Goal: Task Accomplishment & Management: Manage account settings

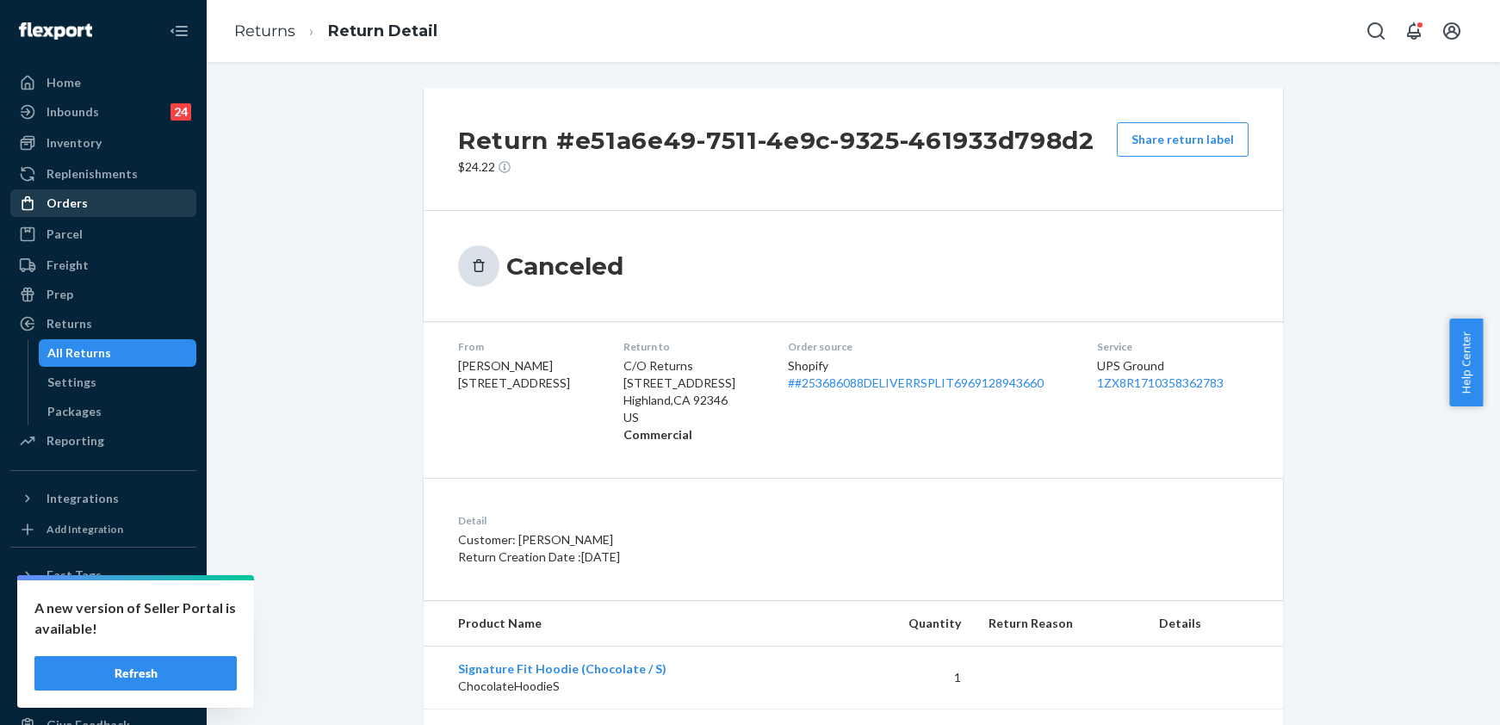
drag, startPoint x: 0, startPoint y: 0, endPoint x: 83, endPoint y: 200, distance: 216.3
click at [83, 200] on div "Orders" at bounding box center [67, 203] width 41 height 17
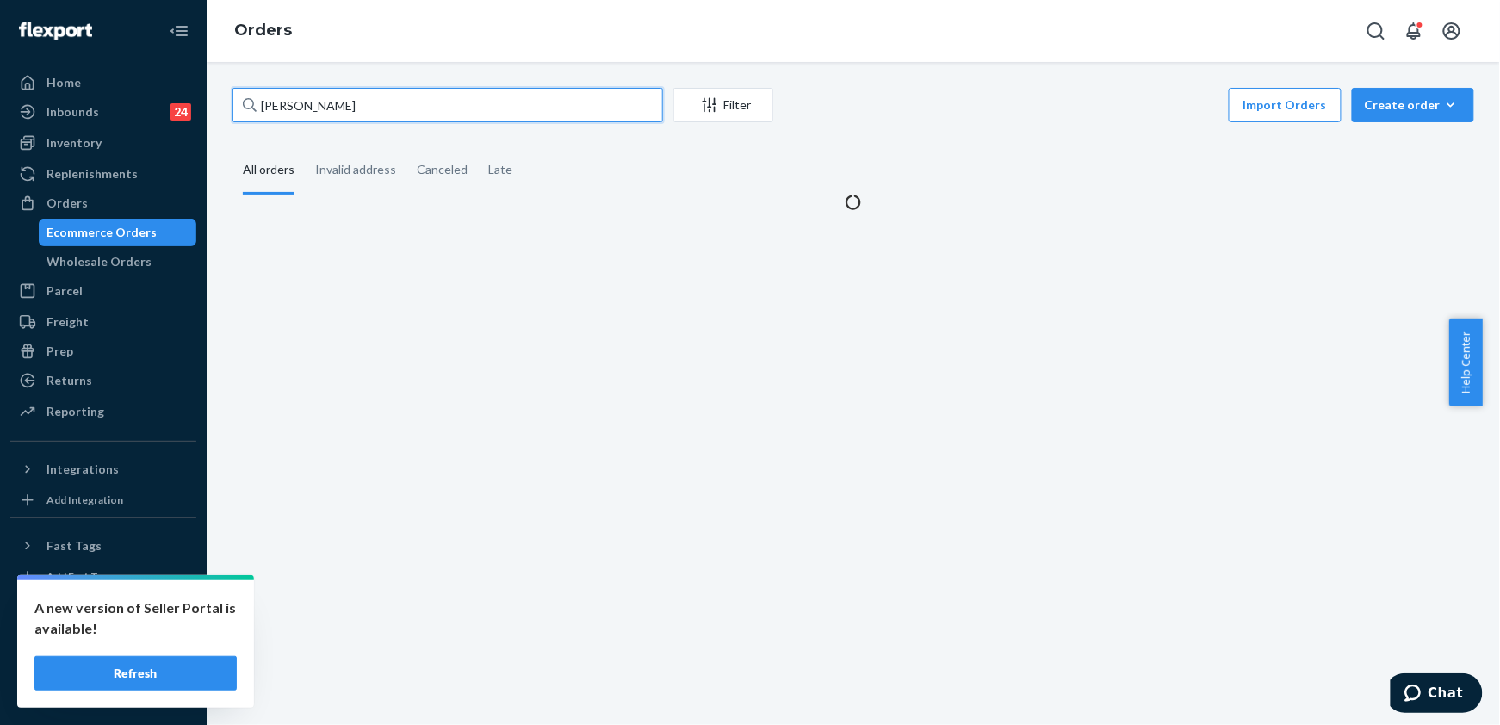
drag, startPoint x: 349, startPoint y: 109, endPoint x: 256, endPoint y: 110, distance: 93.0
click at [256, 110] on div "[PERSON_NAME]" at bounding box center [448, 105] width 431 height 34
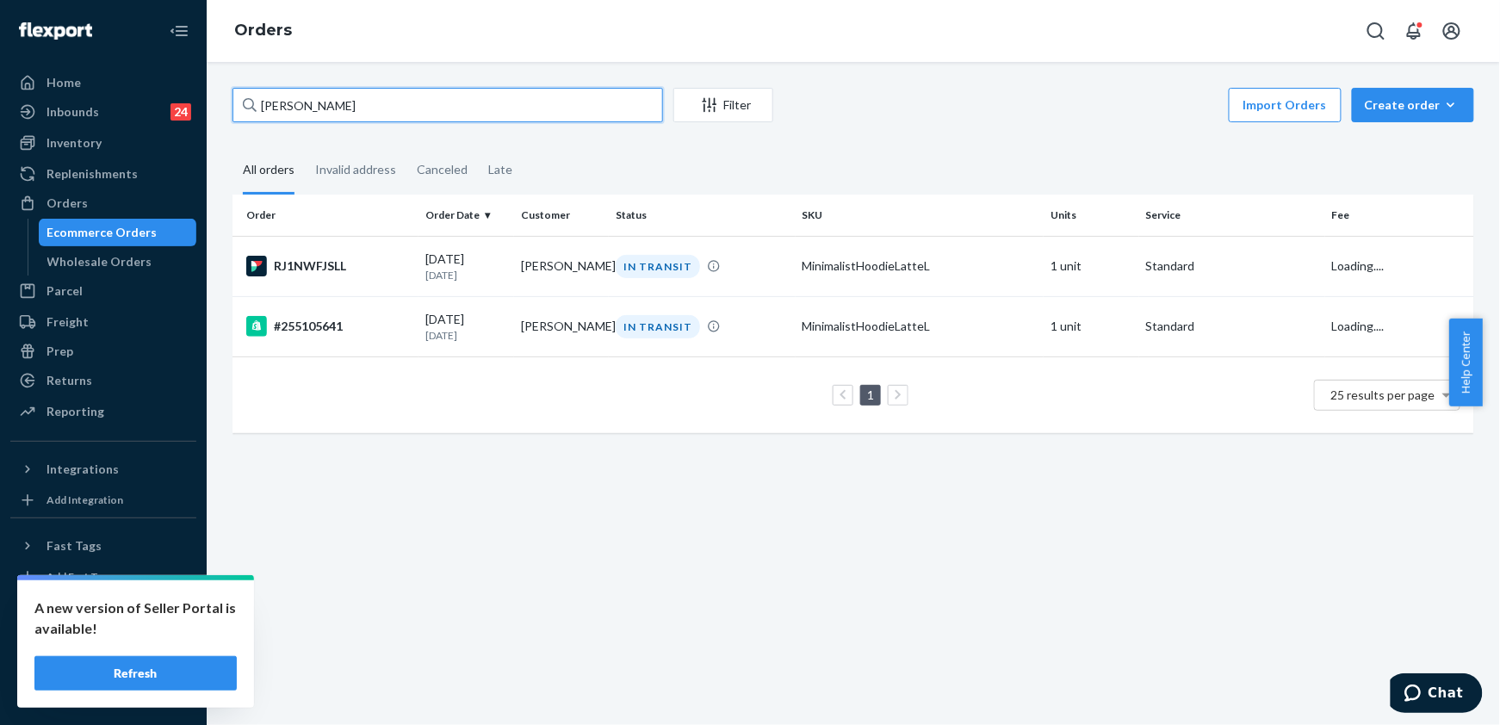
paste input "253686088"
type input "253686088"
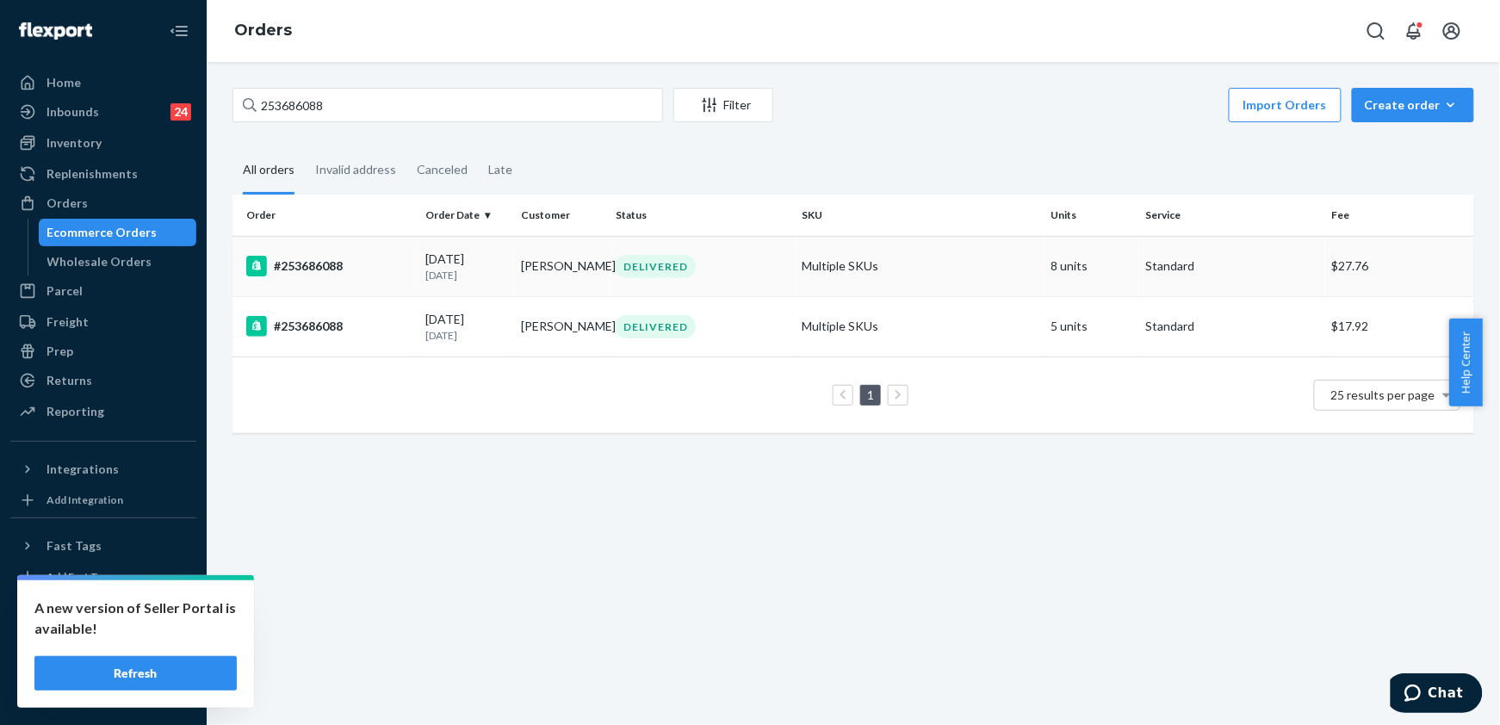
click at [342, 258] on div "#253686088" at bounding box center [328, 266] width 165 height 21
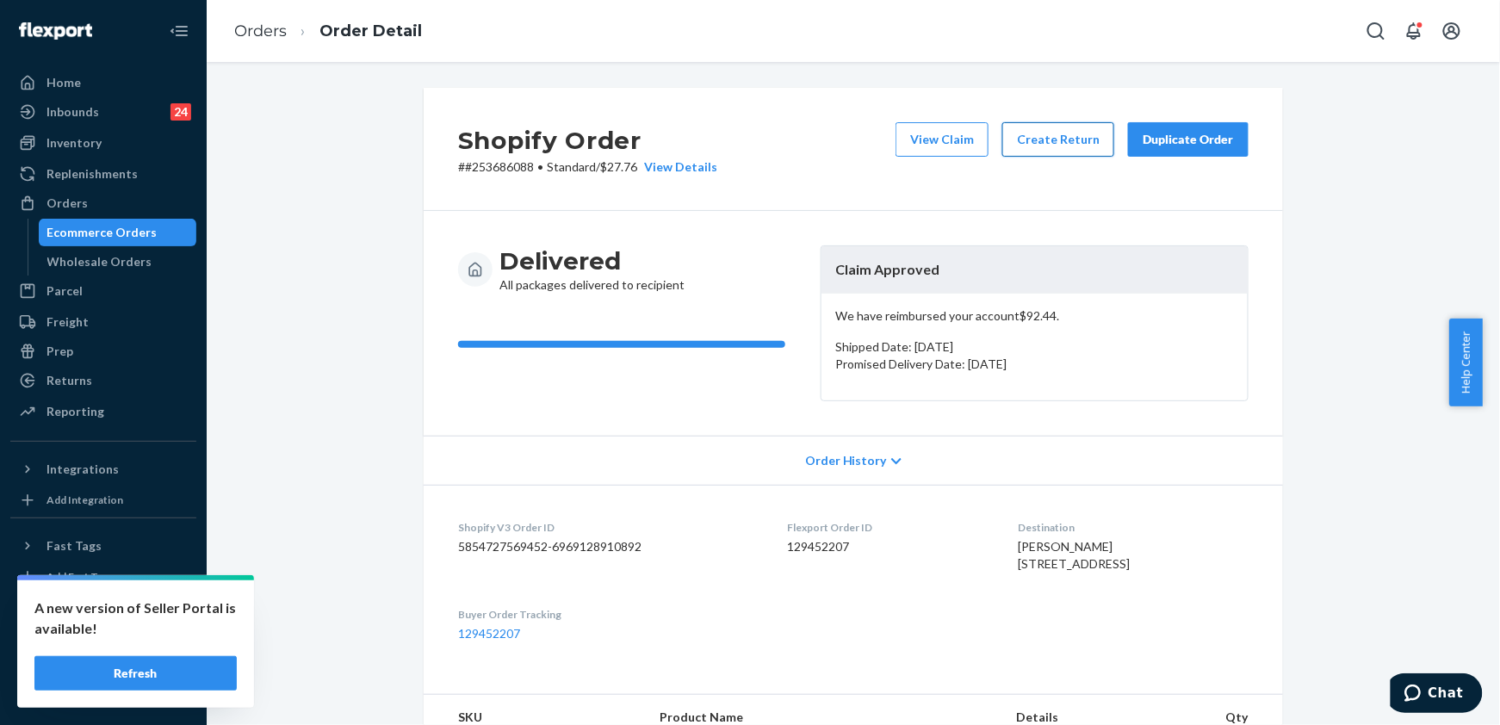
click at [1059, 141] on button "Create Return" at bounding box center [1059, 139] width 112 height 34
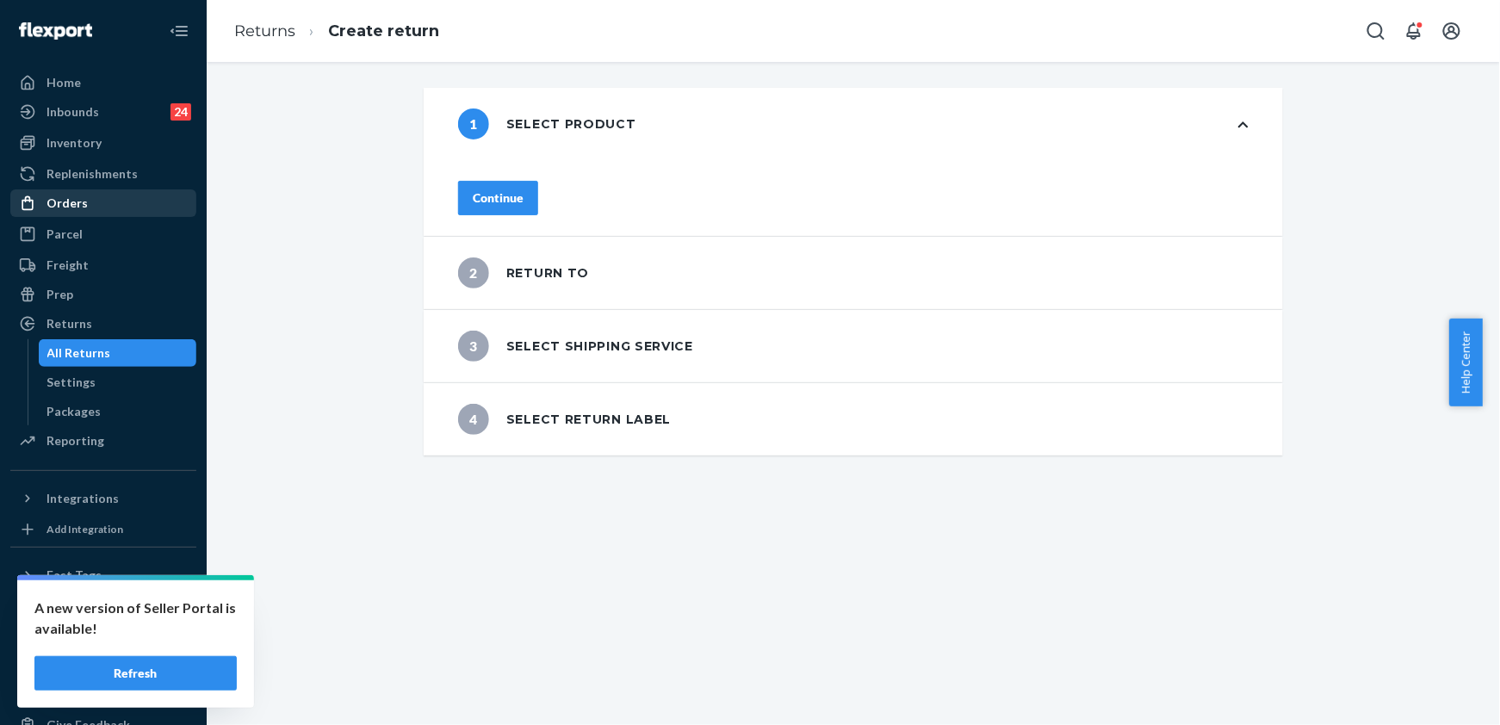
click at [88, 207] on div "Orders" at bounding box center [103, 203] width 183 height 24
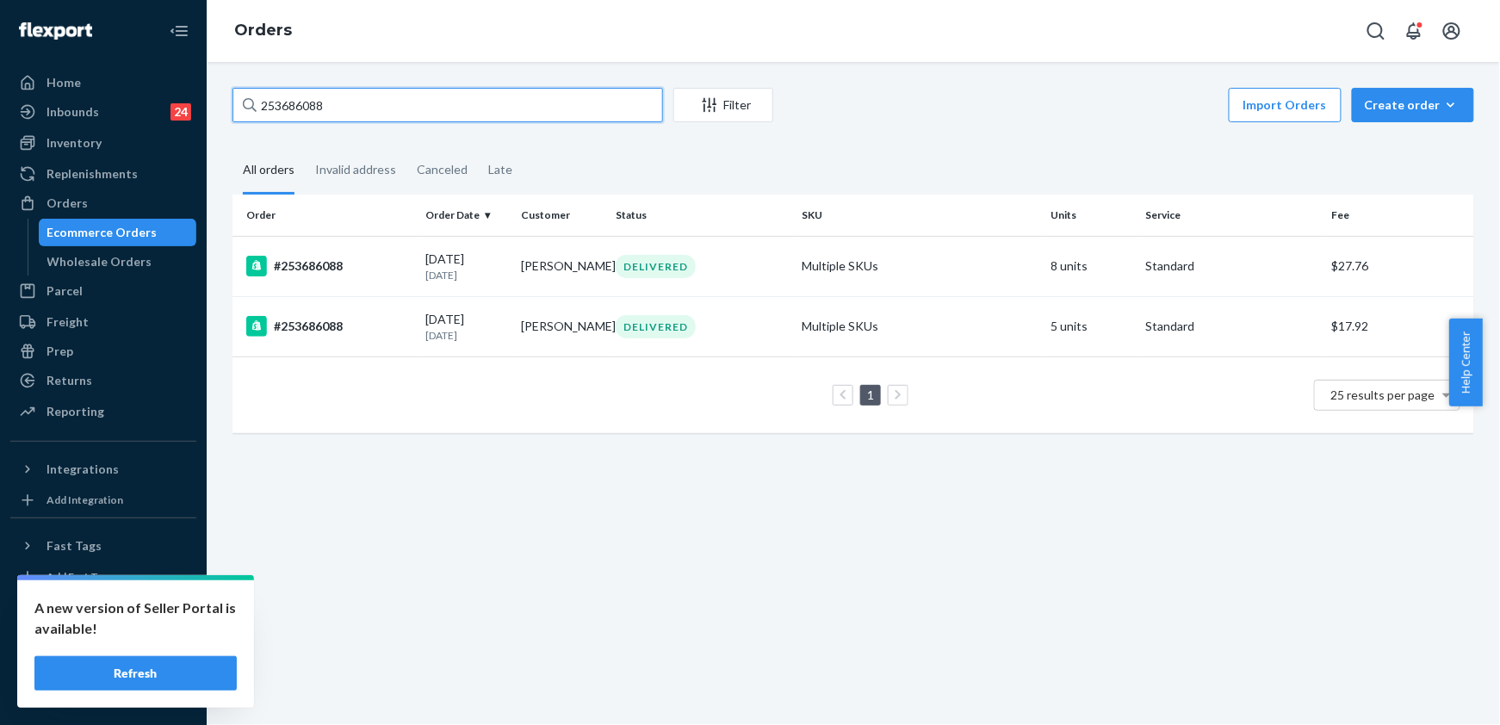
drag, startPoint x: 339, startPoint y: 111, endPoint x: 245, endPoint y: 115, distance: 93.9
click at [245, 115] on div "253686088" at bounding box center [448, 105] width 431 height 34
paste input "[PERSON_NAME]"
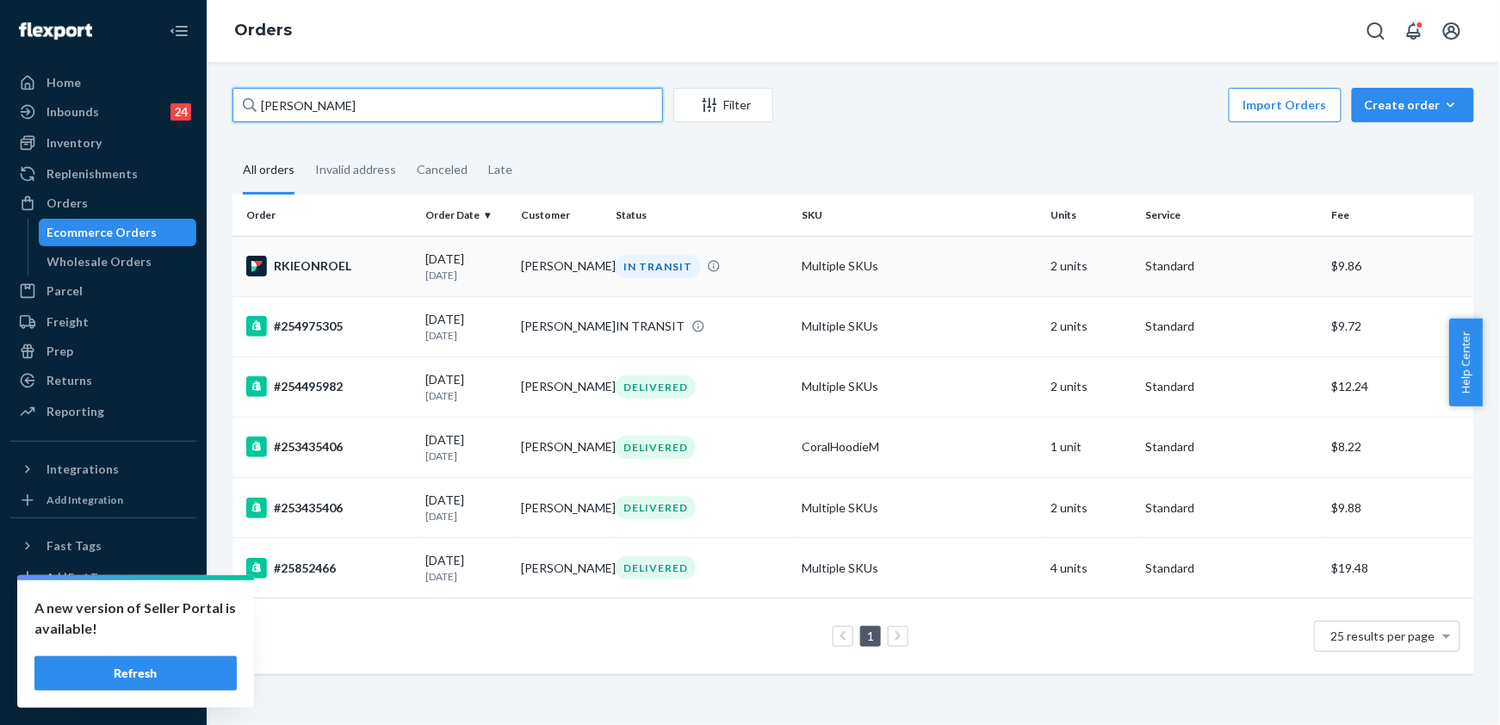
type input "[PERSON_NAME]"
click at [334, 260] on div "RKIEONROEL" at bounding box center [328, 266] width 165 height 21
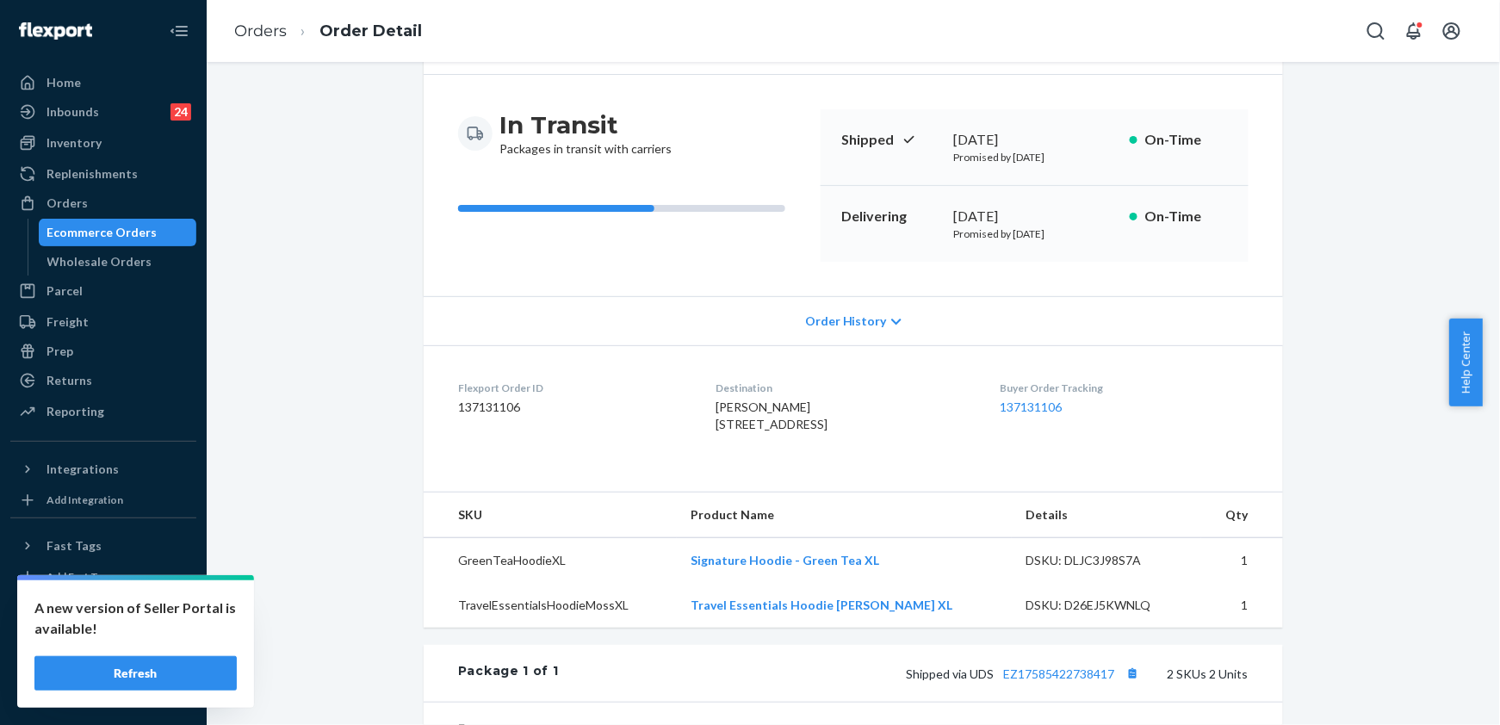
scroll to position [345, 0]
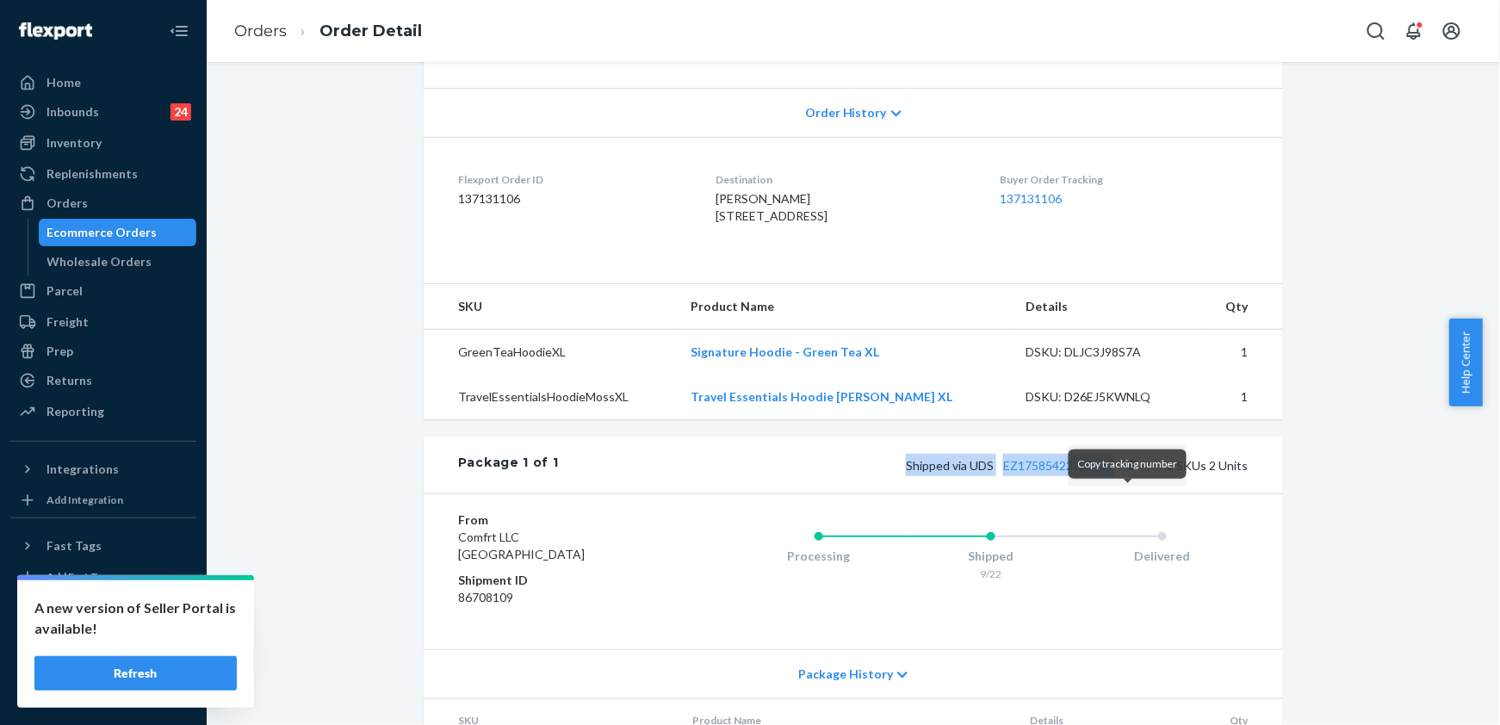
drag, startPoint x: 885, startPoint y: 506, endPoint x: 1115, endPoint y: 498, distance: 229.3
click at [1115, 476] on div "Shipped via UDS EZ17585422738417 2 SKUs 2 Units" at bounding box center [904, 465] width 690 height 22
copy span "Shipped via UDS EZ17585422738417"
drag, startPoint x: 262, startPoint y: 24, endPoint x: 324, endPoint y: 77, distance: 81.3
click at [262, 24] on link "Orders" at bounding box center [260, 31] width 53 height 19
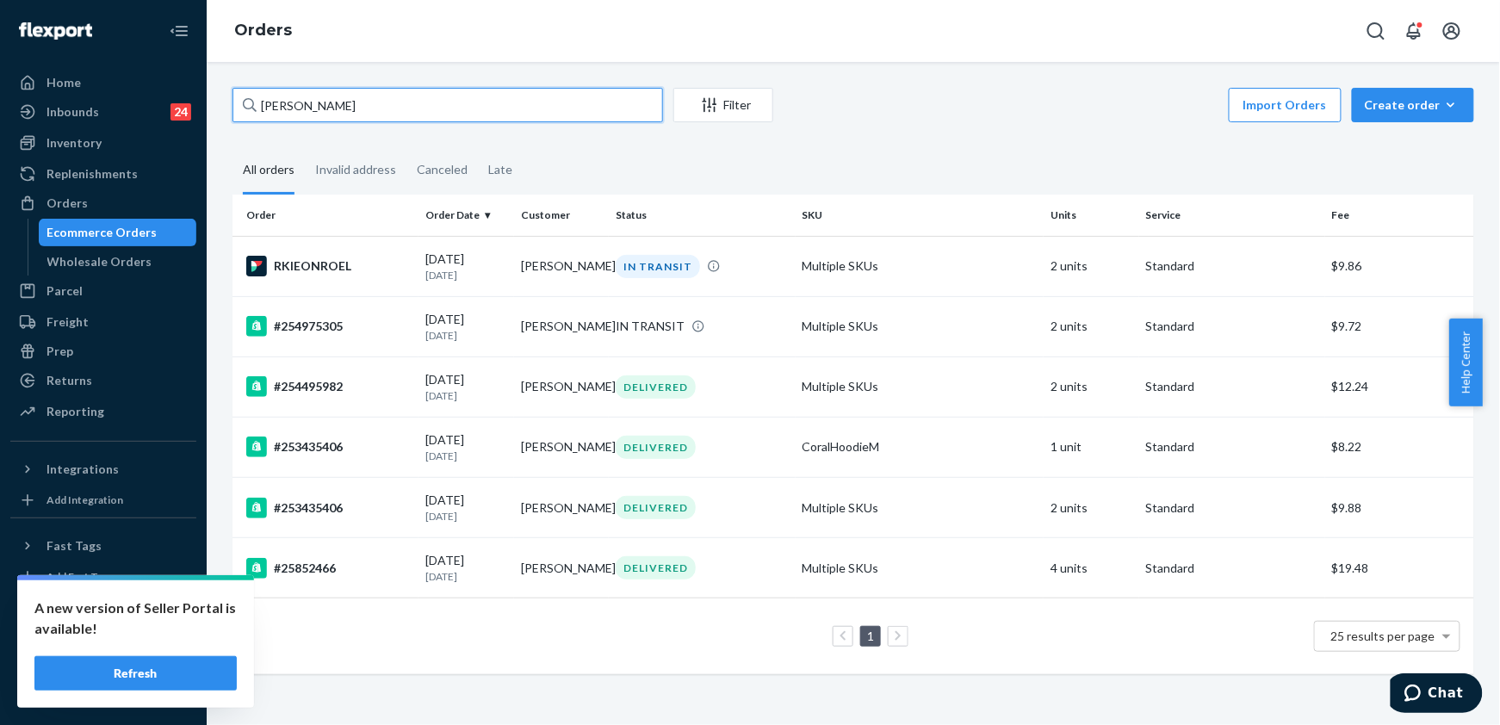
drag, startPoint x: 384, startPoint y: 102, endPoint x: 243, endPoint y: 107, distance: 141.4
click at [243, 107] on div "[PERSON_NAME]" at bounding box center [448, 105] width 431 height 34
paste input "[PERSON_NAME]"
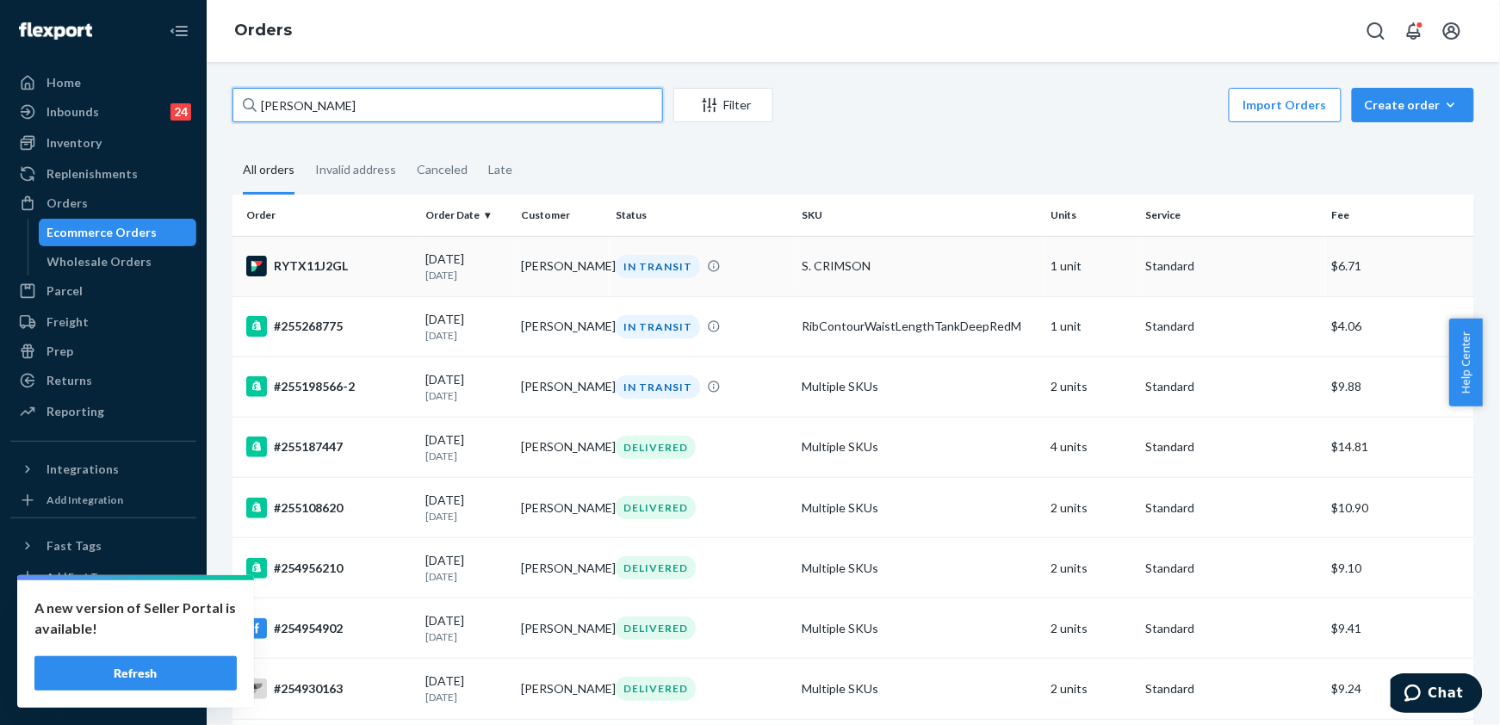
type input "[PERSON_NAME]"
click at [298, 257] on div "RYTX11J2GL" at bounding box center [328, 266] width 165 height 21
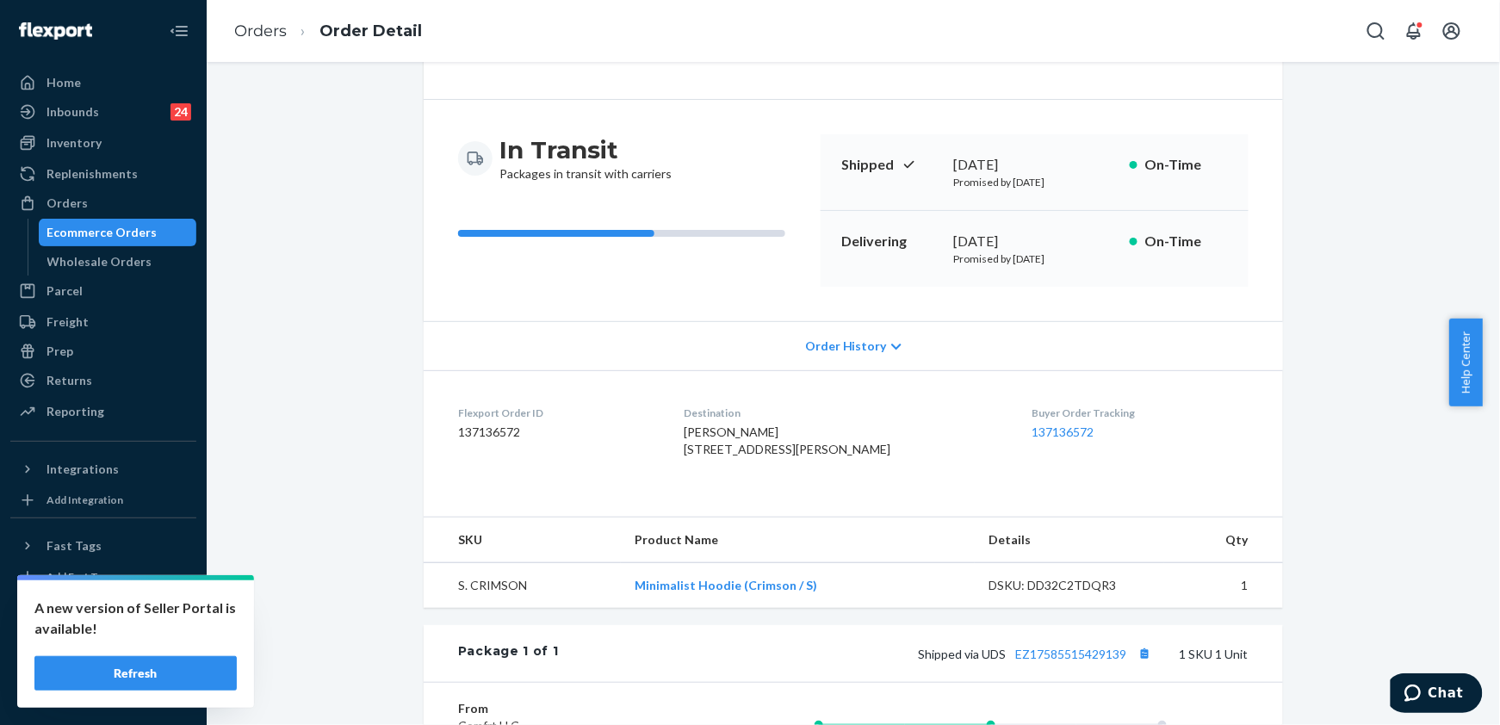
scroll to position [229, 0]
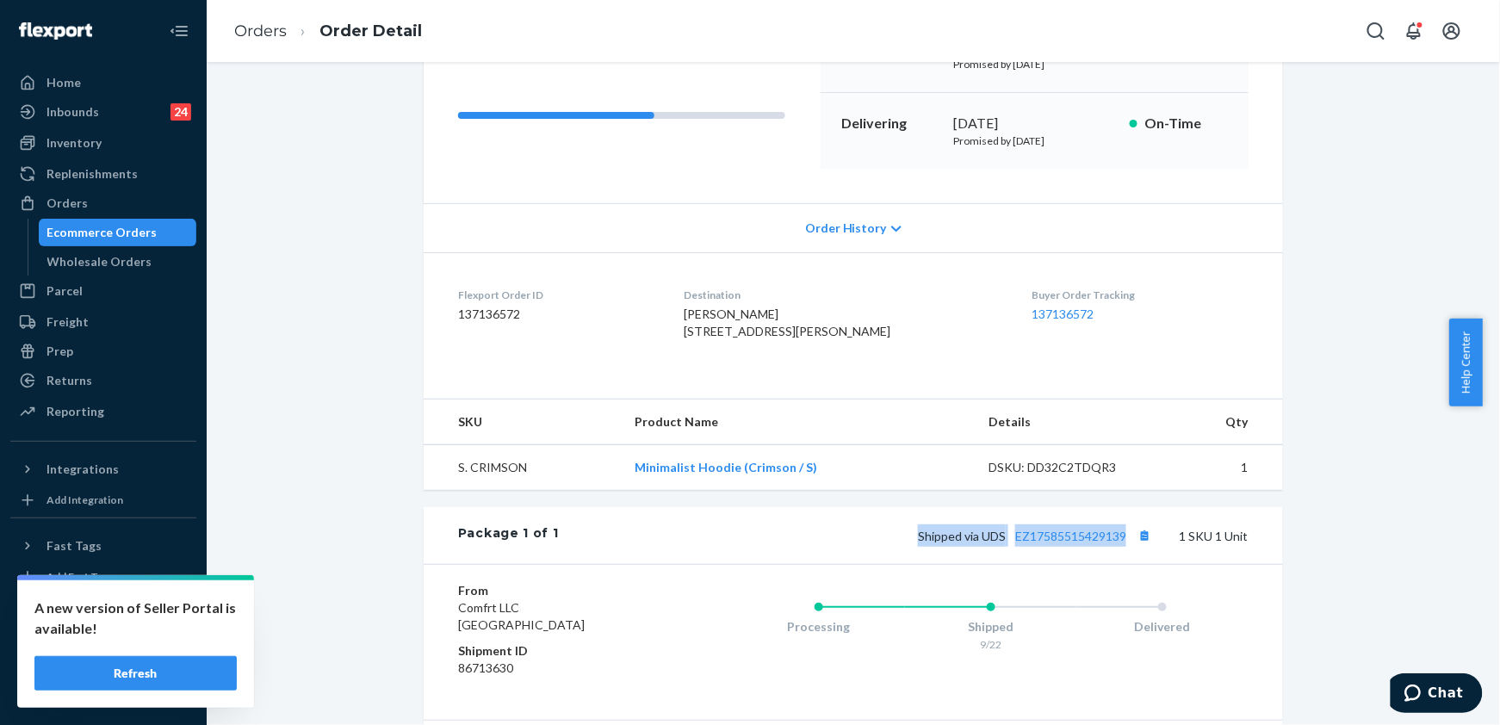
drag, startPoint x: 935, startPoint y: 565, endPoint x: 1124, endPoint y: 575, distance: 189.8
click at [1124, 547] on div "Shipped via UDS EZ17585515429139 1 SKU 1 Unit" at bounding box center [904, 536] width 690 height 22
copy span "Shipped via UDS EZ17585515429139"
click at [260, 16] on ol "Orders Order Detail" at bounding box center [328, 31] width 215 height 51
click at [259, 26] on link "Orders" at bounding box center [260, 31] width 53 height 19
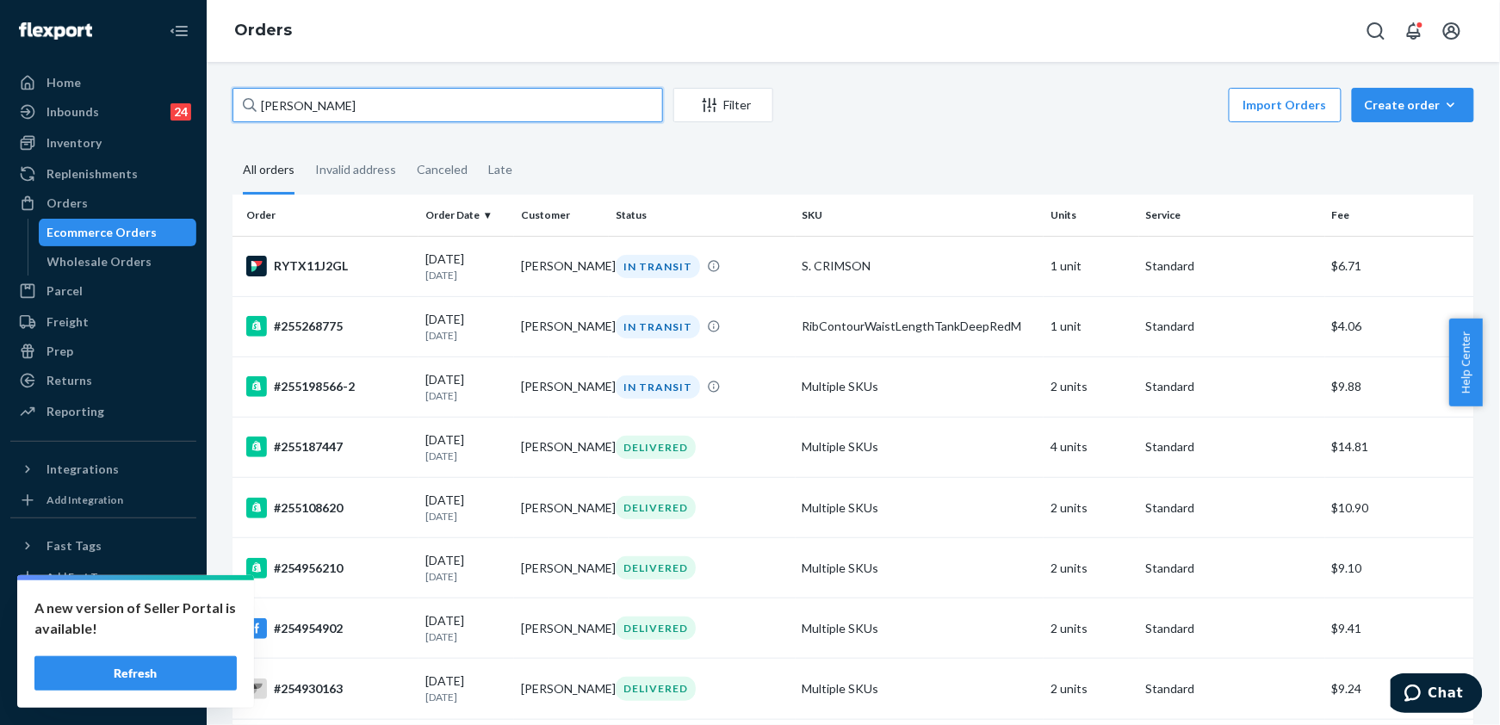
drag, startPoint x: 351, startPoint y: 103, endPoint x: 246, endPoint y: 114, distance: 105.6
click at [246, 114] on div "[PERSON_NAME]" at bounding box center [448, 105] width 431 height 34
paste input "255151264"
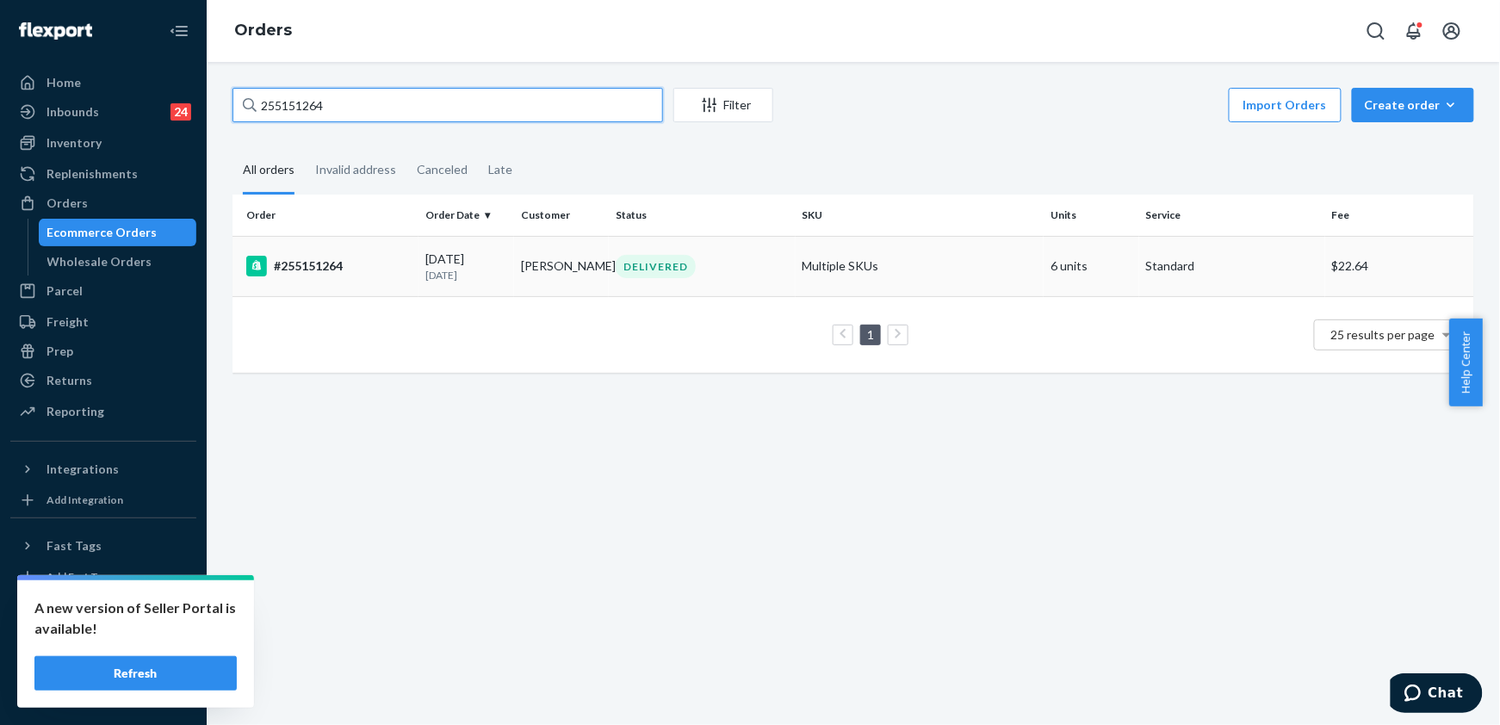
type input "255151264"
click at [331, 270] on div "#255151264" at bounding box center [328, 266] width 165 height 21
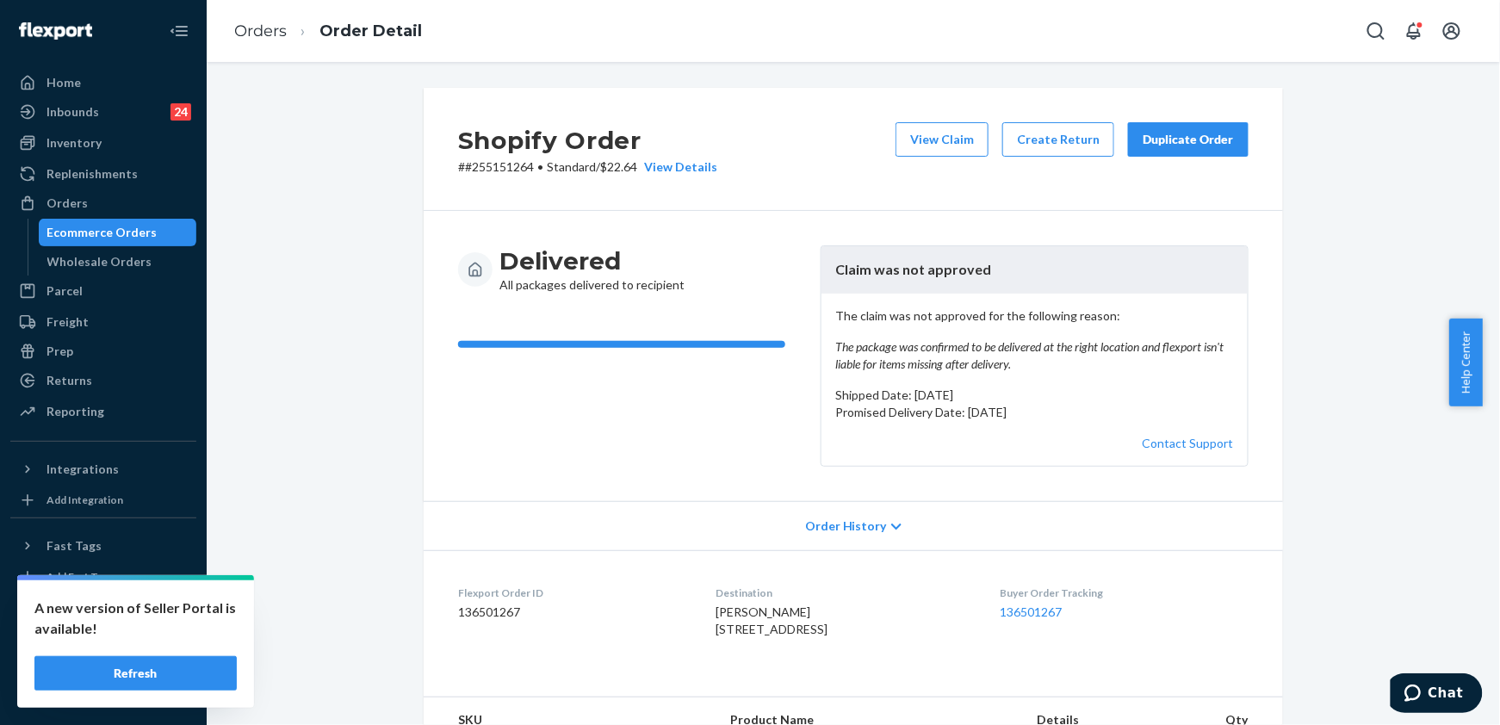
click at [1158, 128] on button "Duplicate Order" at bounding box center [1188, 139] width 121 height 34
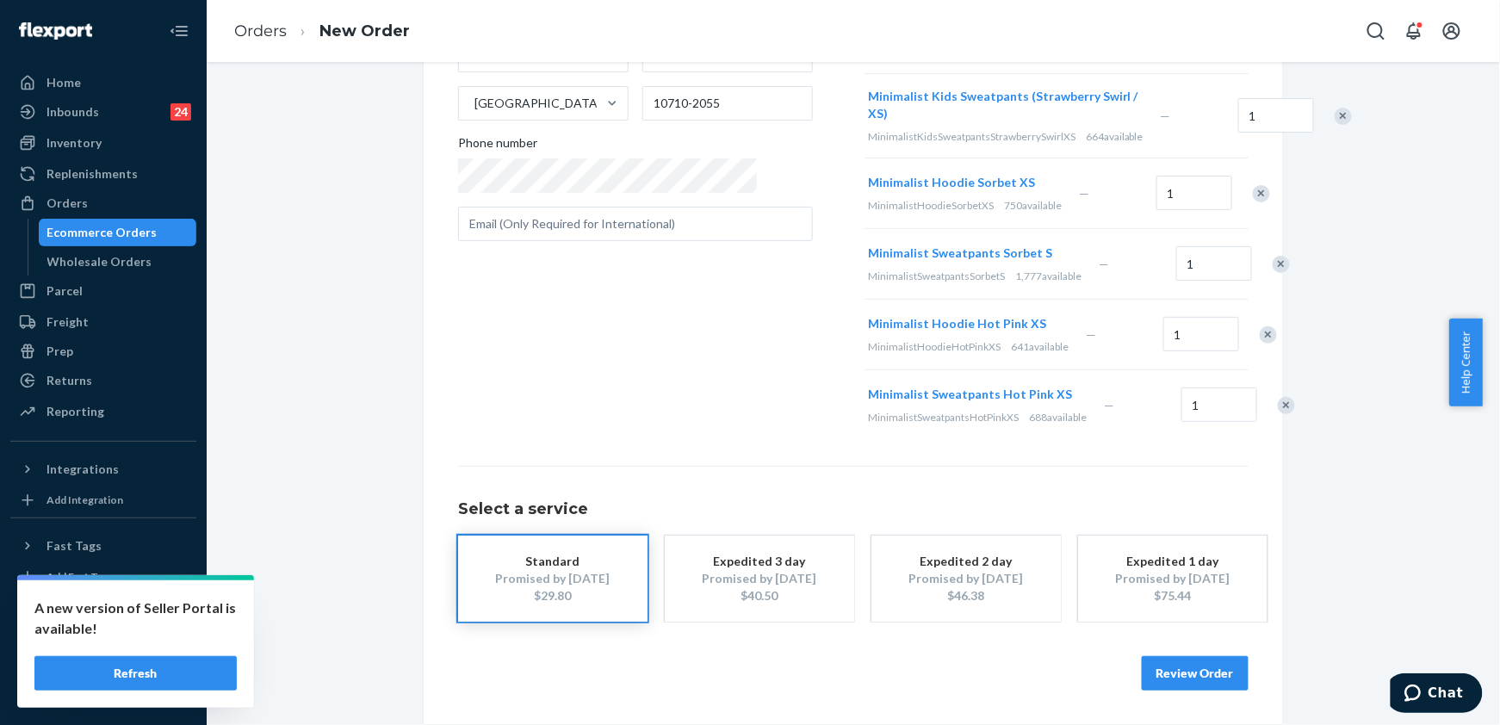
scroll to position [362, 0]
click at [1163, 673] on button "Review Order" at bounding box center [1195, 673] width 107 height 34
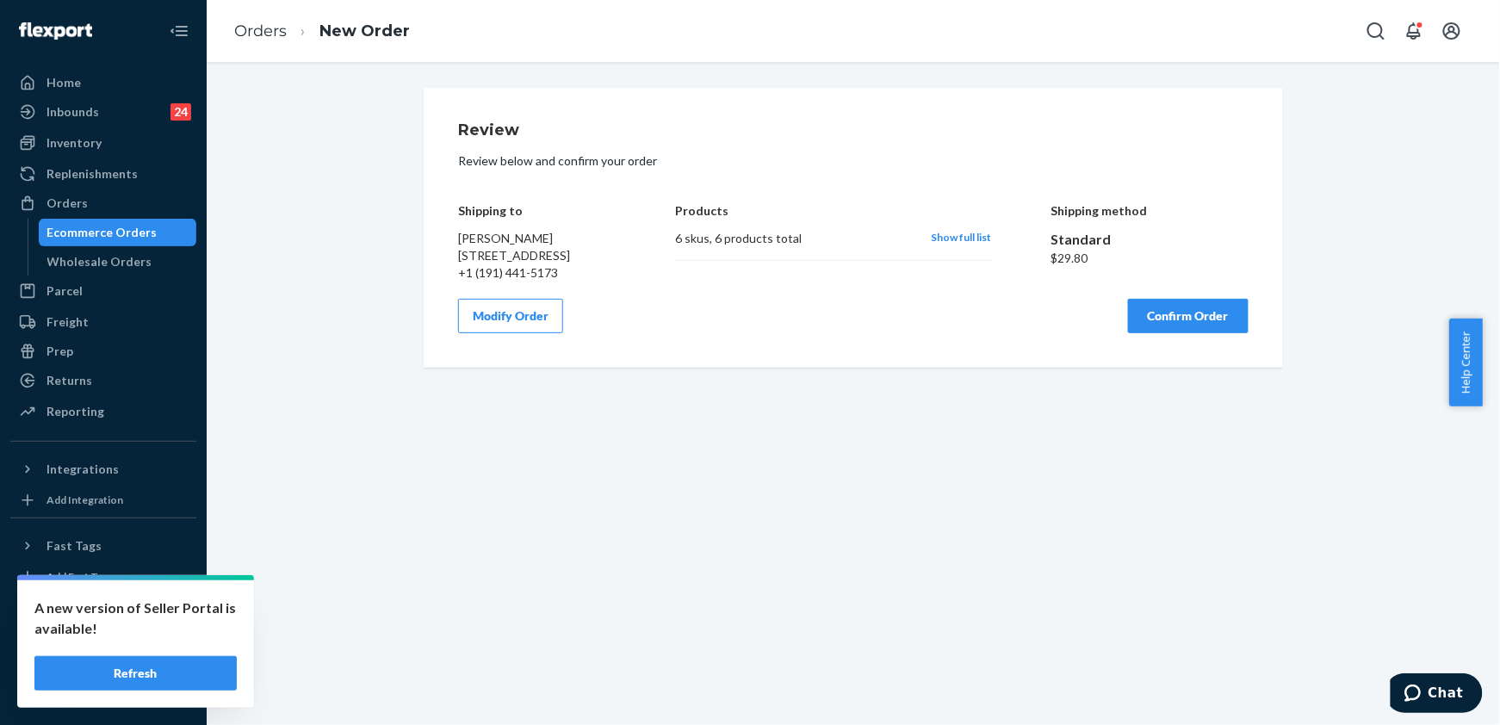
scroll to position [0, 0]
click at [1162, 332] on button "Confirm Order" at bounding box center [1188, 316] width 121 height 34
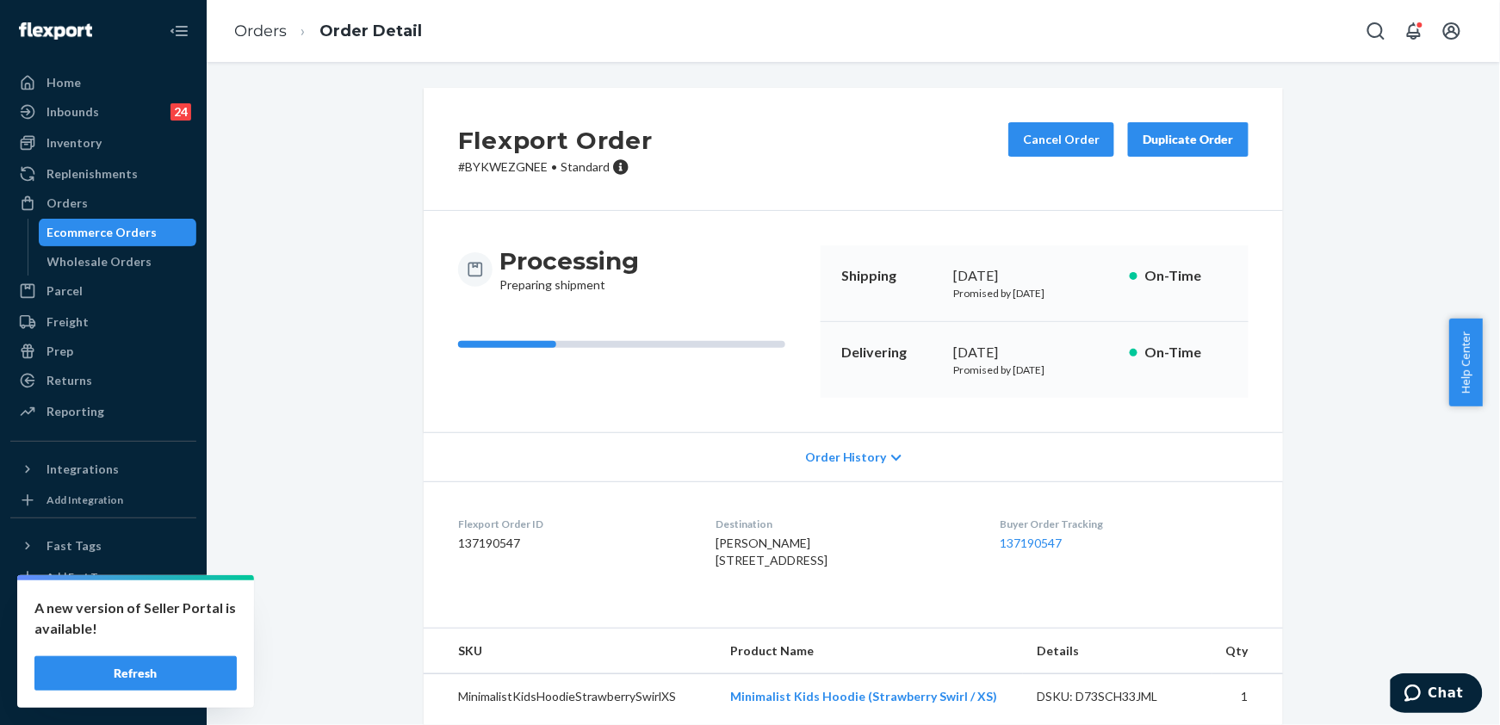
click at [259, 40] on li "Orders" at bounding box center [260, 32] width 53 height 22
click at [259, 26] on link "Orders" at bounding box center [260, 31] width 53 height 19
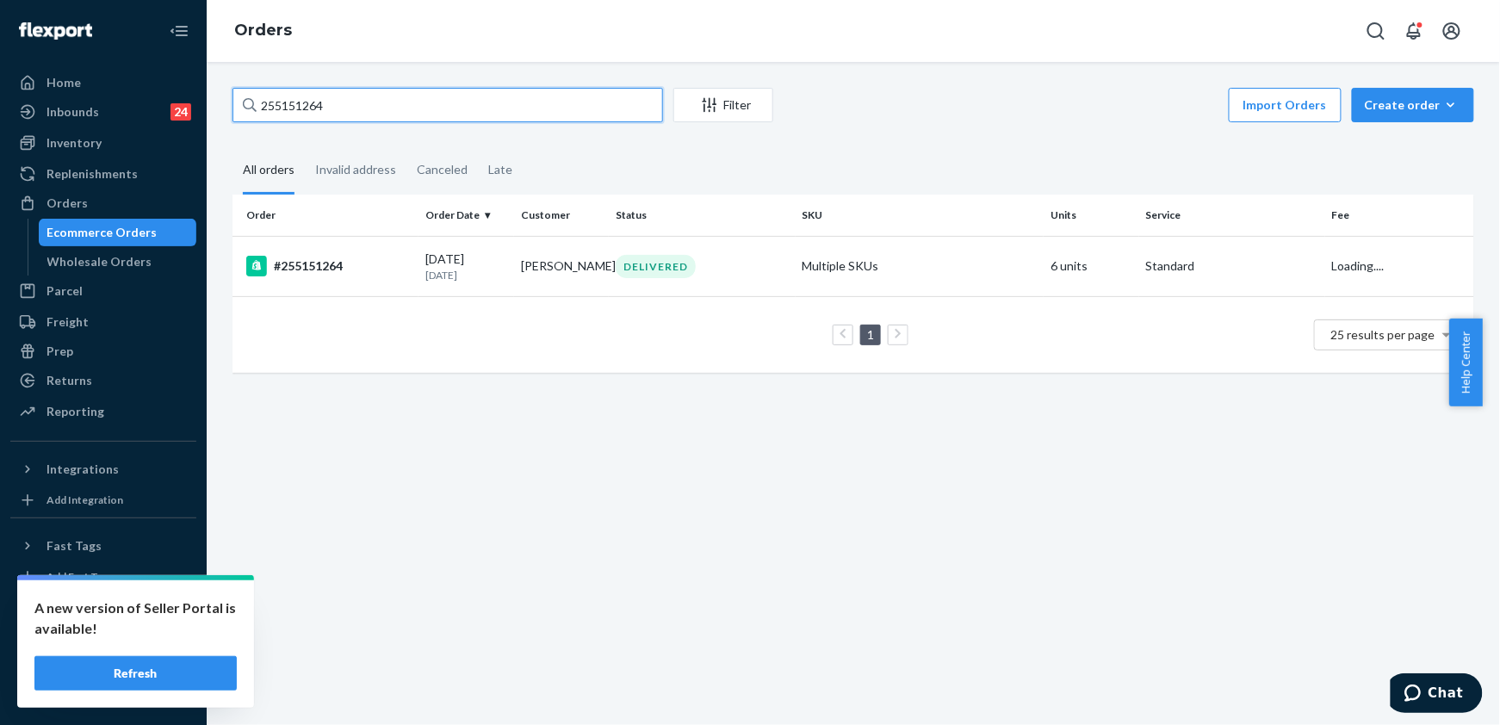
drag, startPoint x: 363, startPoint y: 109, endPoint x: 239, endPoint y: 115, distance: 125.1
click at [239, 115] on input "255151264" at bounding box center [448, 105] width 431 height 34
paste input "4843779"
type input "254843779"
click at [326, 266] on div "#254843779" at bounding box center [328, 266] width 165 height 21
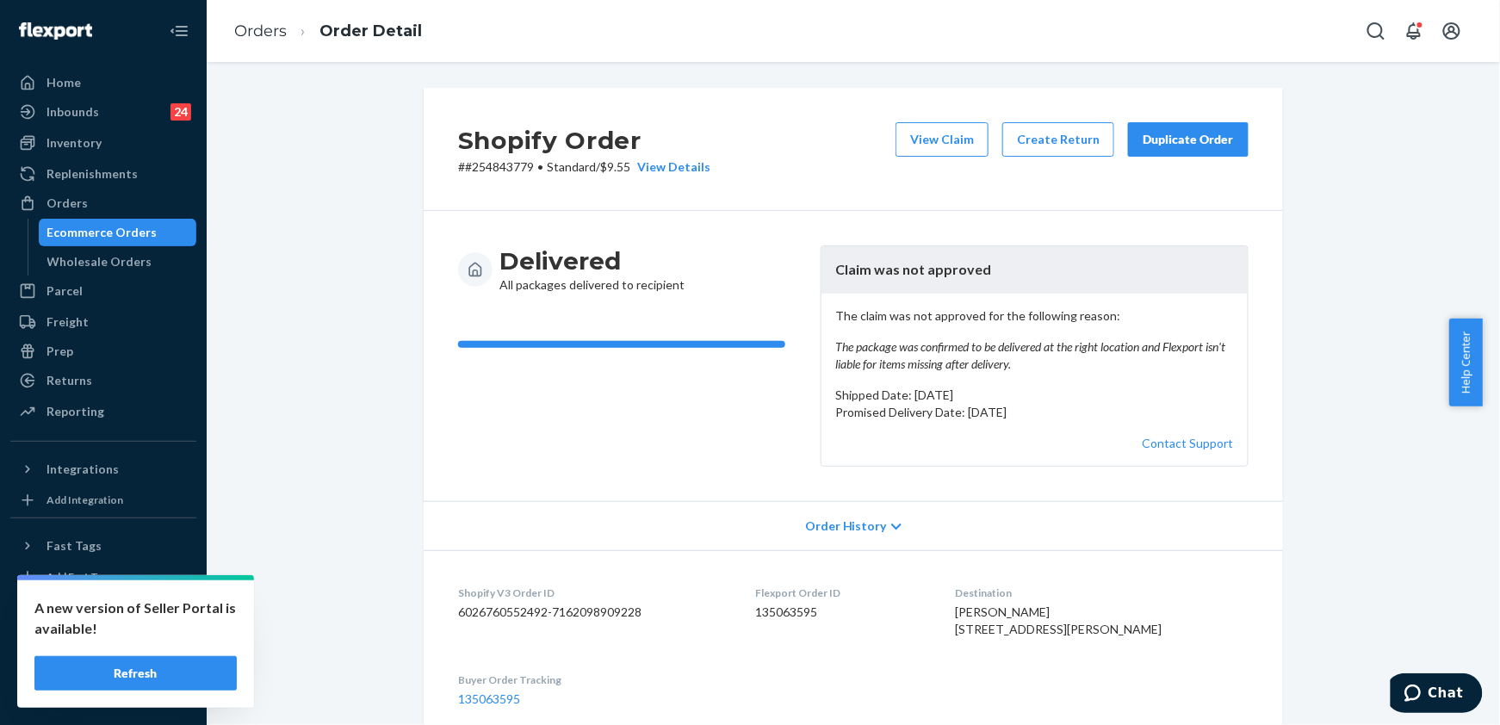
click at [1169, 156] on button "Duplicate Order" at bounding box center [1188, 139] width 121 height 34
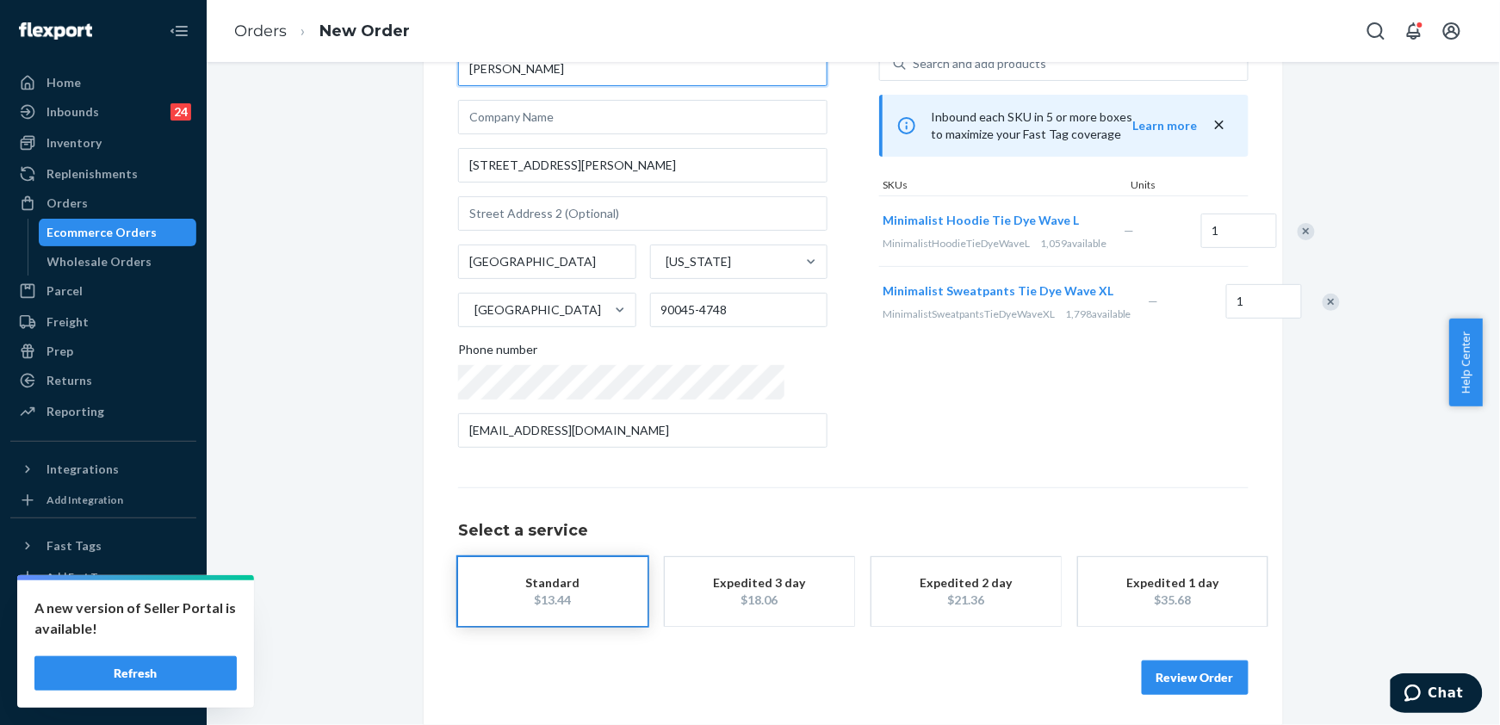
scroll to position [127, 0]
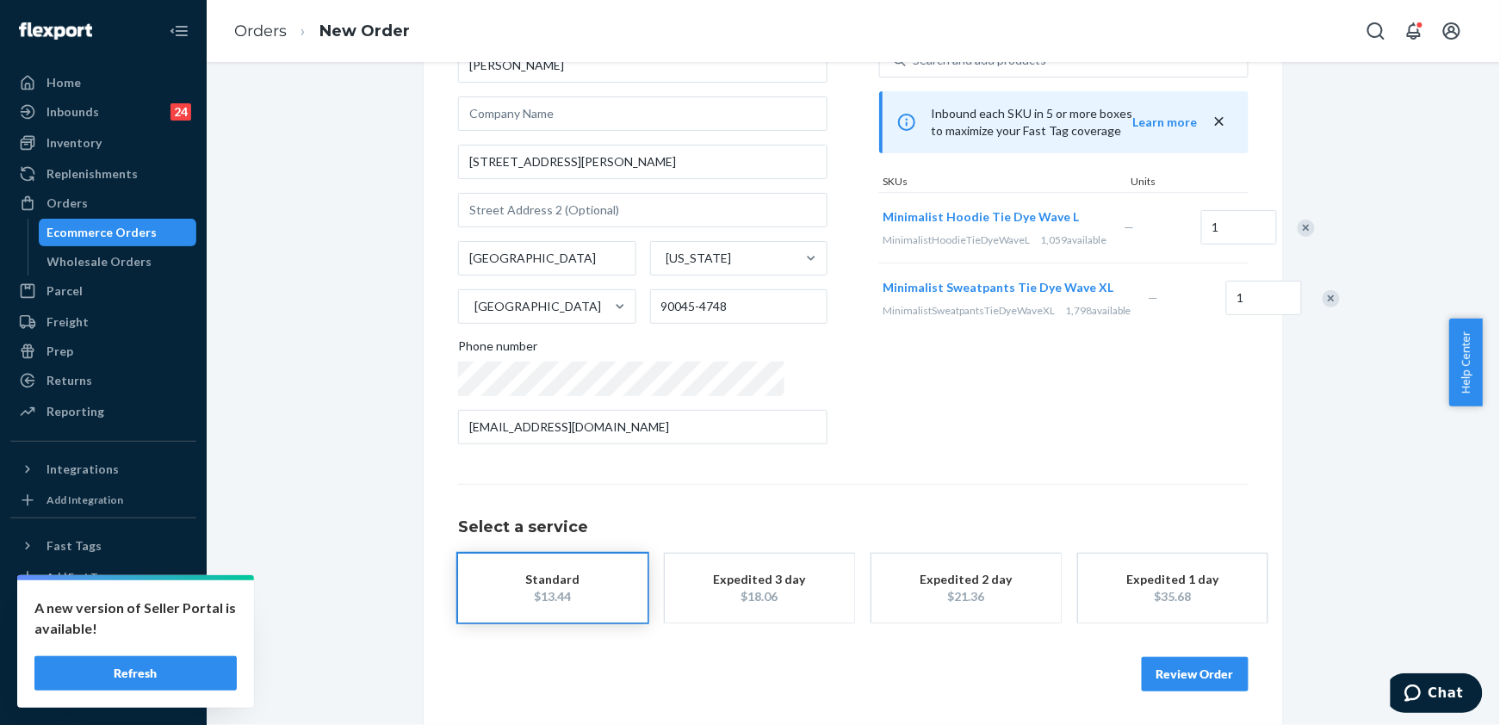
click at [1189, 677] on button "Review Order" at bounding box center [1195, 674] width 107 height 34
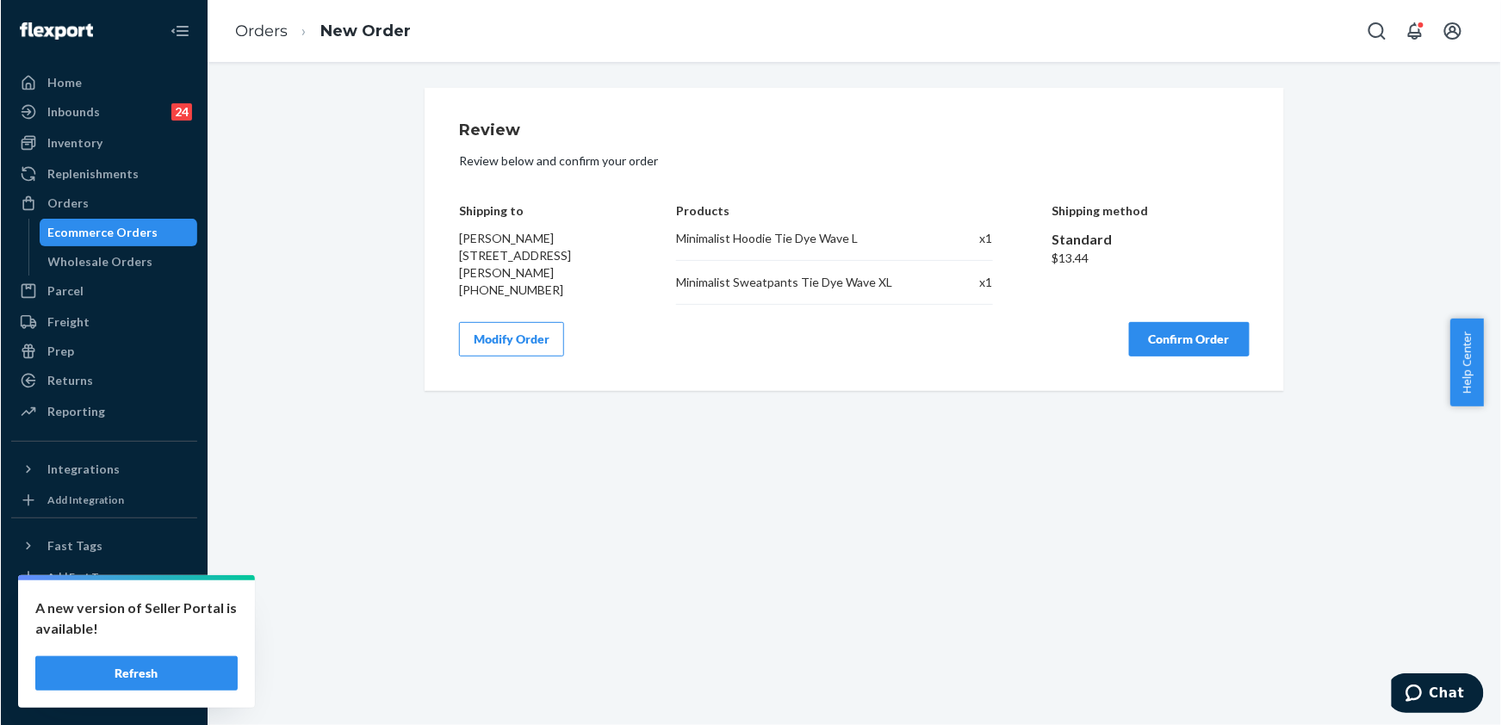
scroll to position [0, 0]
click at [1171, 350] on button "Confirm Order" at bounding box center [1188, 339] width 121 height 34
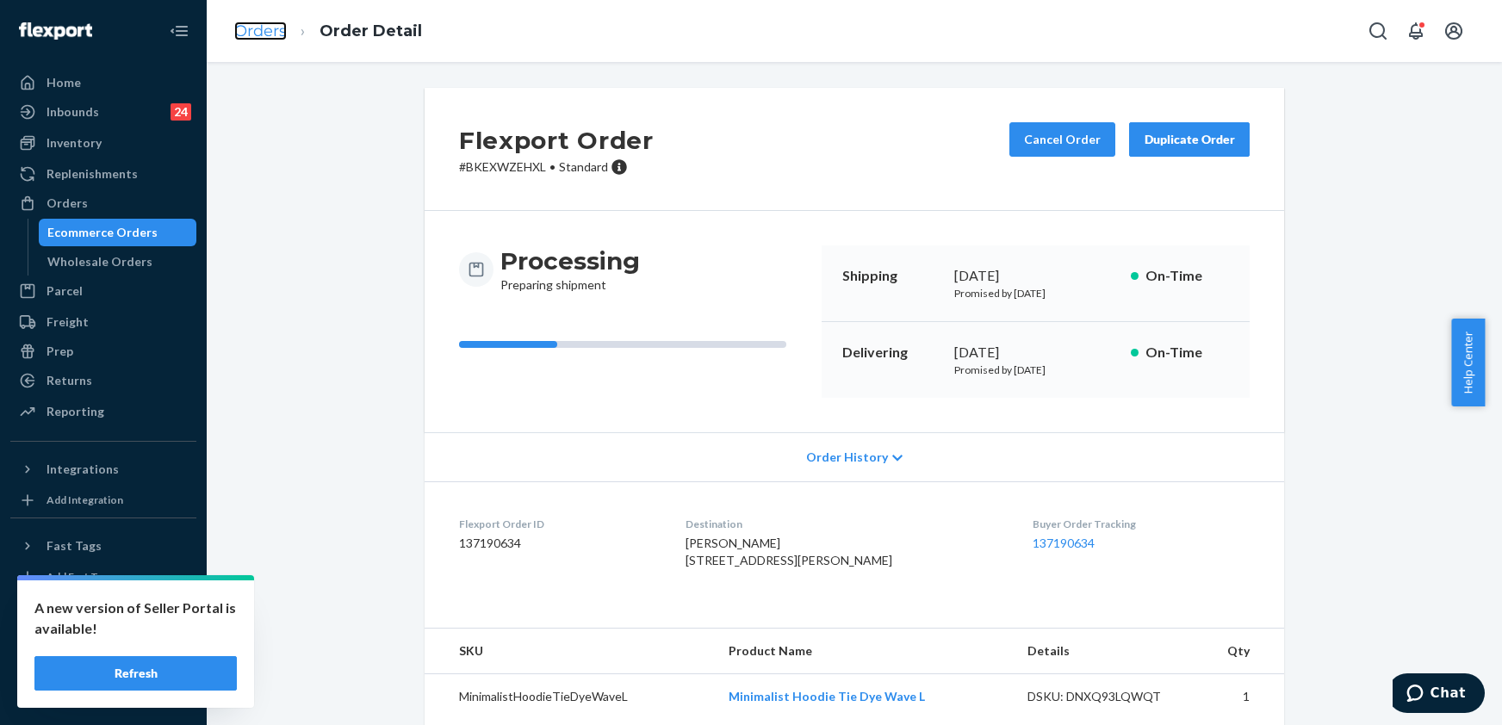
click at [245, 31] on link "Orders" at bounding box center [260, 31] width 53 height 19
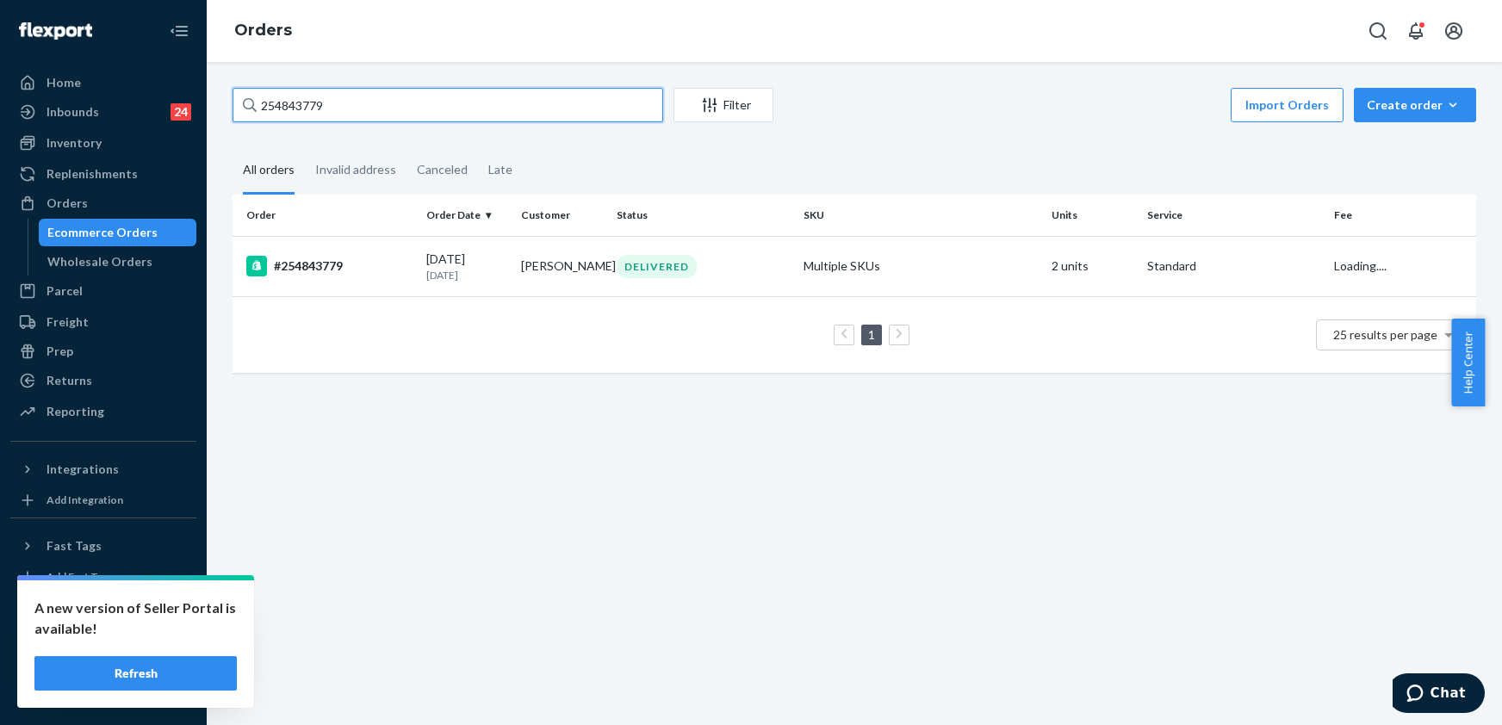
drag, startPoint x: 345, startPoint y: 108, endPoint x: 219, endPoint y: 114, distance: 125.9
click at [220, 114] on div "254843779 Filter Import Orders Create order Ecommerce order Removal order All o…" at bounding box center [855, 239] width 1270 height 302
paste input "[PERSON_NAME]"
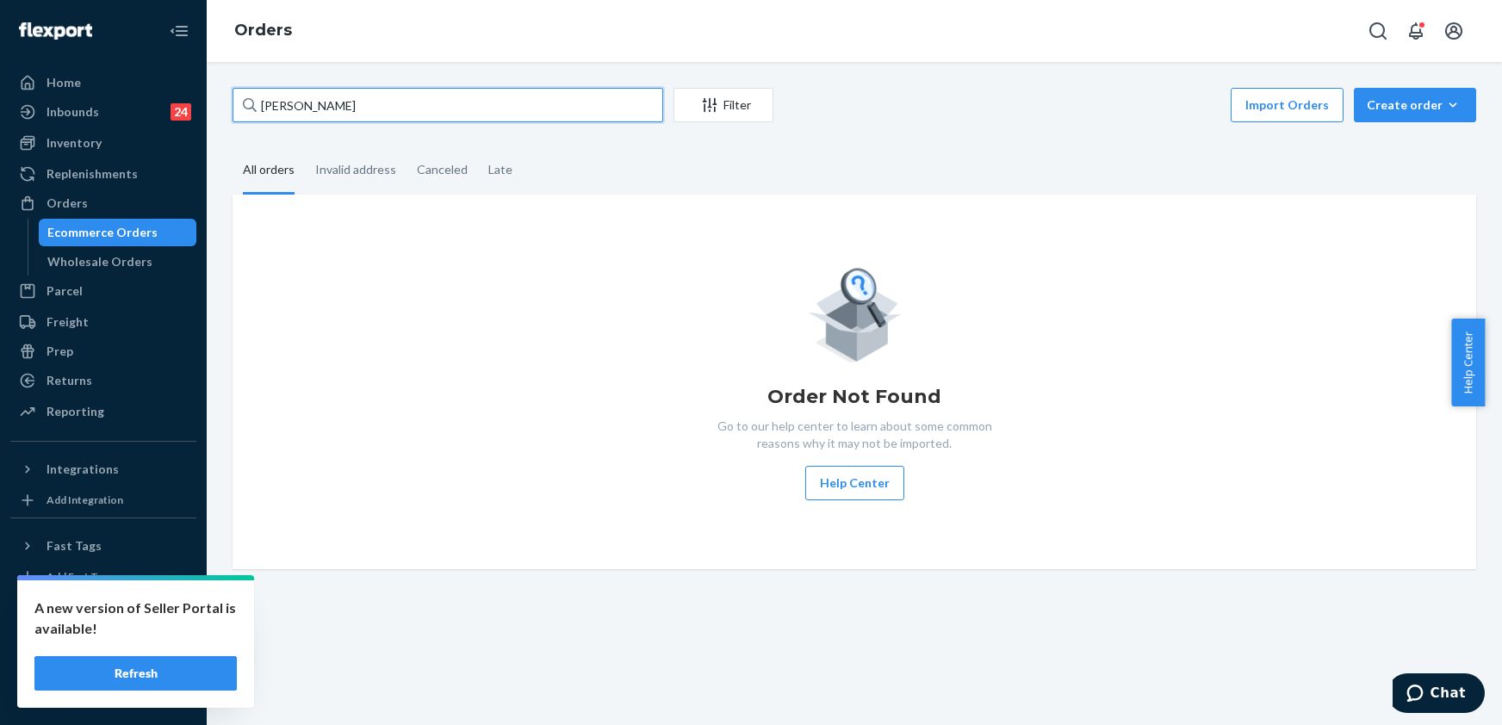
drag, startPoint x: 379, startPoint y: 108, endPoint x: 241, endPoint y: 118, distance: 138.2
click at [241, 118] on input "[PERSON_NAME]" at bounding box center [448, 105] width 431 height 34
paste input "text"
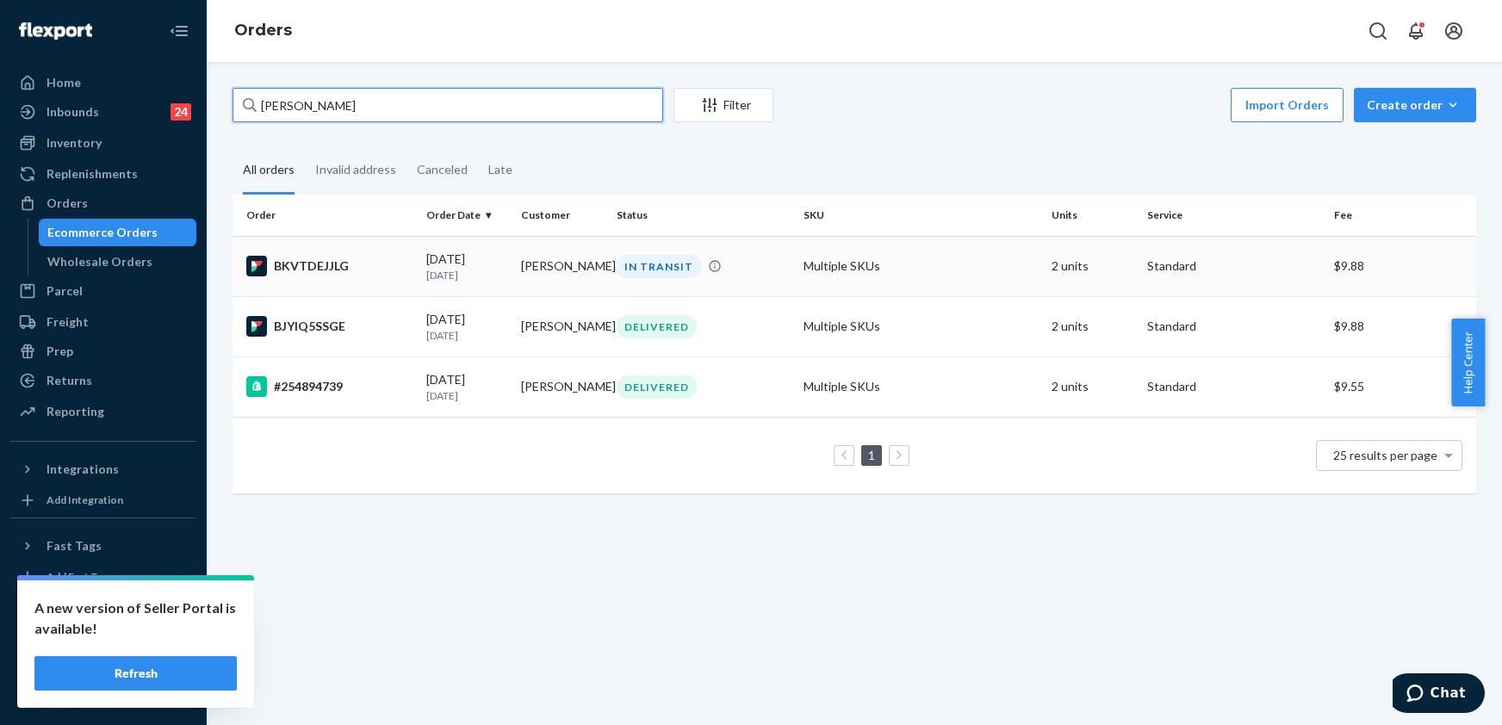
type input "[PERSON_NAME]"
click at [315, 256] on div "BKVTDEJJLG" at bounding box center [329, 266] width 166 height 21
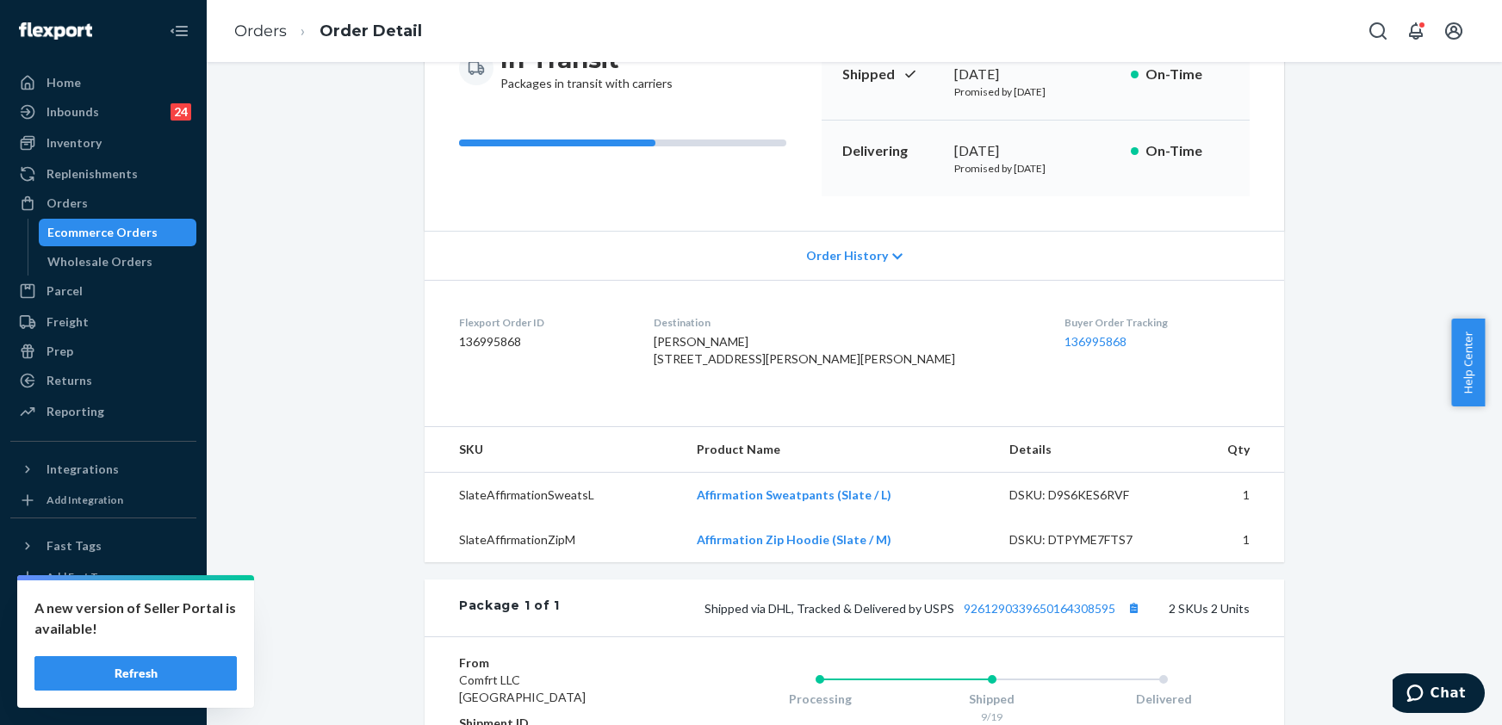
scroll to position [345, 0]
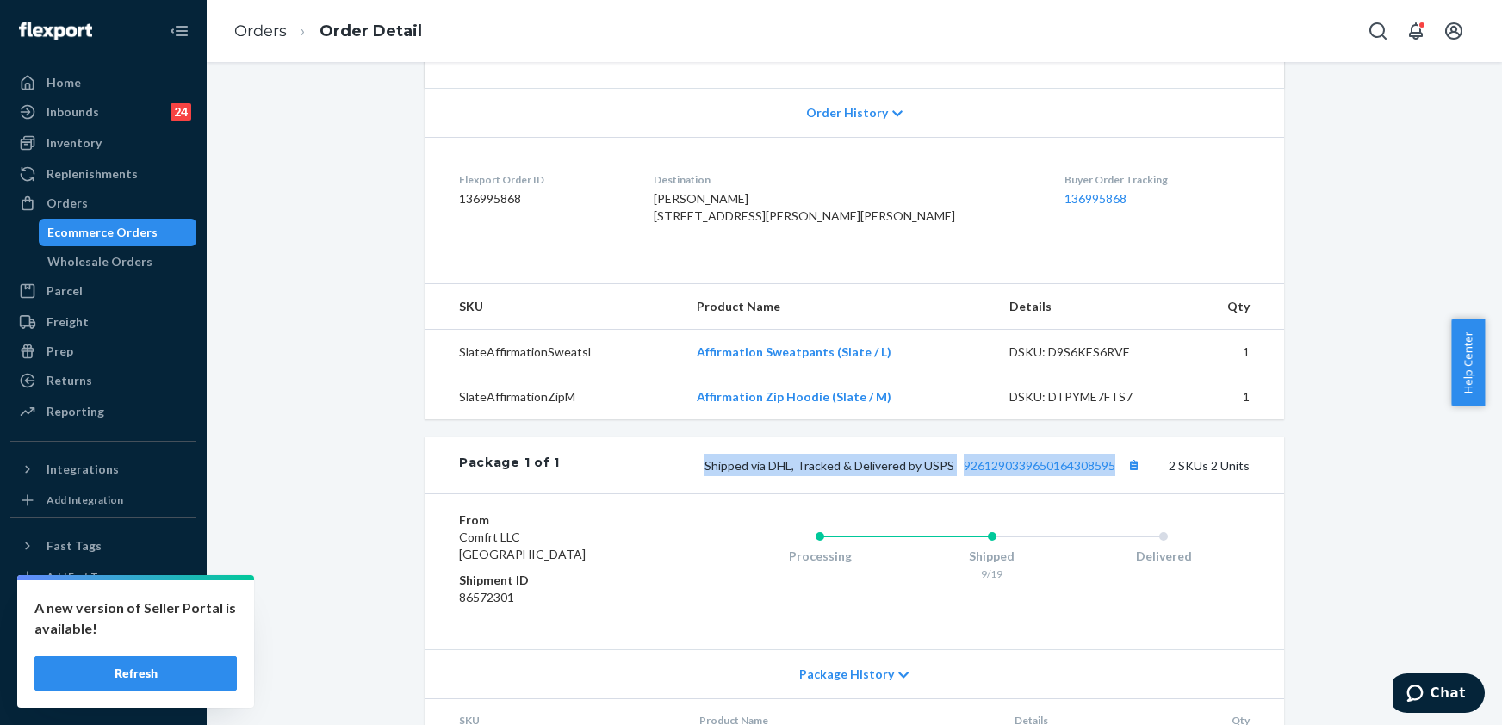
drag, startPoint x: 690, startPoint y: 500, endPoint x: 1114, endPoint y: 521, distance: 424.3
click at [1114, 494] on div "Package 1 of 1 Shipped via DHL, Tracked & Delivered by USPS 9261290339650164308…" at bounding box center [855, 465] width 860 height 57
copy span "Shipped via DHL, Tracked & Delivered by USPS 9261290339650164308595"
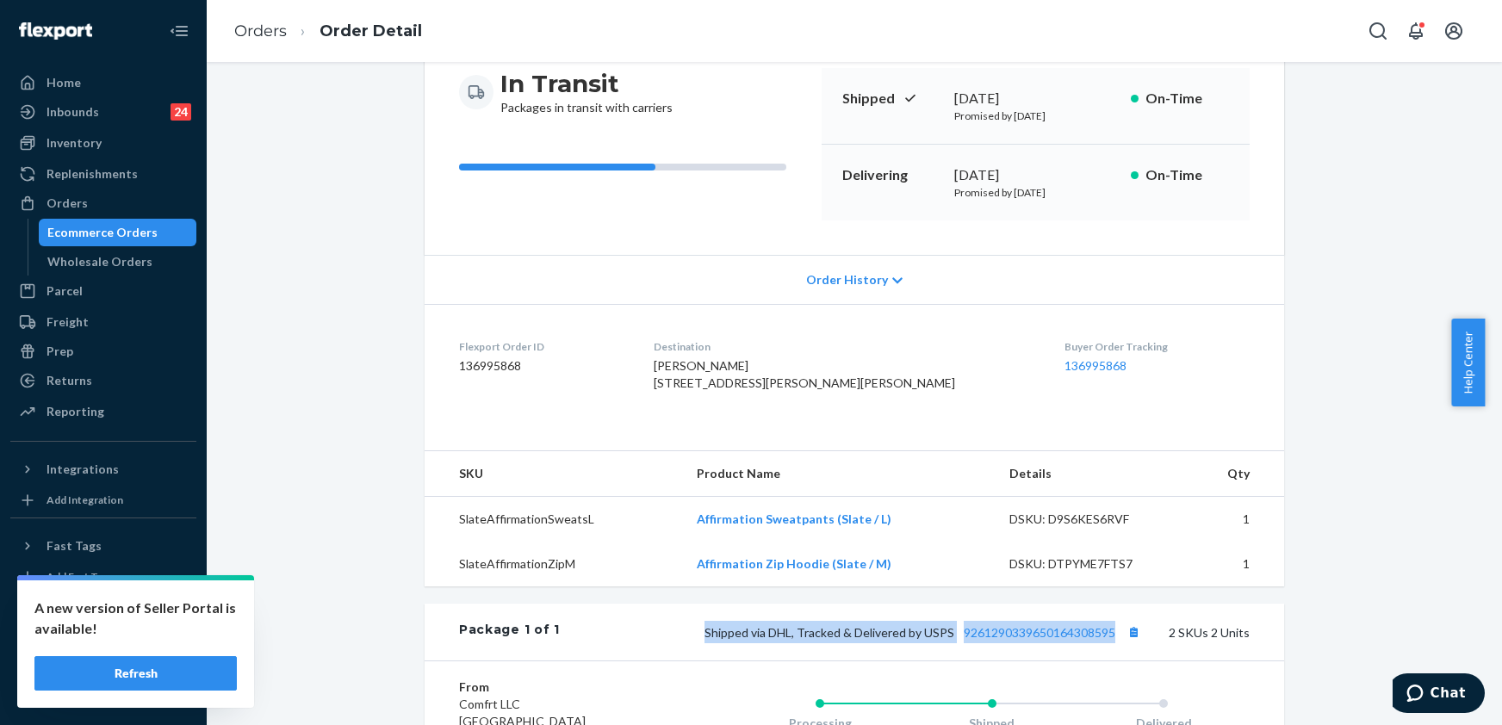
scroll to position [0, 0]
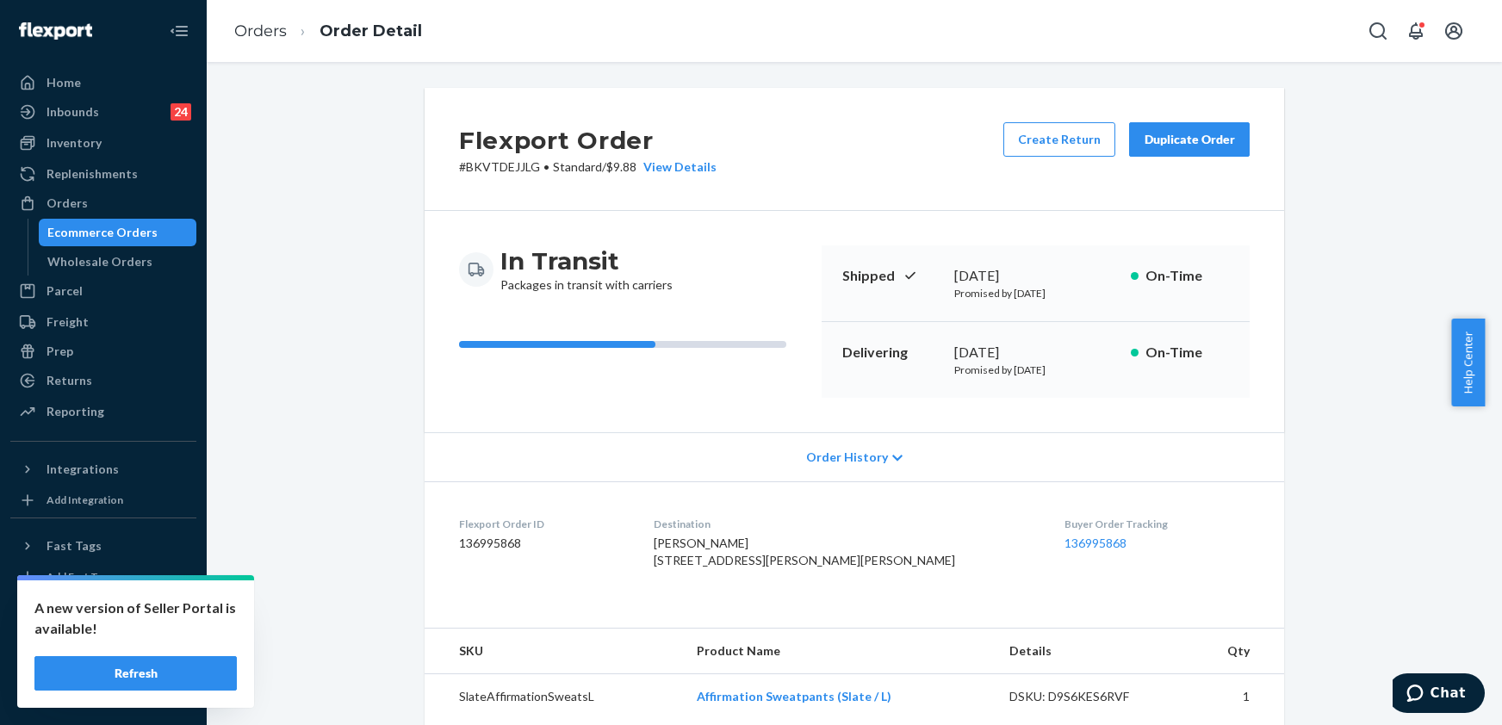
click at [263, 18] on ol "Orders Order Detail" at bounding box center [328, 31] width 215 height 51
click at [252, 25] on link "Orders" at bounding box center [260, 31] width 53 height 19
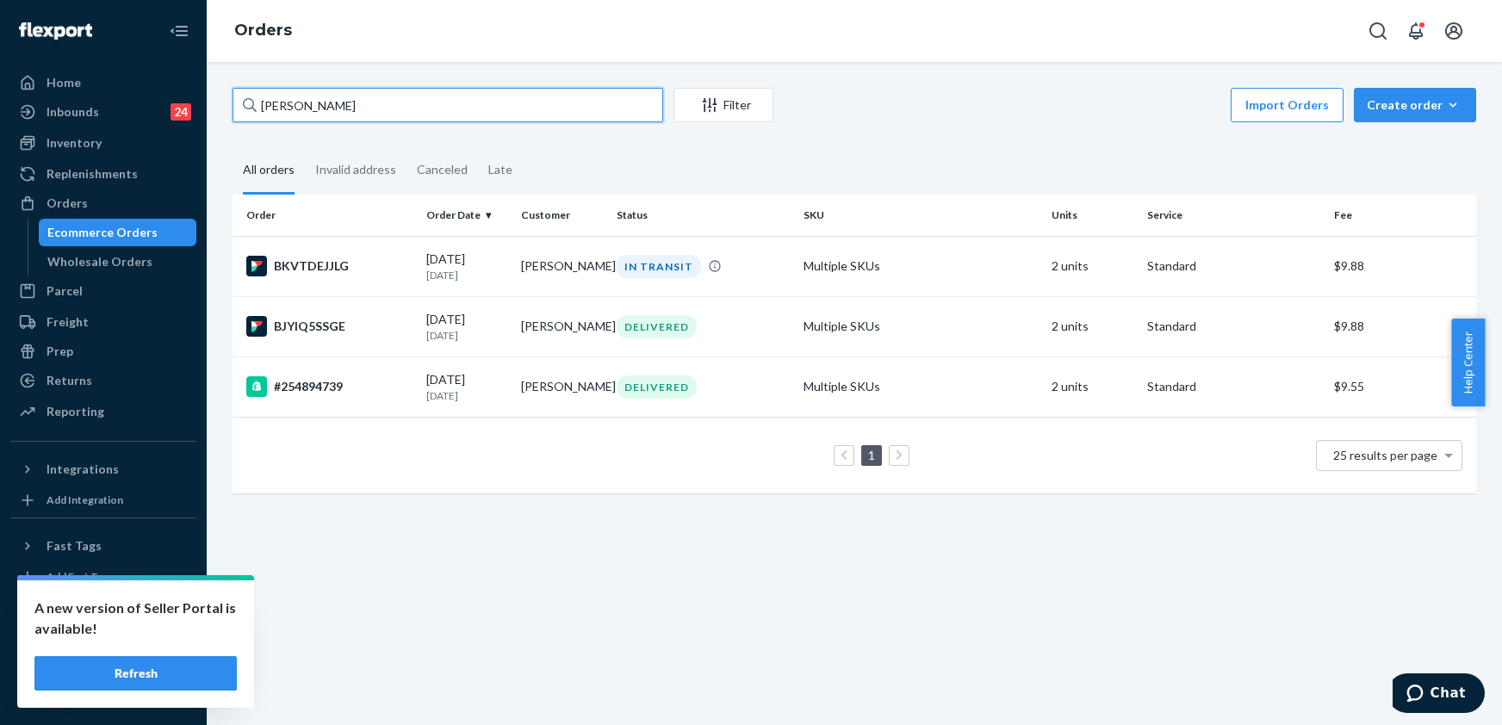
drag, startPoint x: 332, startPoint y: 104, endPoint x: 256, endPoint y: 107, distance: 76.7
click at [256, 107] on div "[PERSON_NAME]" at bounding box center [448, 105] width 431 height 34
paste input "255047947"
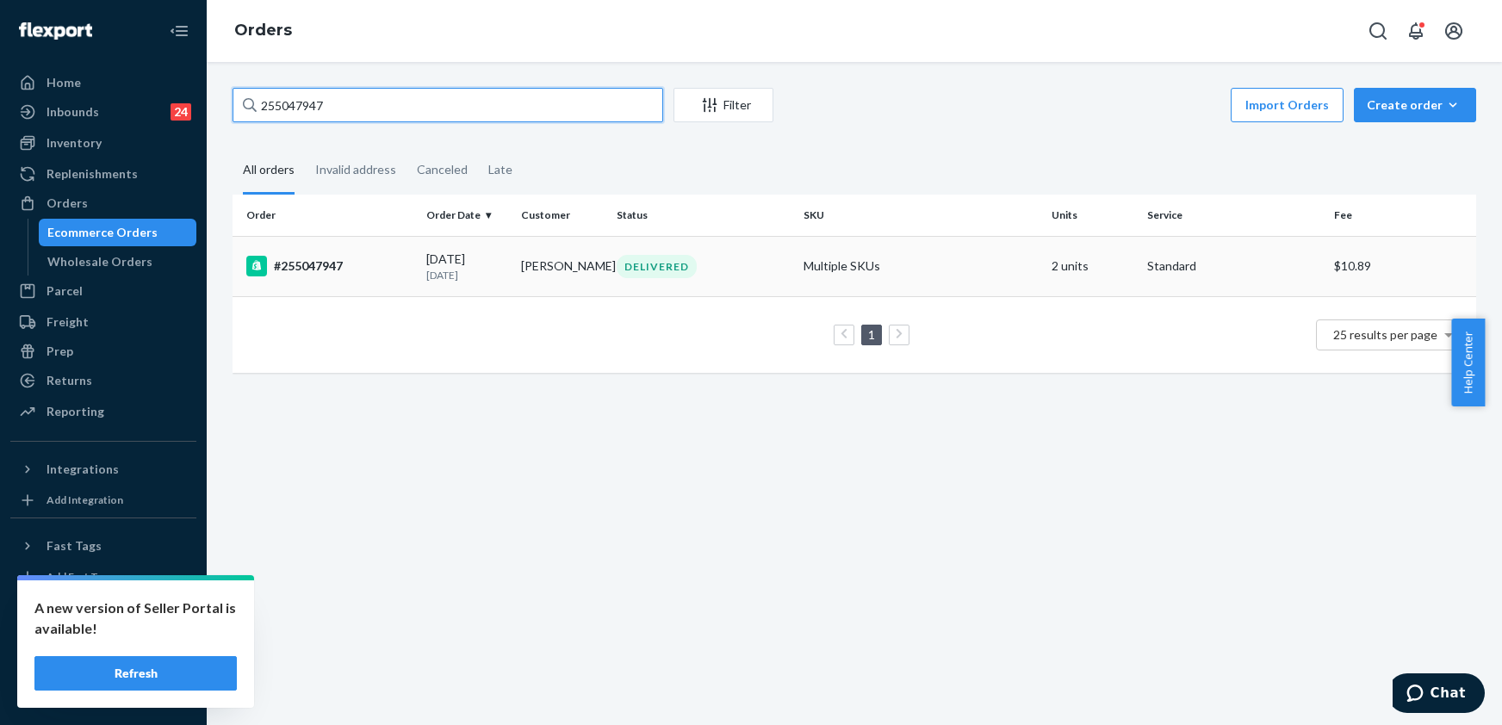
type input "255047947"
click at [334, 249] on td "#255047947" at bounding box center [326, 266] width 187 height 60
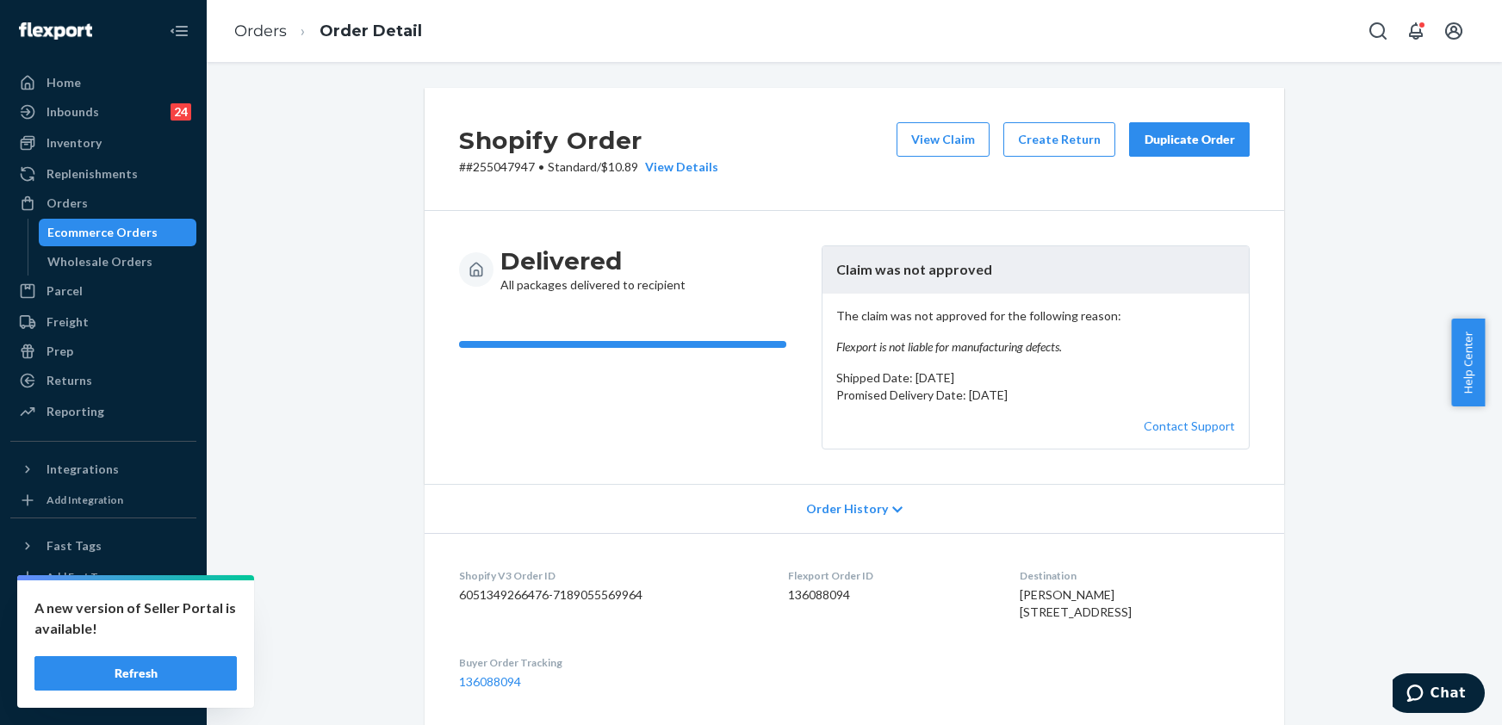
click at [1168, 145] on div "Duplicate Order" at bounding box center [1189, 139] width 91 height 17
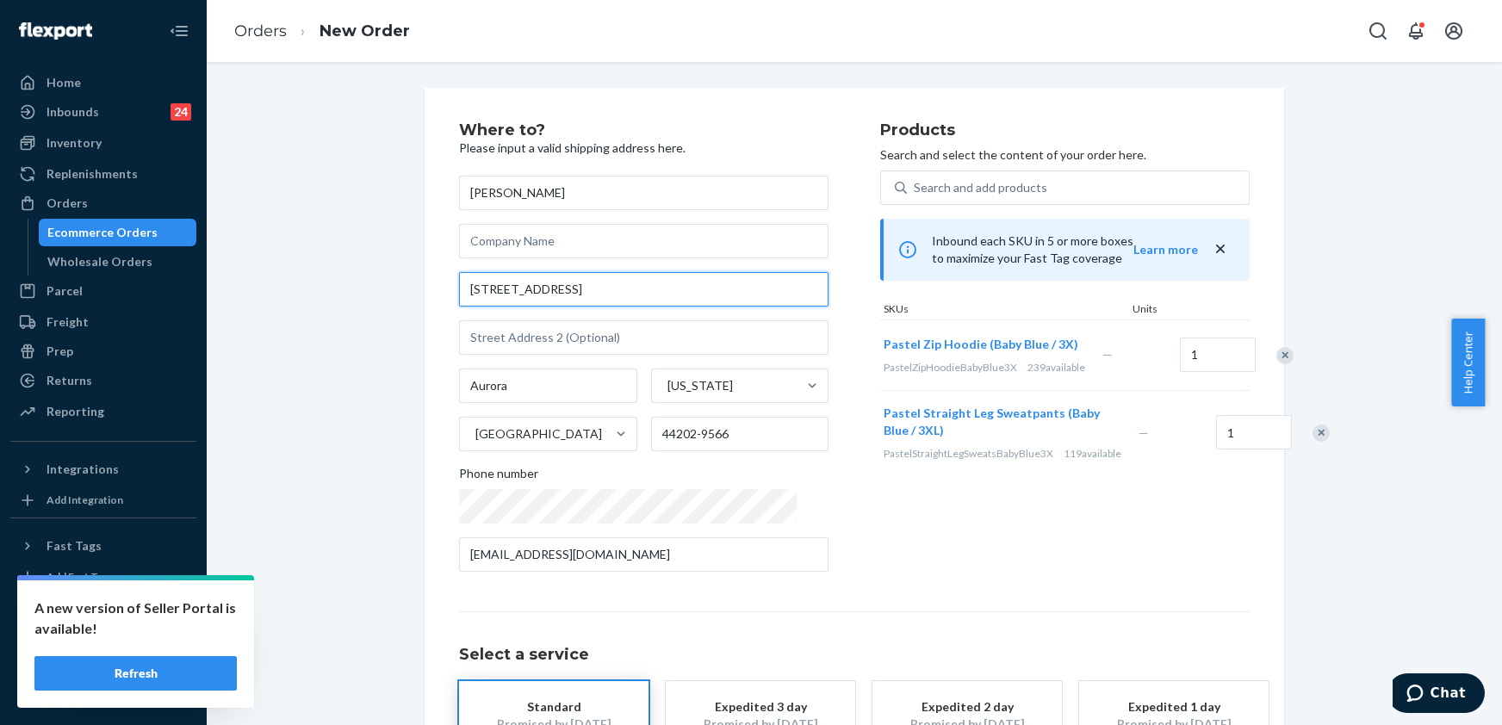
drag, startPoint x: 556, startPoint y: 287, endPoint x: 394, endPoint y: 291, distance: 162.0
click at [394, 291] on div "Where to? Please input a valid shipping address here. [PERSON_NAME] [STREET_ADD…" at bounding box center [855, 479] width 1270 height 783
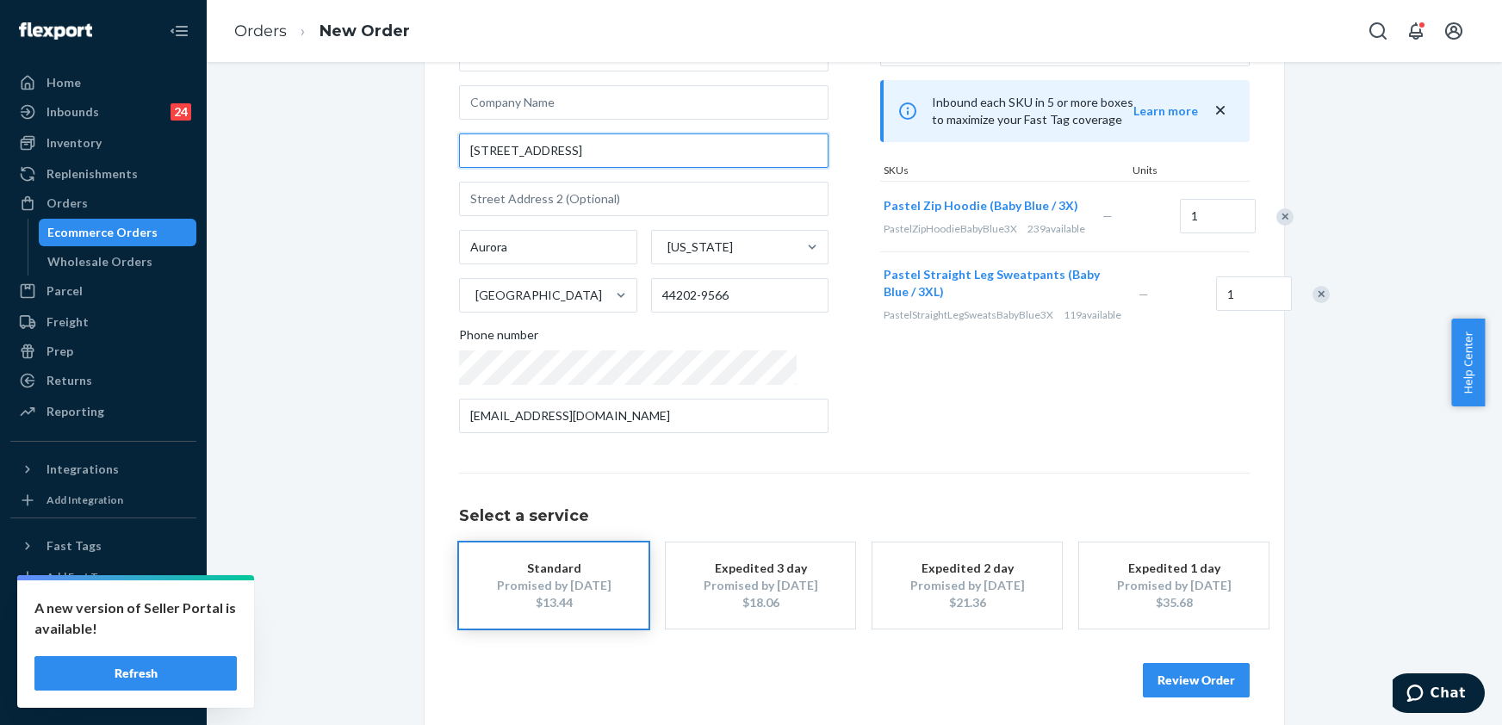
scroll to position [145, 0]
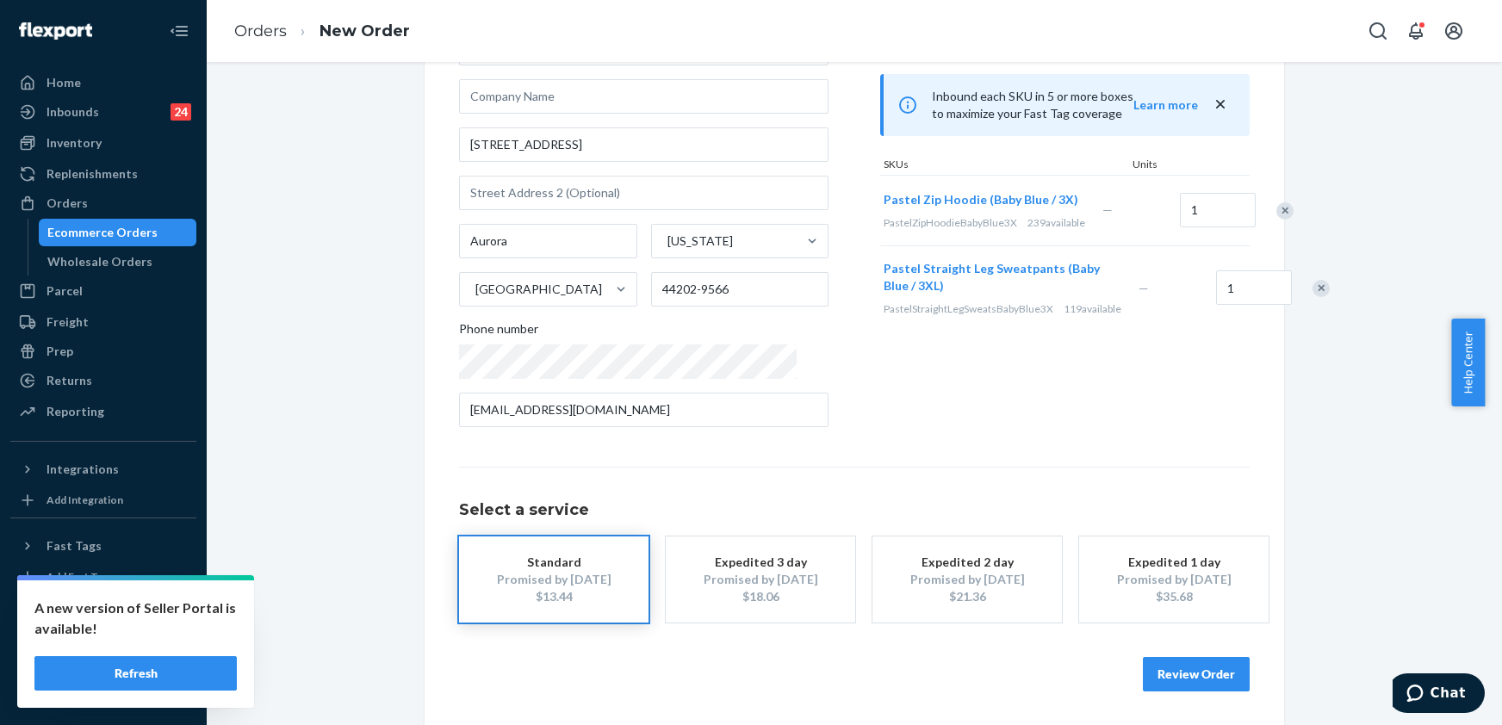
click at [1179, 680] on button "Review Order" at bounding box center [1196, 674] width 107 height 34
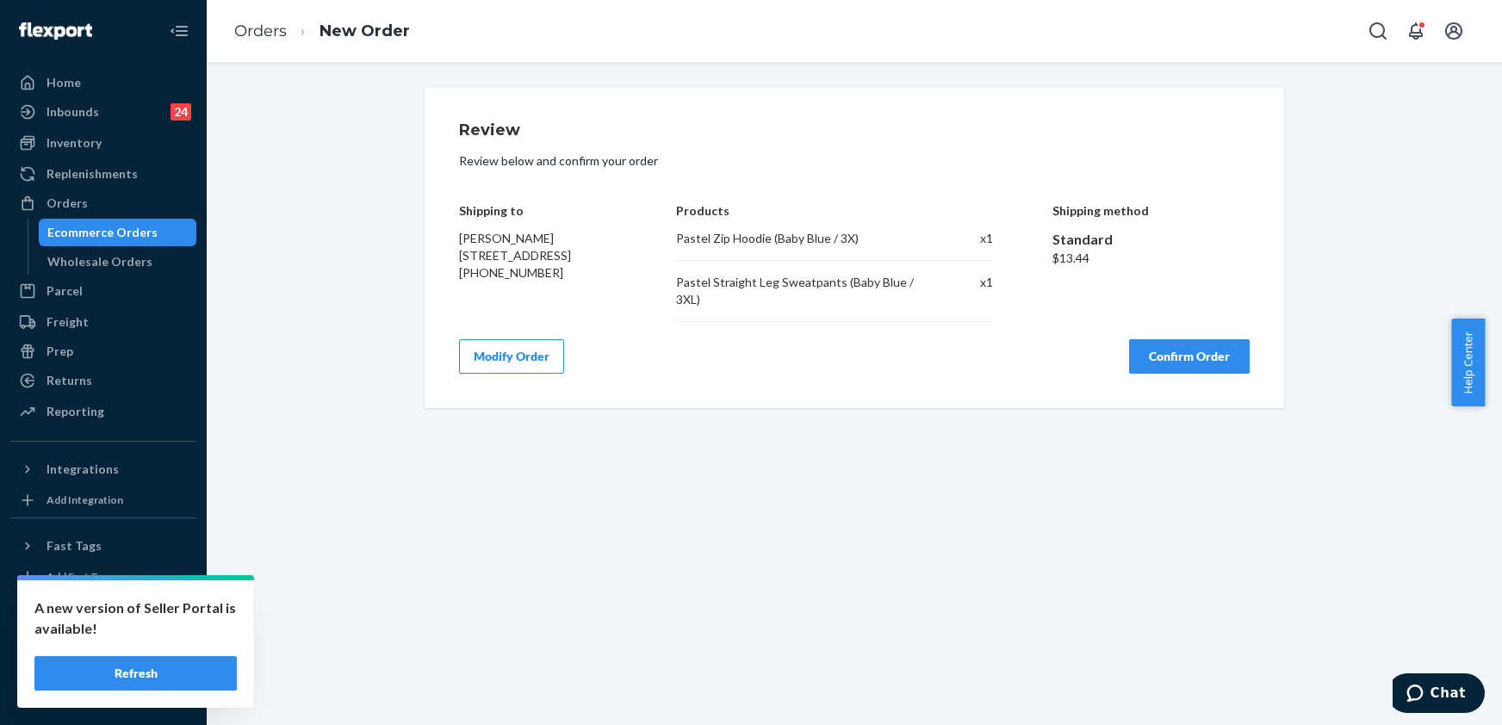
click at [1165, 367] on button "Confirm Order" at bounding box center [1189, 356] width 121 height 34
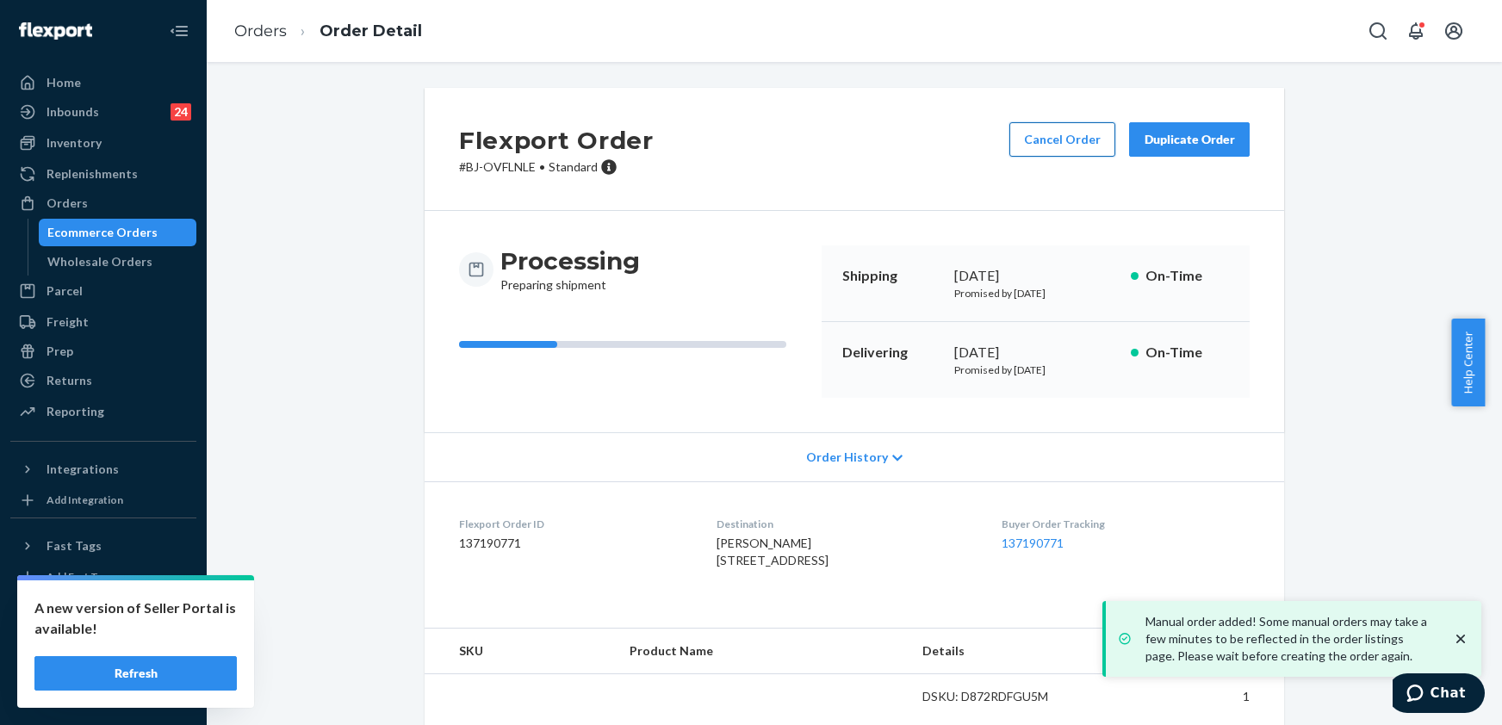
click at [1031, 136] on button "Cancel Order" at bounding box center [1062, 139] width 106 height 34
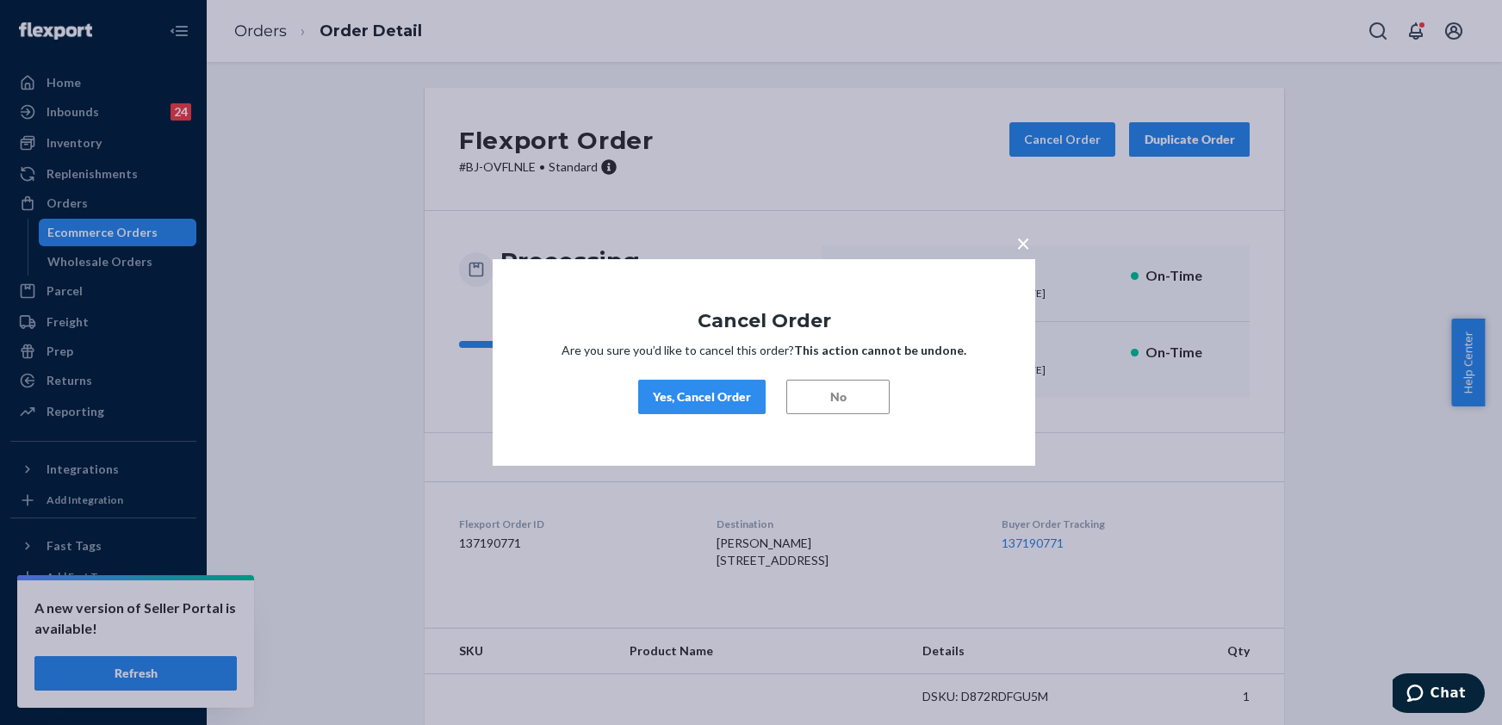
click at [694, 397] on div "Yes, Cancel Order" at bounding box center [702, 396] width 98 height 17
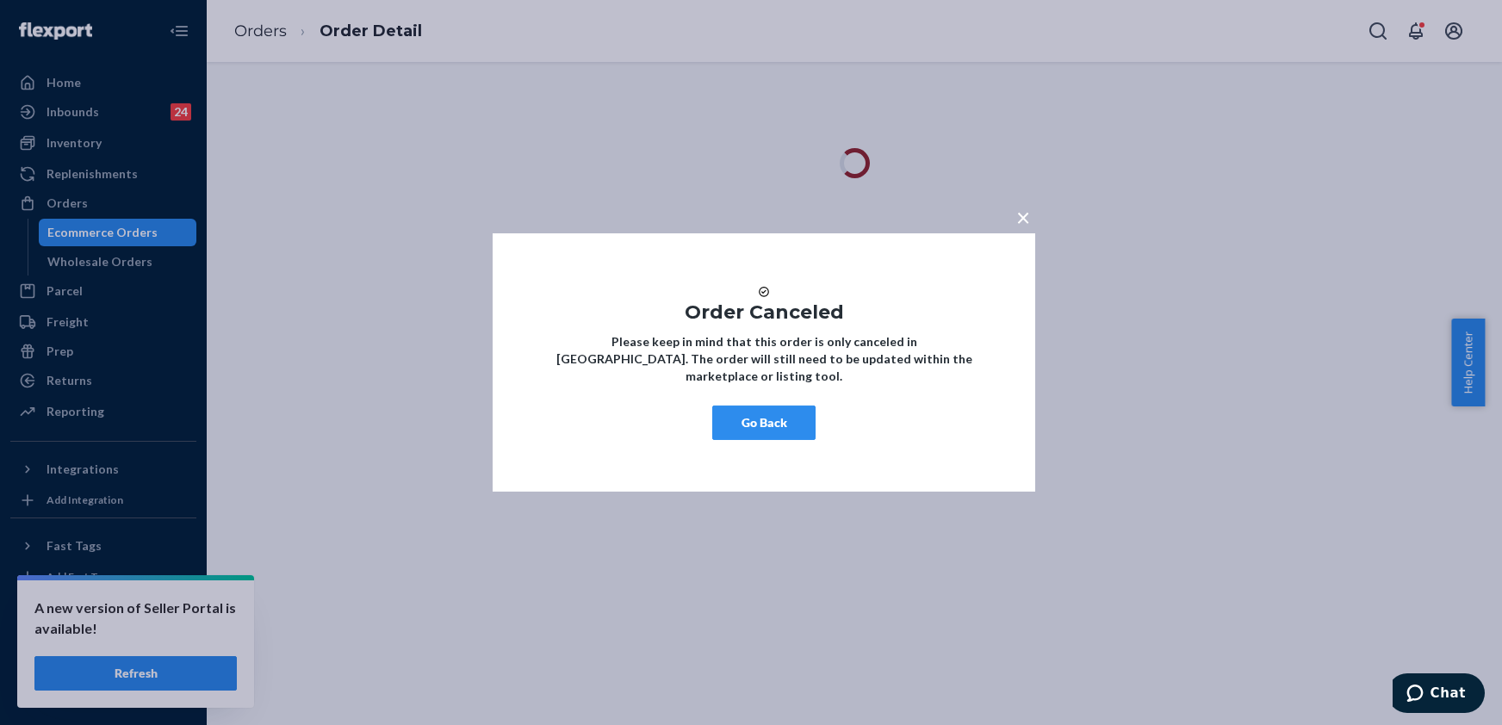
click at [766, 432] on button "Go Back" at bounding box center [763, 423] width 103 height 34
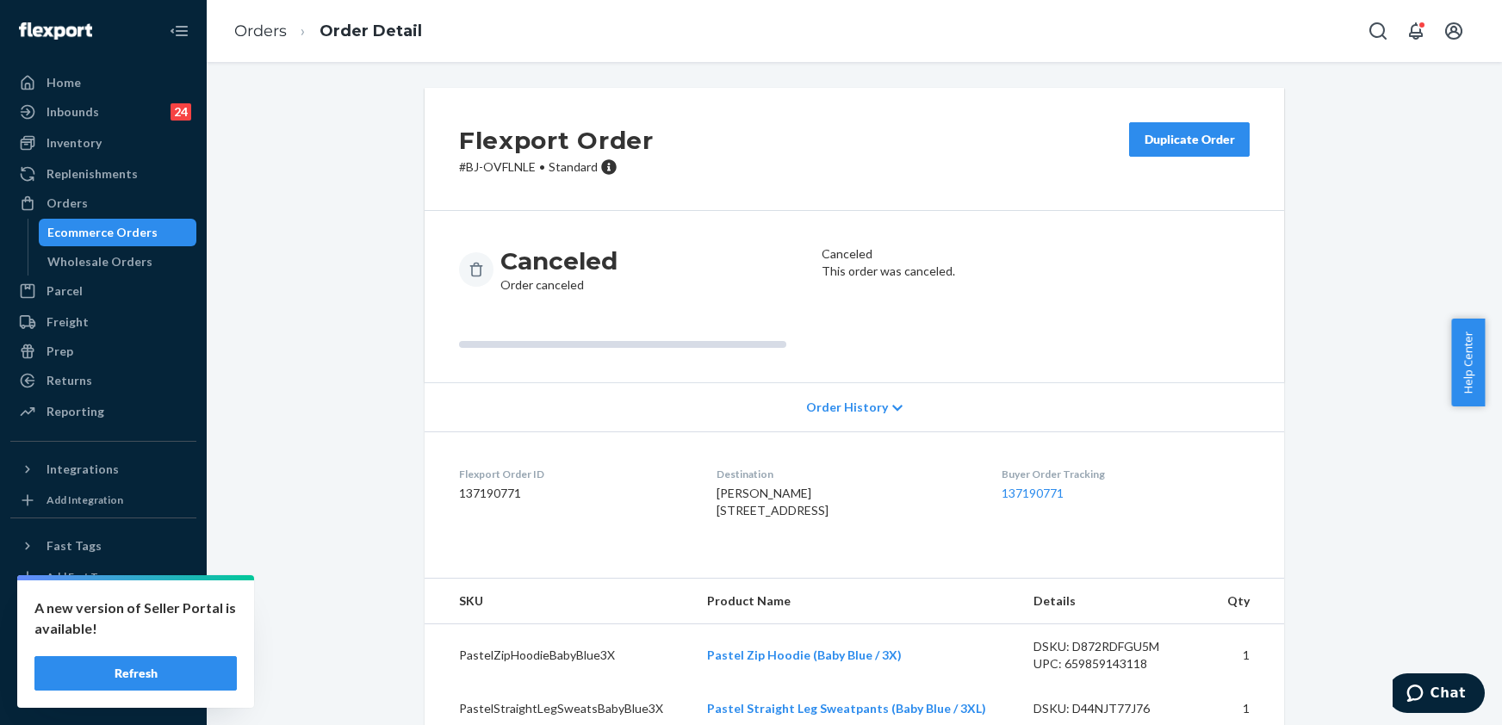
click at [1146, 155] on button "Duplicate Order" at bounding box center [1189, 139] width 121 height 34
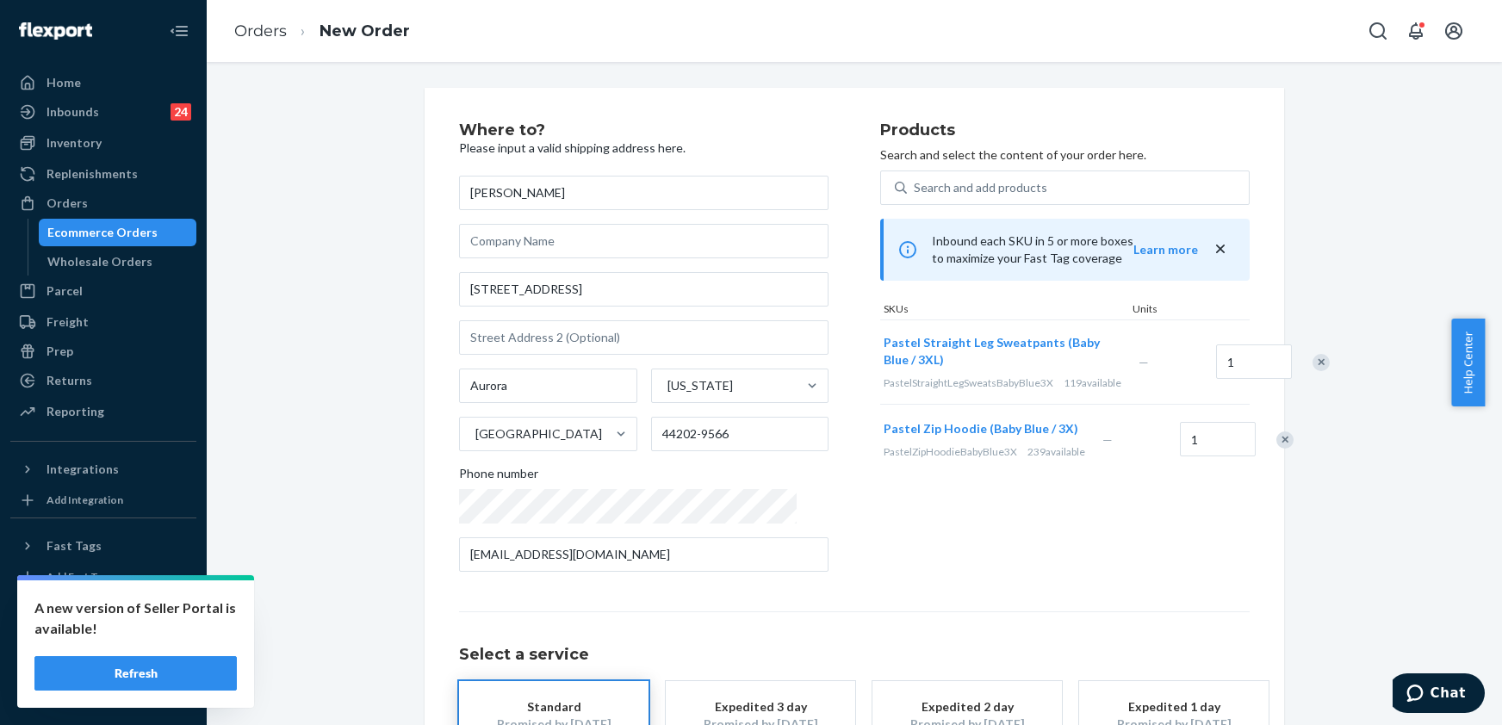
click at [1276, 449] on div "Remove Item" at bounding box center [1284, 440] width 17 height 17
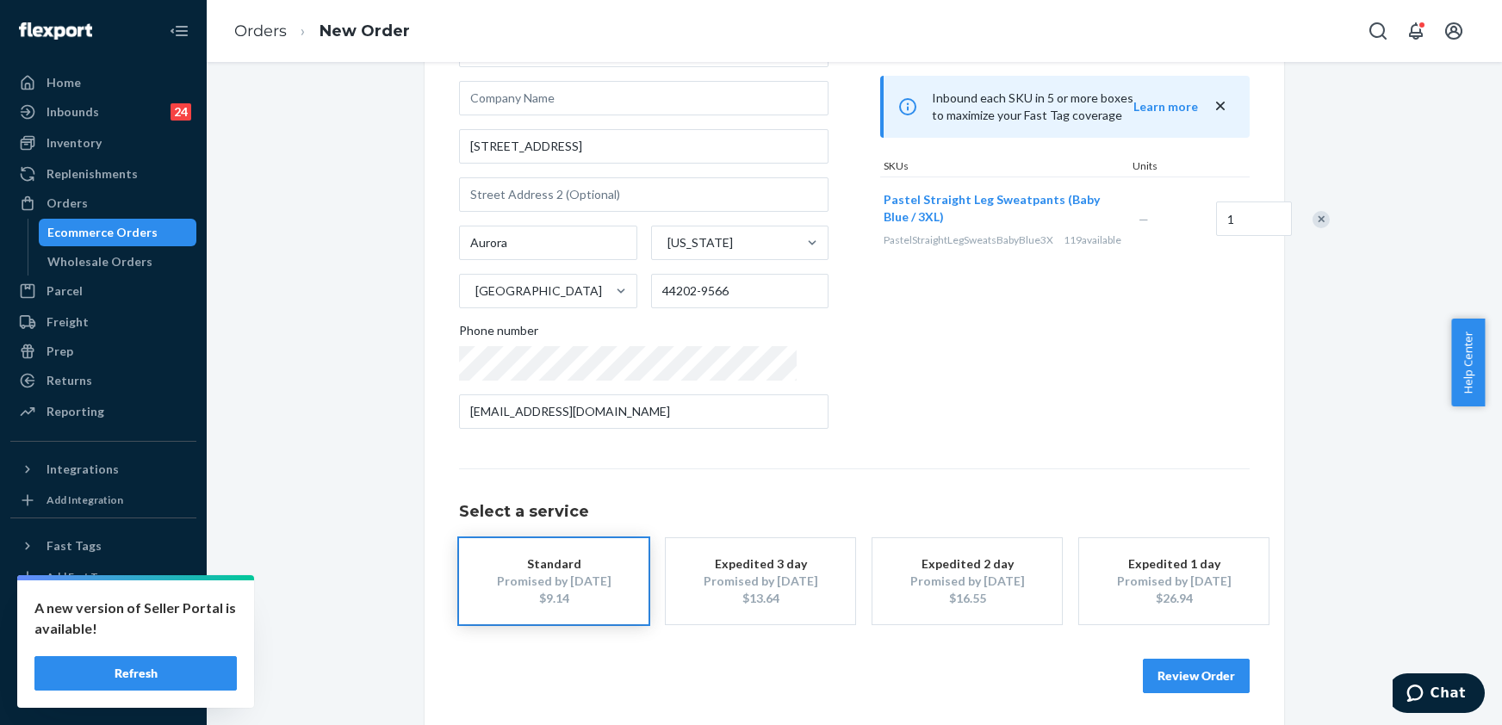
scroll to position [145, 0]
click at [1170, 680] on button "Review Order" at bounding box center [1196, 674] width 107 height 34
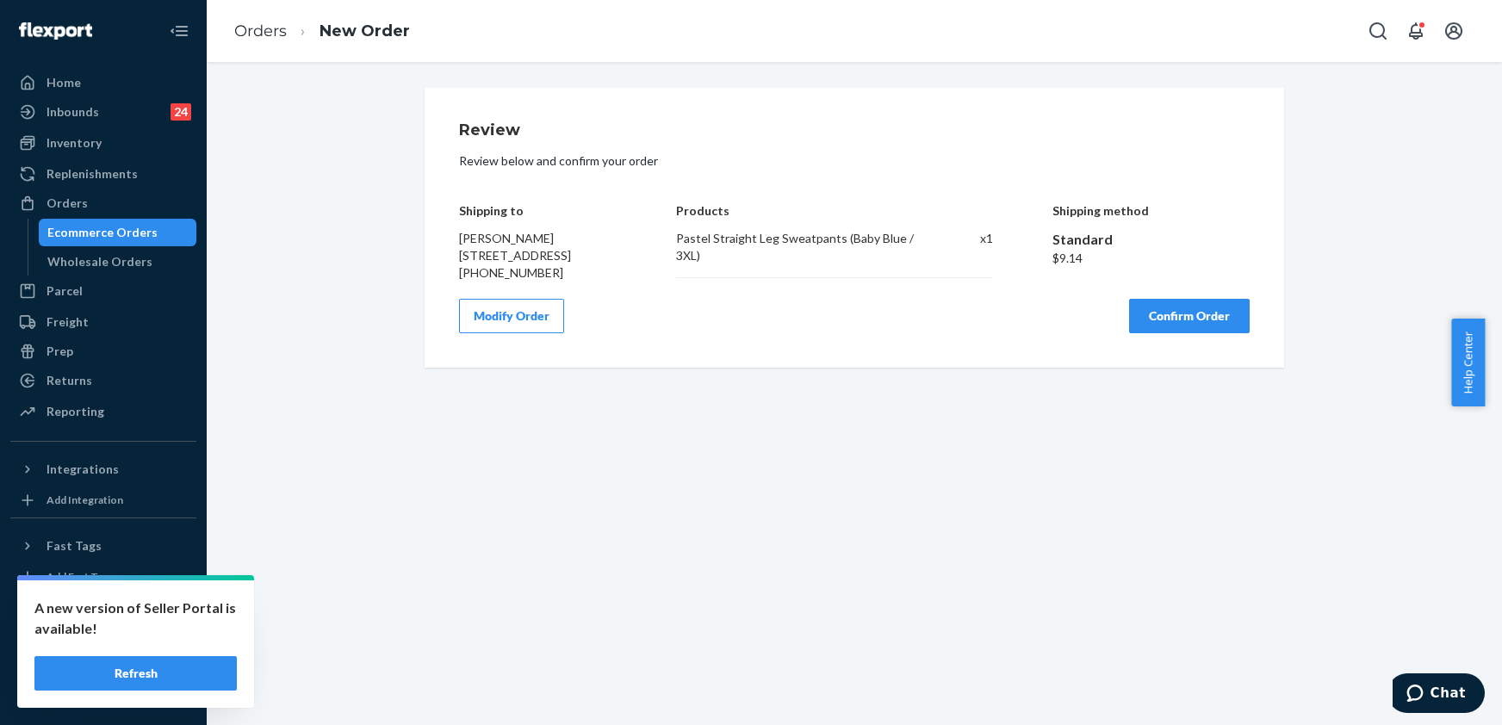
click at [1175, 331] on button "Confirm Order" at bounding box center [1189, 316] width 121 height 34
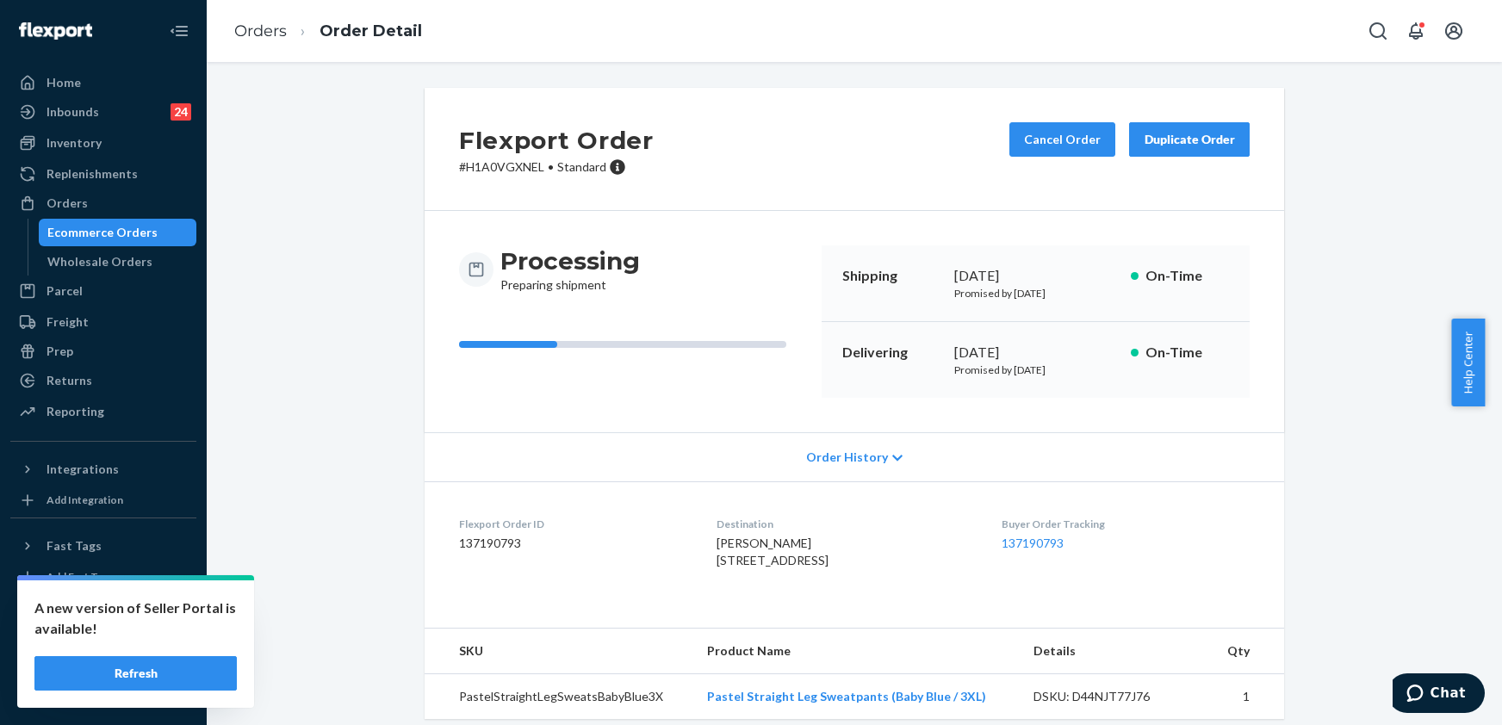
click at [233, 22] on ol "Orders Order Detail" at bounding box center [328, 31] width 215 height 51
click at [270, 18] on ol "Orders Order Detail" at bounding box center [328, 31] width 215 height 51
click at [270, 22] on link "Orders" at bounding box center [260, 31] width 53 height 19
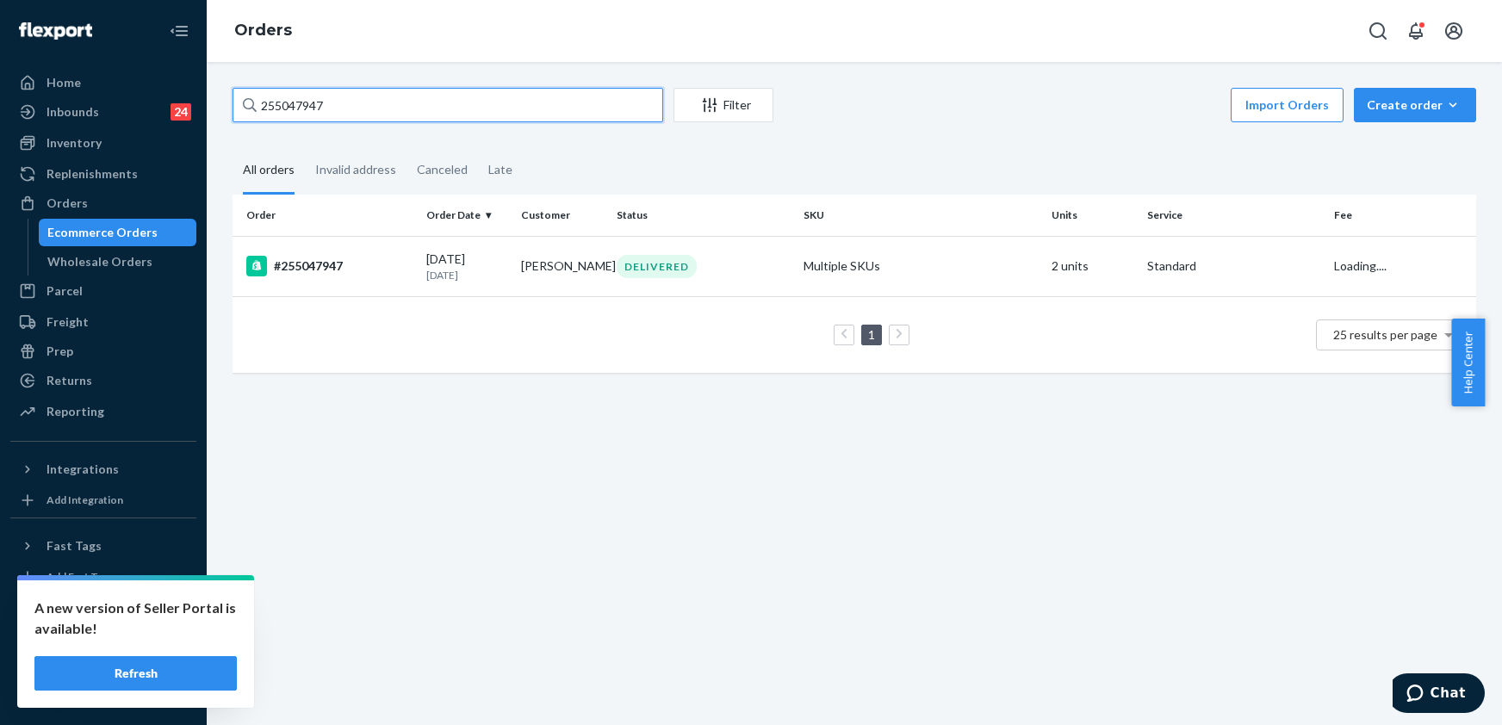
drag, startPoint x: 332, startPoint y: 103, endPoint x: 248, endPoint y: 105, distance: 84.4
click at [248, 105] on div "255047947" at bounding box center [448, 105] width 431 height 34
paste input "[PERSON_NAME]"
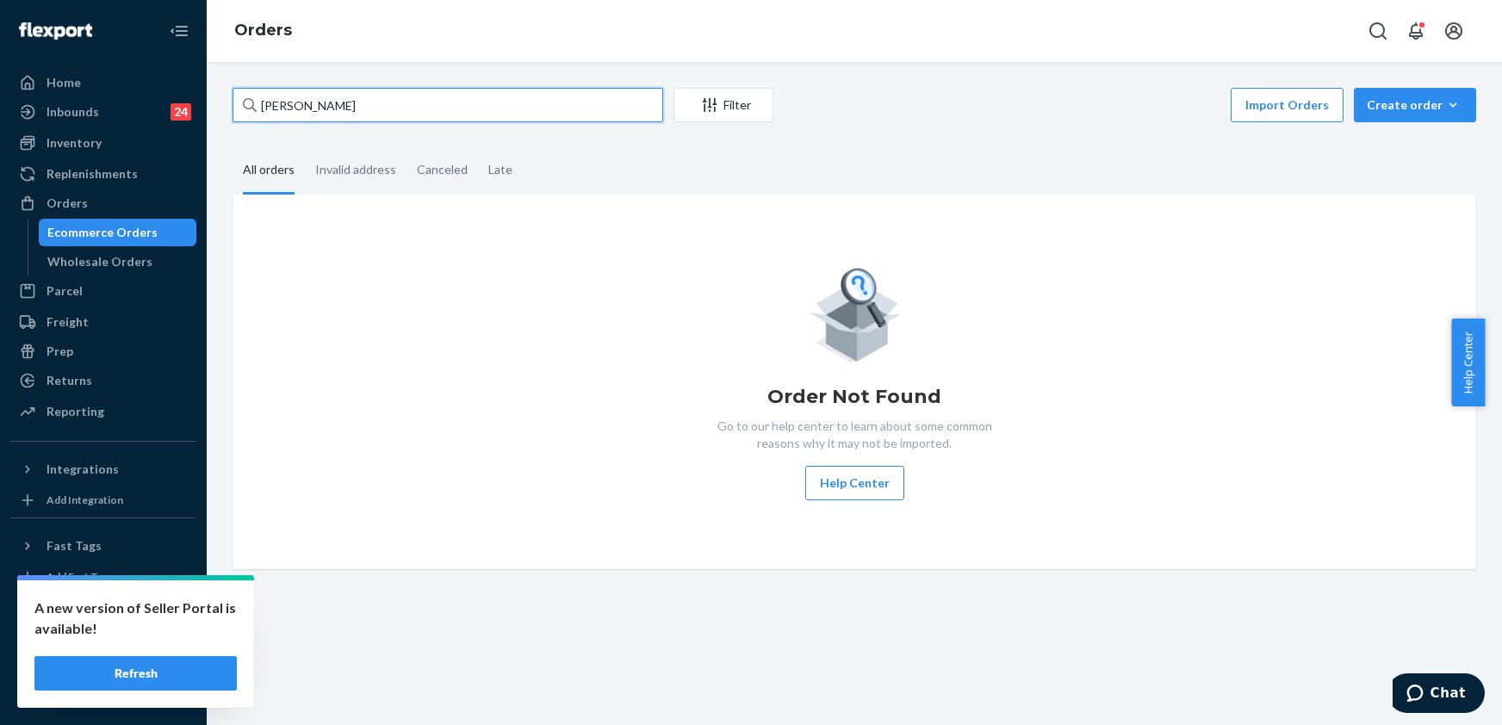
drag, startPoint x: 345, startPoint y: 112, endPoint x: 241, endPoint y: 114, distance: 103.4
click at [241, 114] on input "[PERSON_NAME]" at bounding box center [448, 105] width 431 height 34
paste input "[PERSON_NAME]"
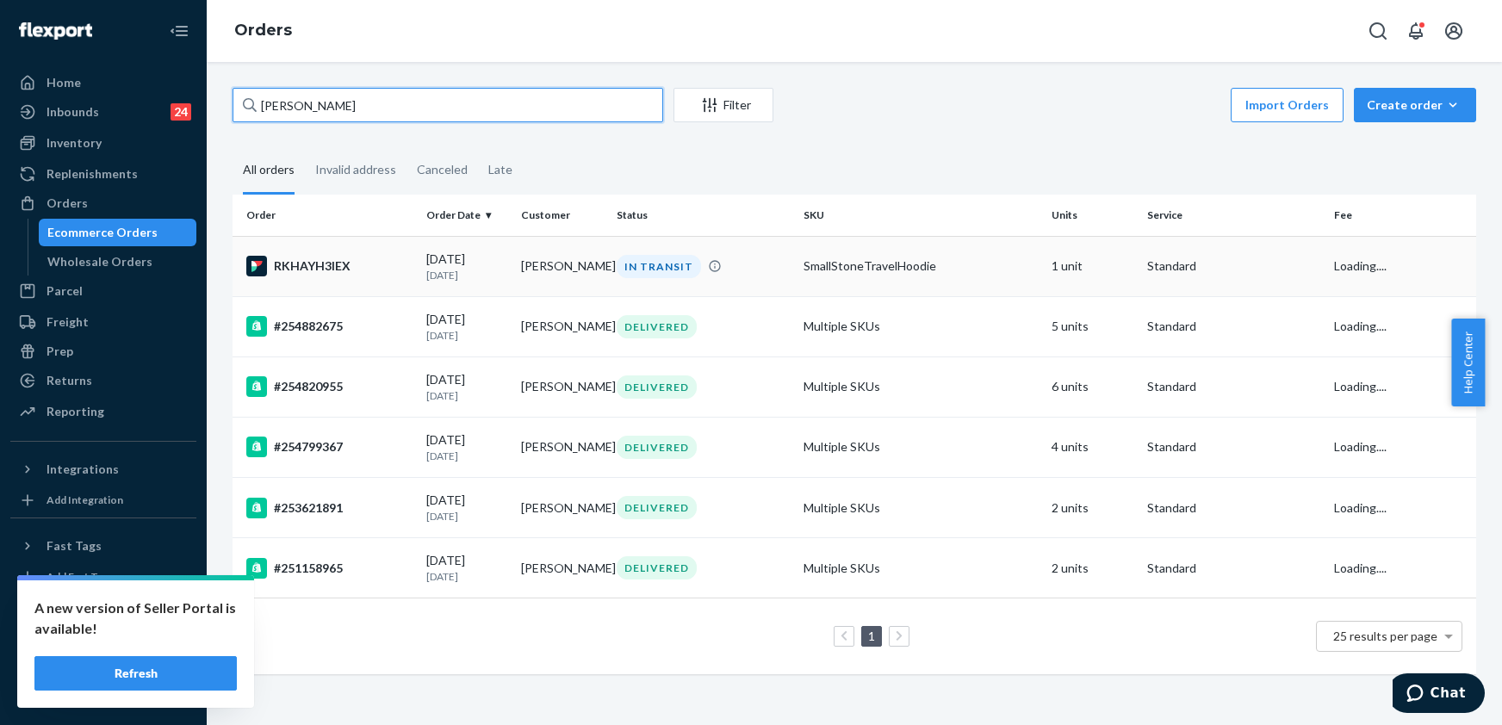
type input "[PERSON_NAME]"
click at [336, 265] on div "RKHAYH3IEX" at bounding box center [329, 266] width 166 height 21
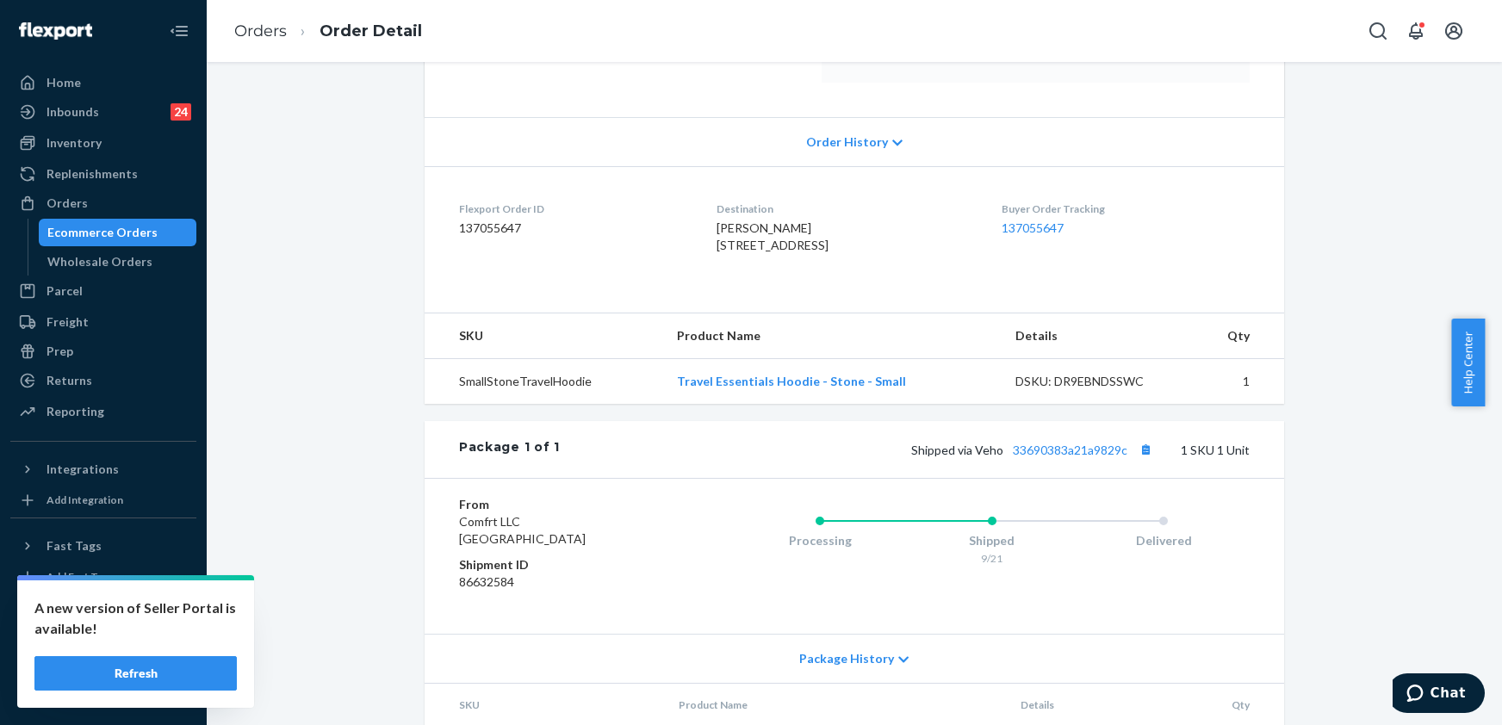
scroll to position [345, 0]
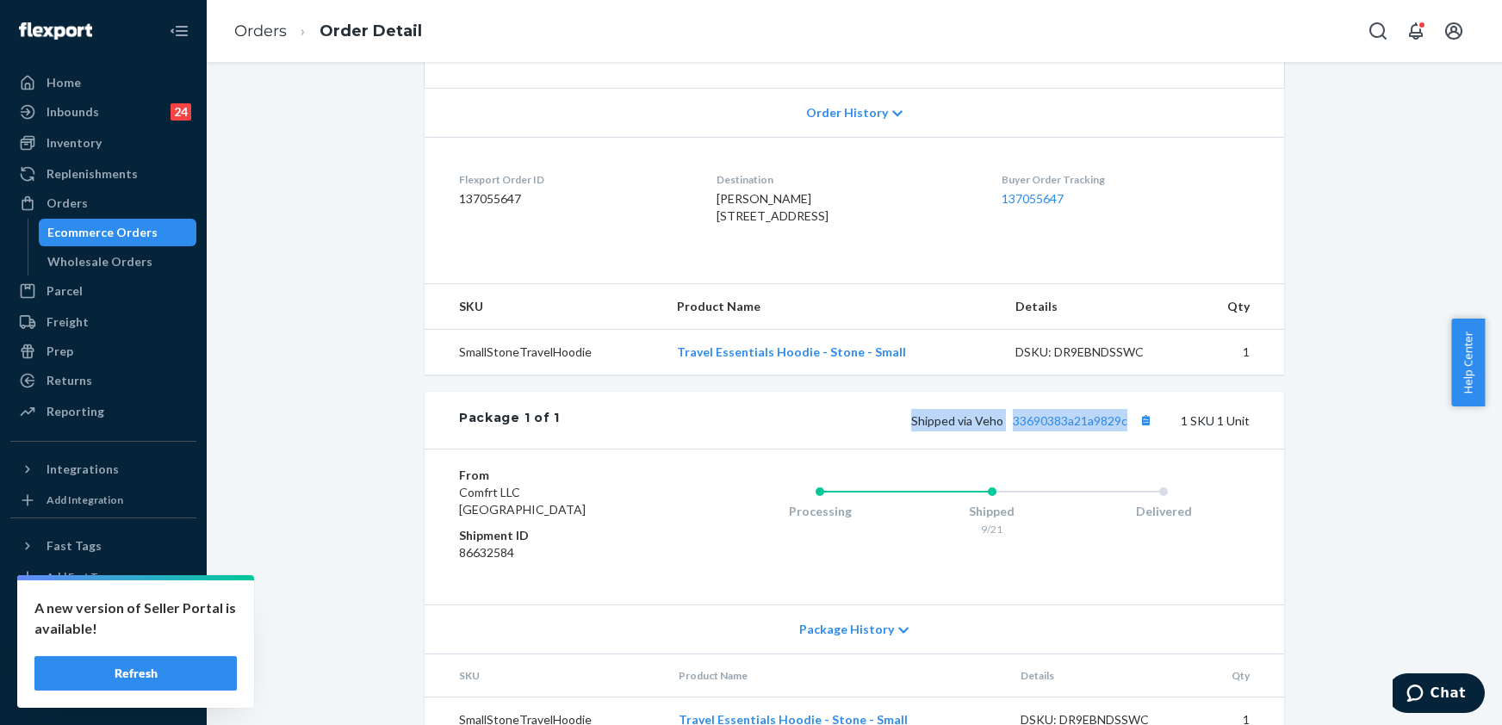
drag, startPoint x: 879, startPoint y: 452, endPoint x: 1124, endPoint y: 462, distance: 245.7
click at [1124, 432] on div "Shipped via Veho 33690383a21a9829c 1 SKU 1 Unit" at bounding box center [905, 420] width 690 height 22
copy span "Shipped via Veho 33690383a21a9829c"
click at [263, 28] on link "Orders" at bounding box center [260, 31] width 53 height 19
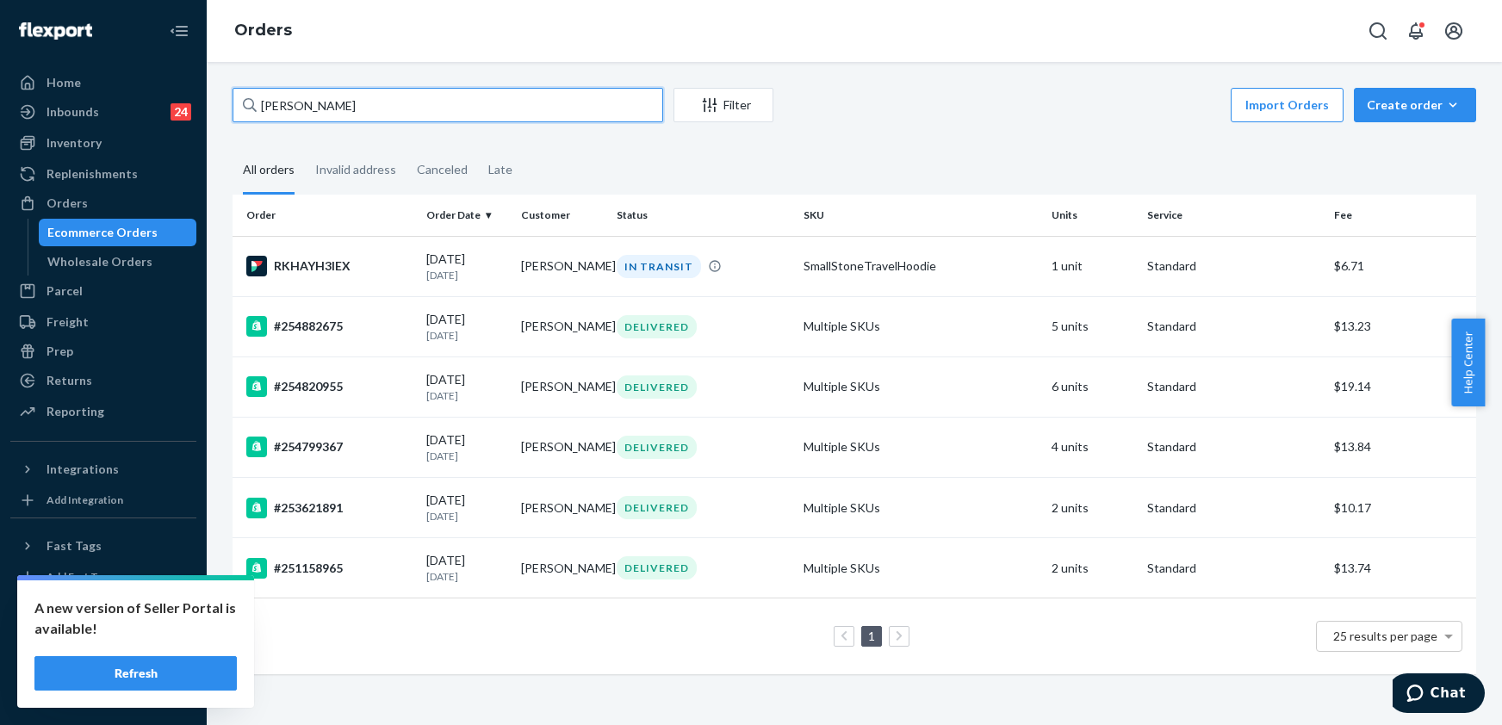
drag, startPoint x: 336, startPoint y: 102, endPoint x: 246, endPoint y: 109, distance: 89.8
click at [246, 109] on div "[PERSON_NAME]" at bounding box center [448, 105] width 431 height 34
paste input "[PERSON_NAME]"
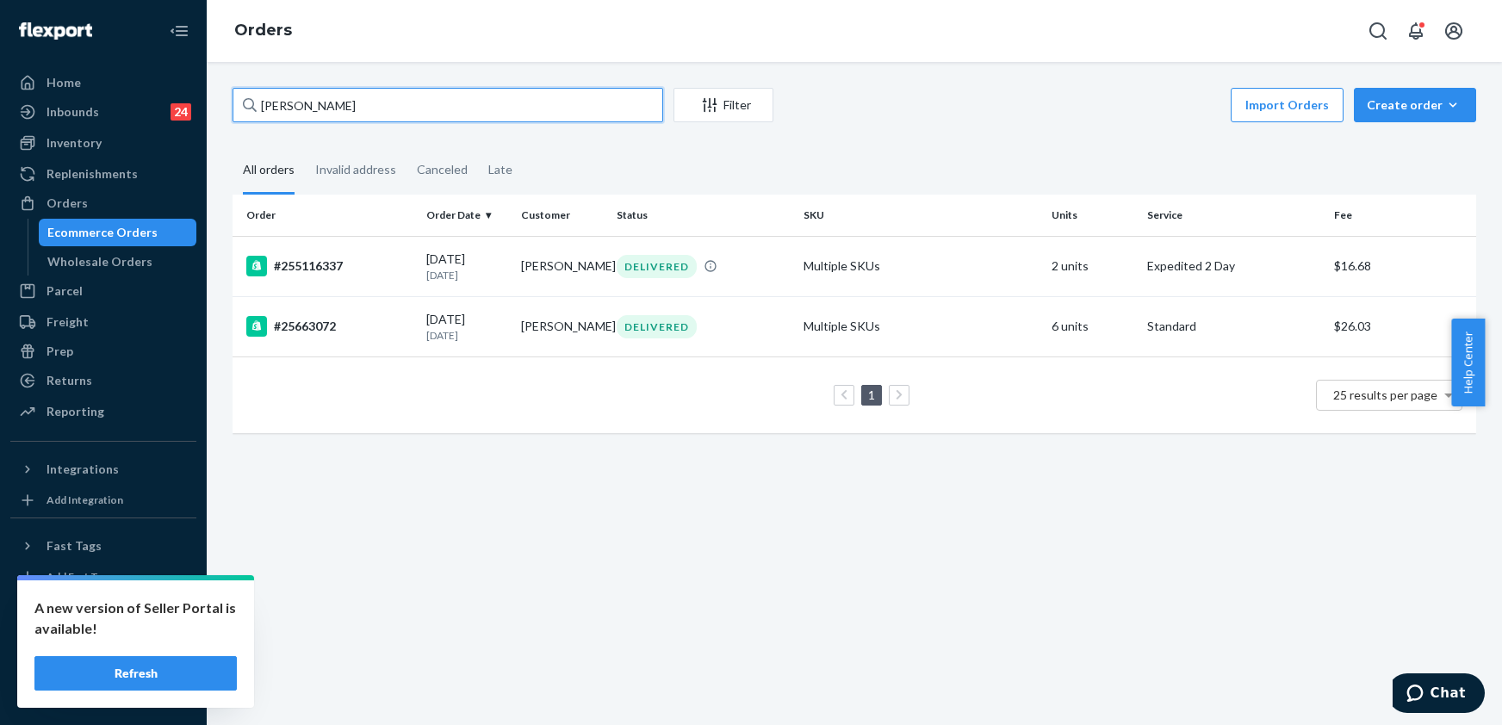
drag, startPoint x: 357, startPoint y: 98, endPoint x: 243, endPoint y: 117, distance: 115.3
click at [243, 117] on div "[PERSON_NAME]" at bounding box center [448, 105] width 431 height 34
paste input "[EMAIL_ADDRESS][DOMAIN_NAME]"
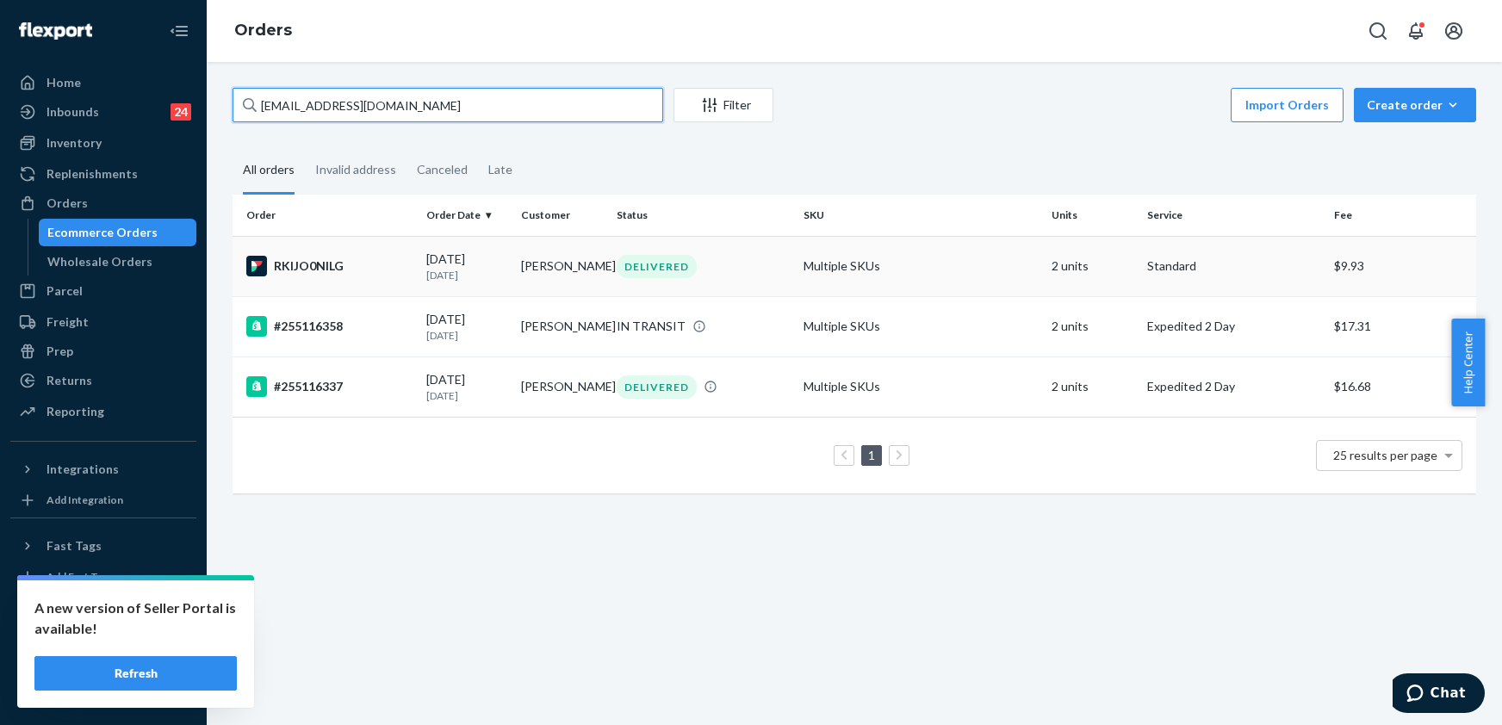
type input "[EMAIL_ADDRESS][DOMAIN_NAME]"
click at [341, 250] on td "RKIJO0NILG" at bounding box center [326, 266] width 187 height 60
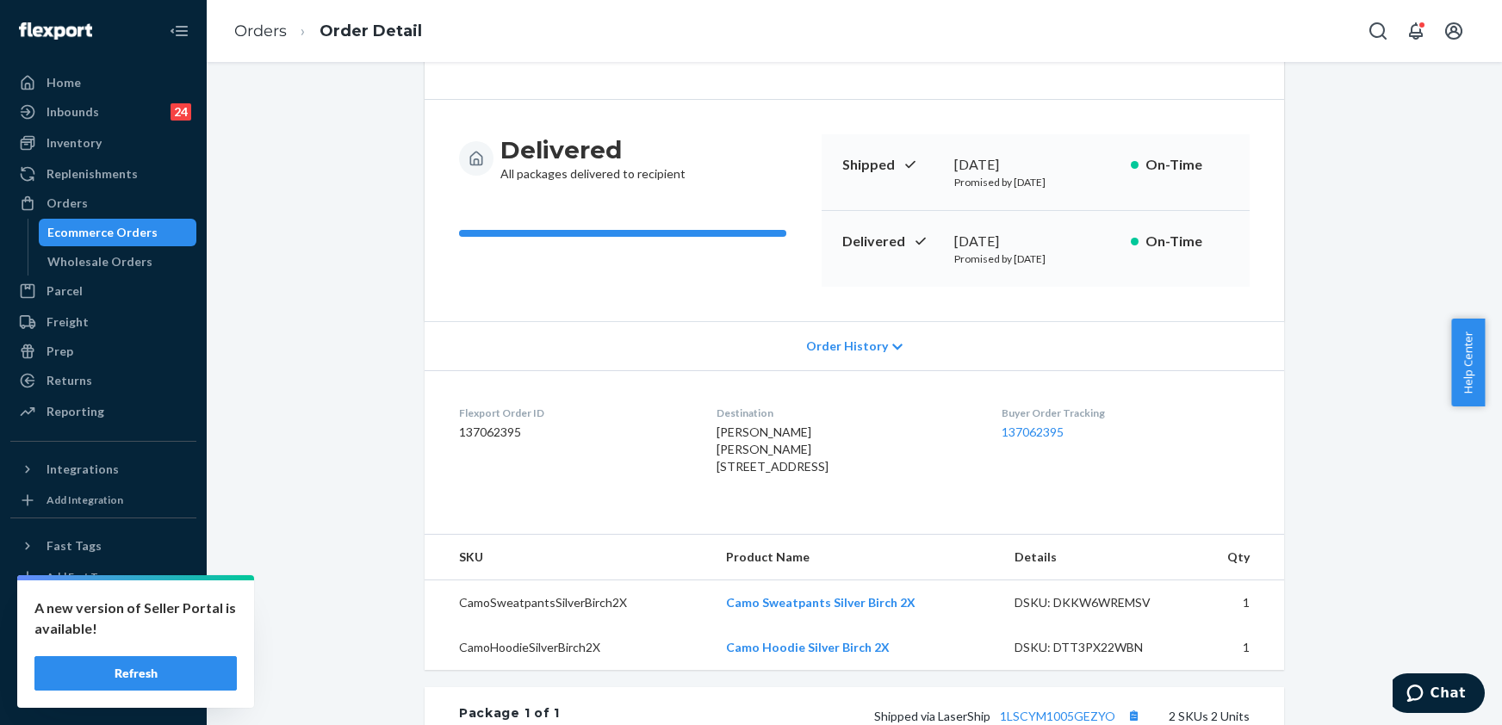
scroll to position [229, 0]
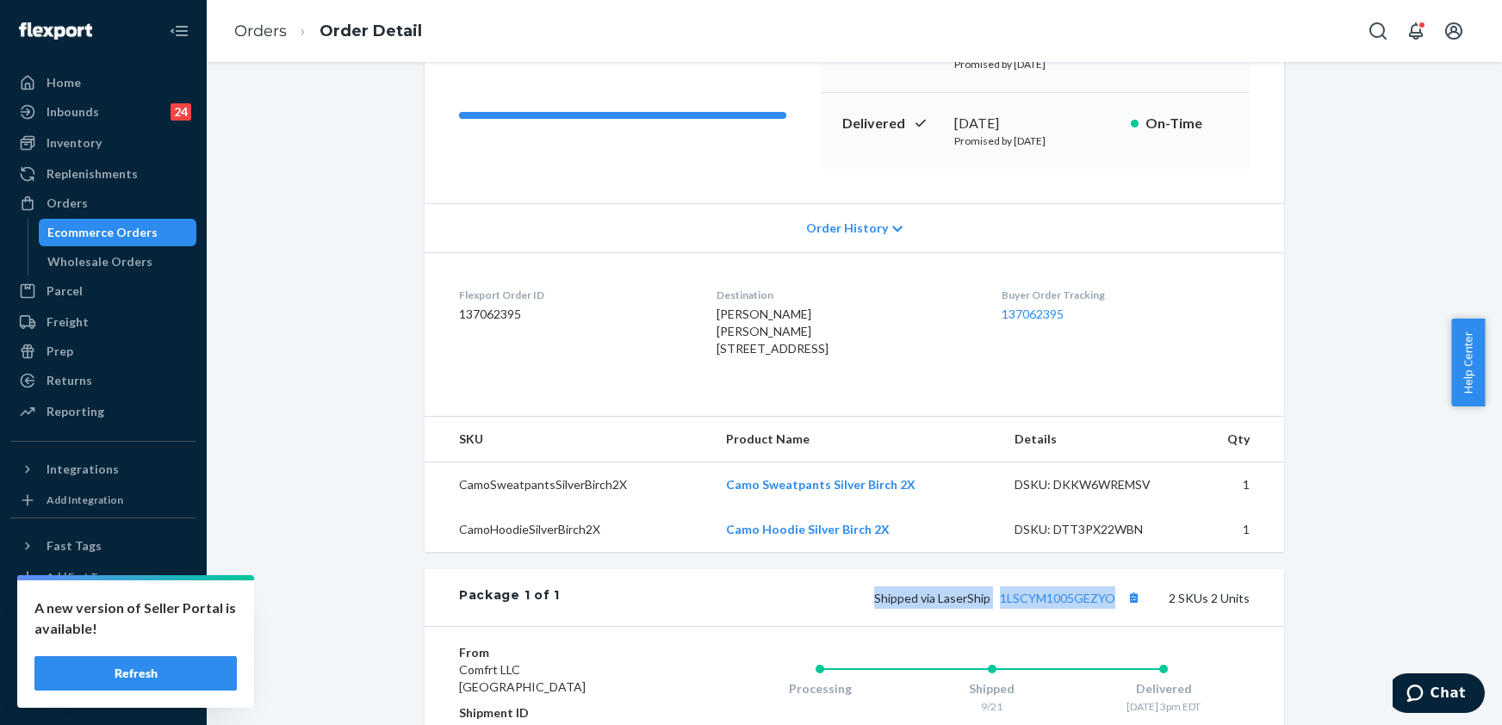
drag, startPoint x: 863, startPoint y: 635, endPoint x: 1113, endPoint y: 646, distance: 250.0
click at [1113, 626] on div "Package 1 of 1 Shipped via LaserShip 1LSCYM1005GEZYO 2 SKUs 2 Units" at bounding box center [855, 597] width 860 height 57
copy span "Shipped via LaserShip 1LSCYM1005GEZYO"
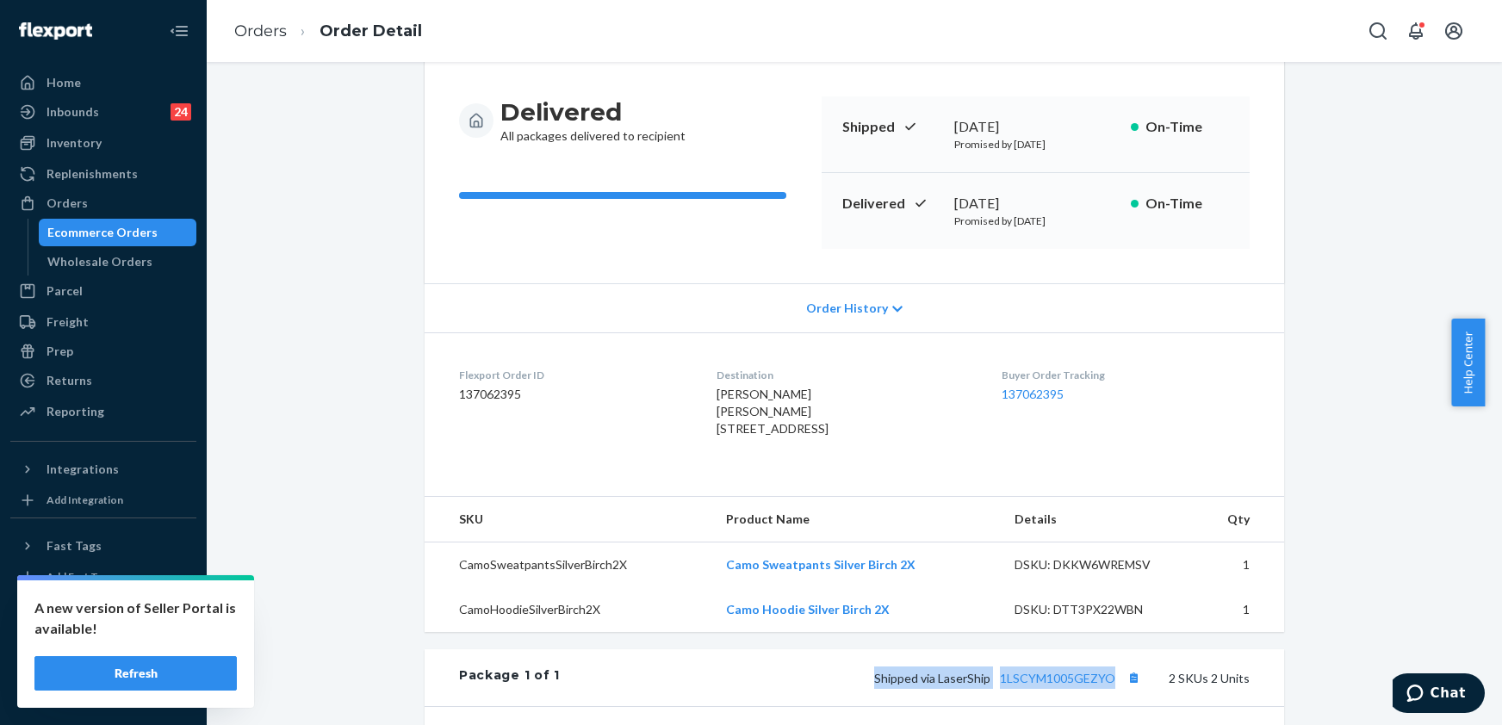
scroll to position [115, 0]
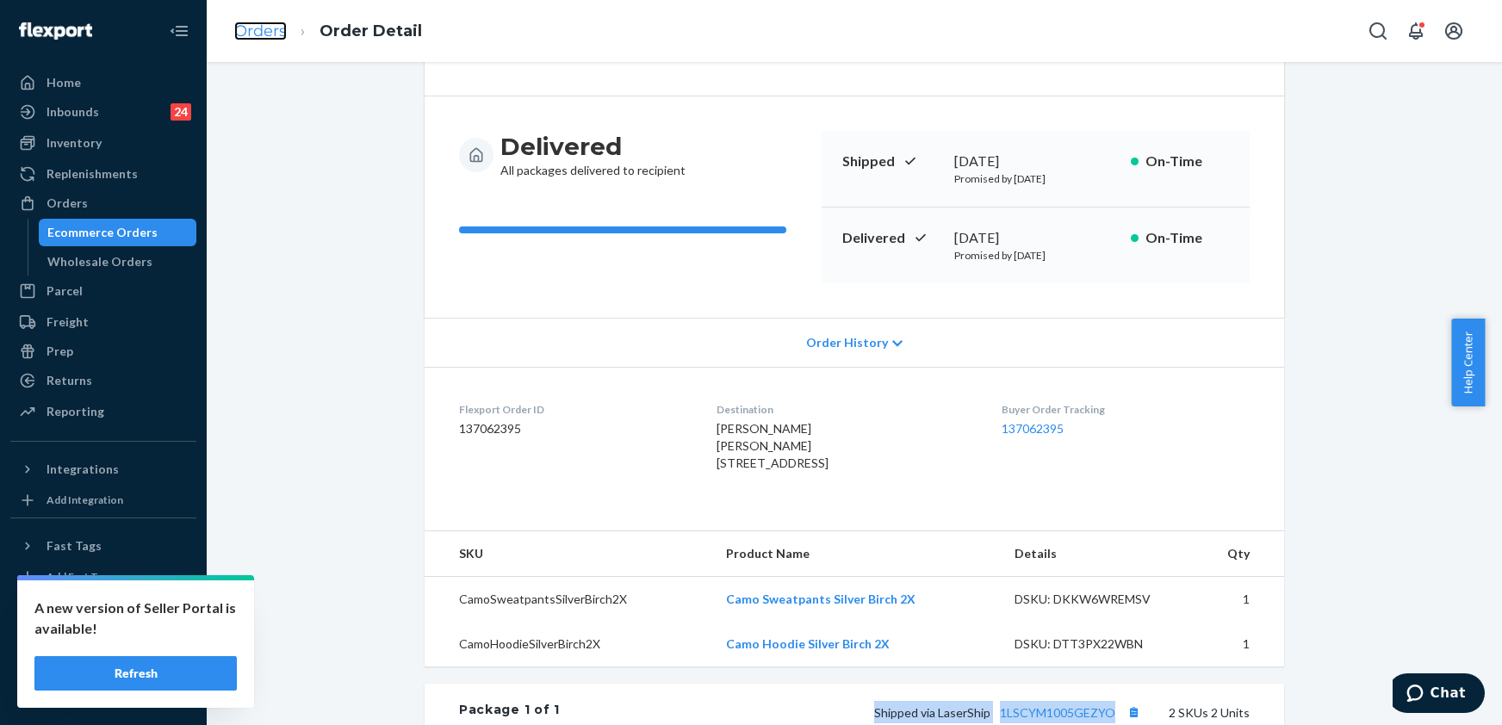
click at [249, 26] on link "Orders" at bounding box center [260, 31] width 53 height 19
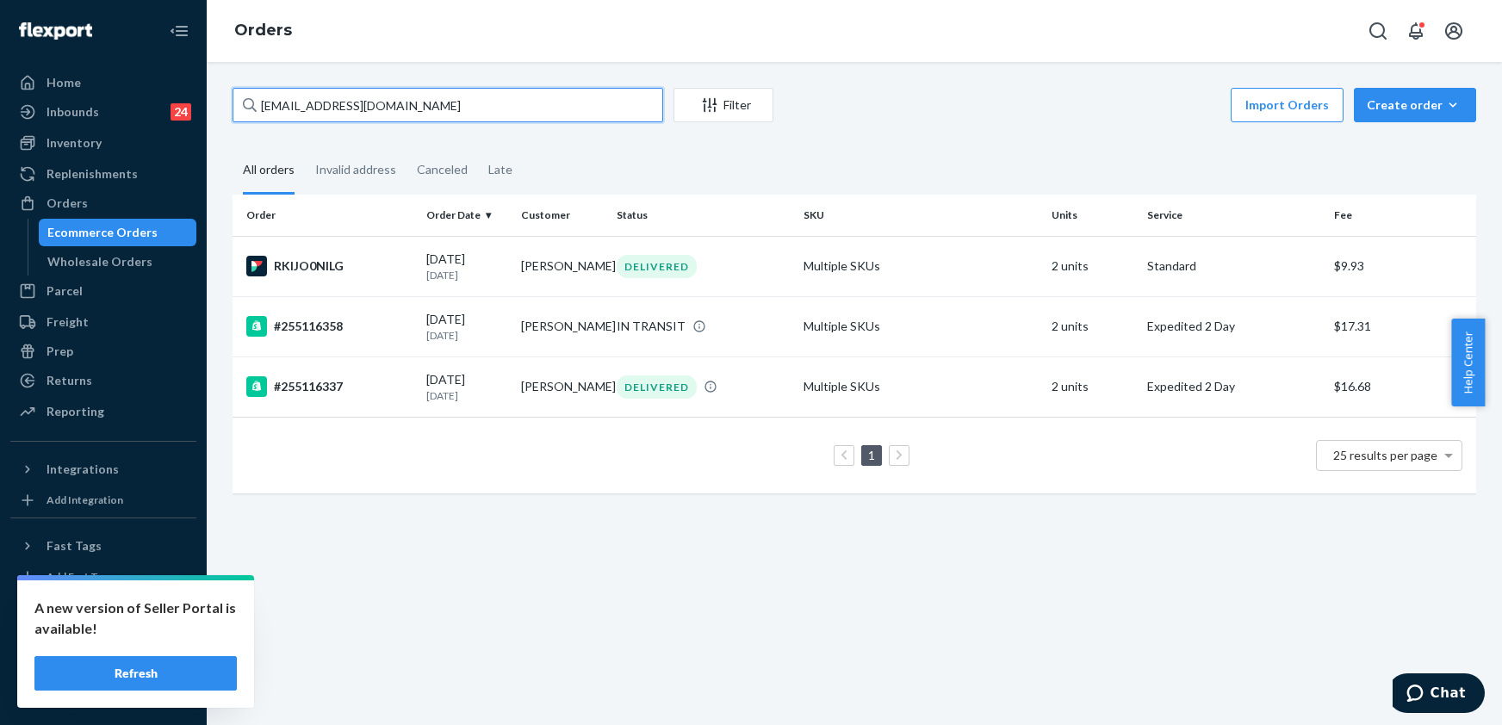
drag, startPoint x: 420, startPoint y: 109, endPoint x: 219, endPoint y: 117, distance: 201.7
click at [220, 117] on div "[EMAIL_ADDRESS][DOMAIN_NAME] Filter Import Orders Create order Ecommerce order …" at bounding box center [855, 299] width 1270 height 423
paste input "254355599"
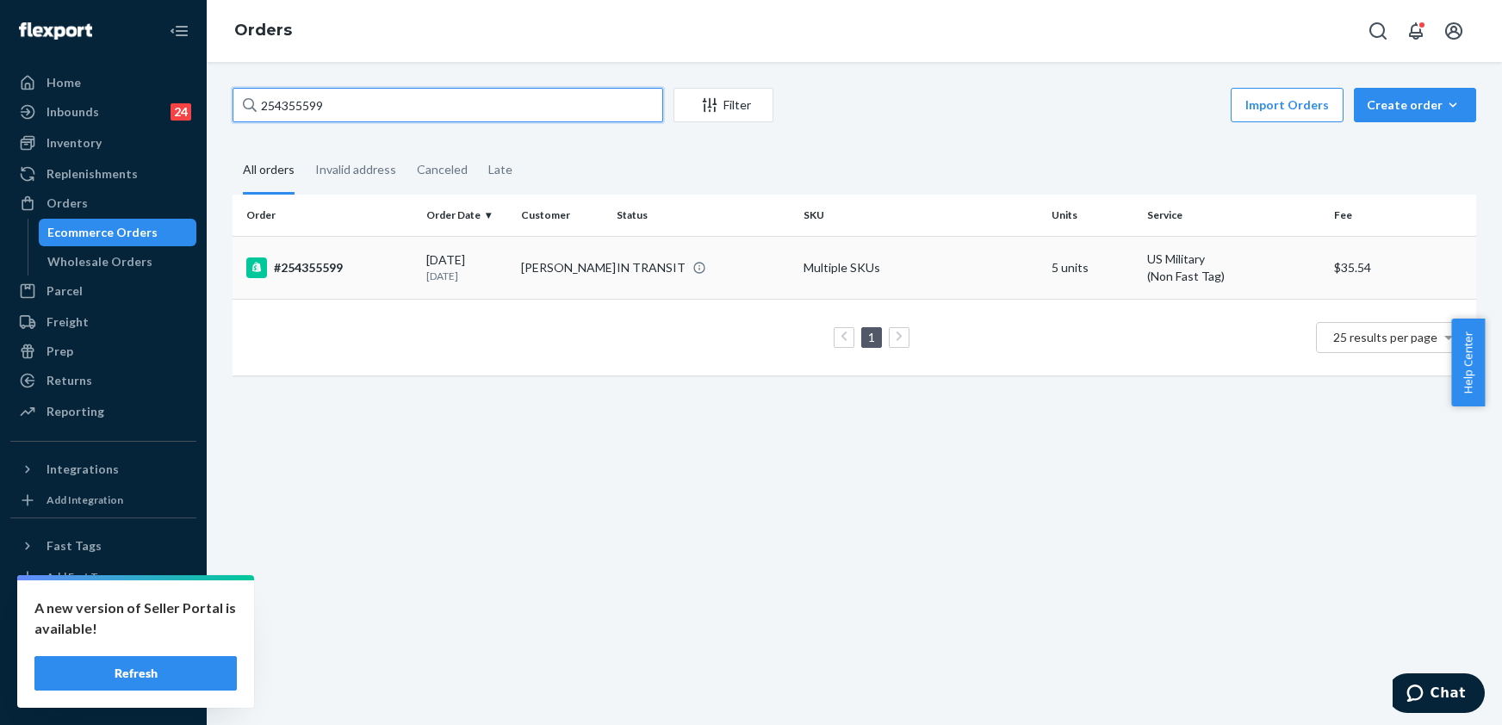
type input "254355599"
click at [345, 267] on div "#254355599" at bounding box center [329, 268] width 166 height 21
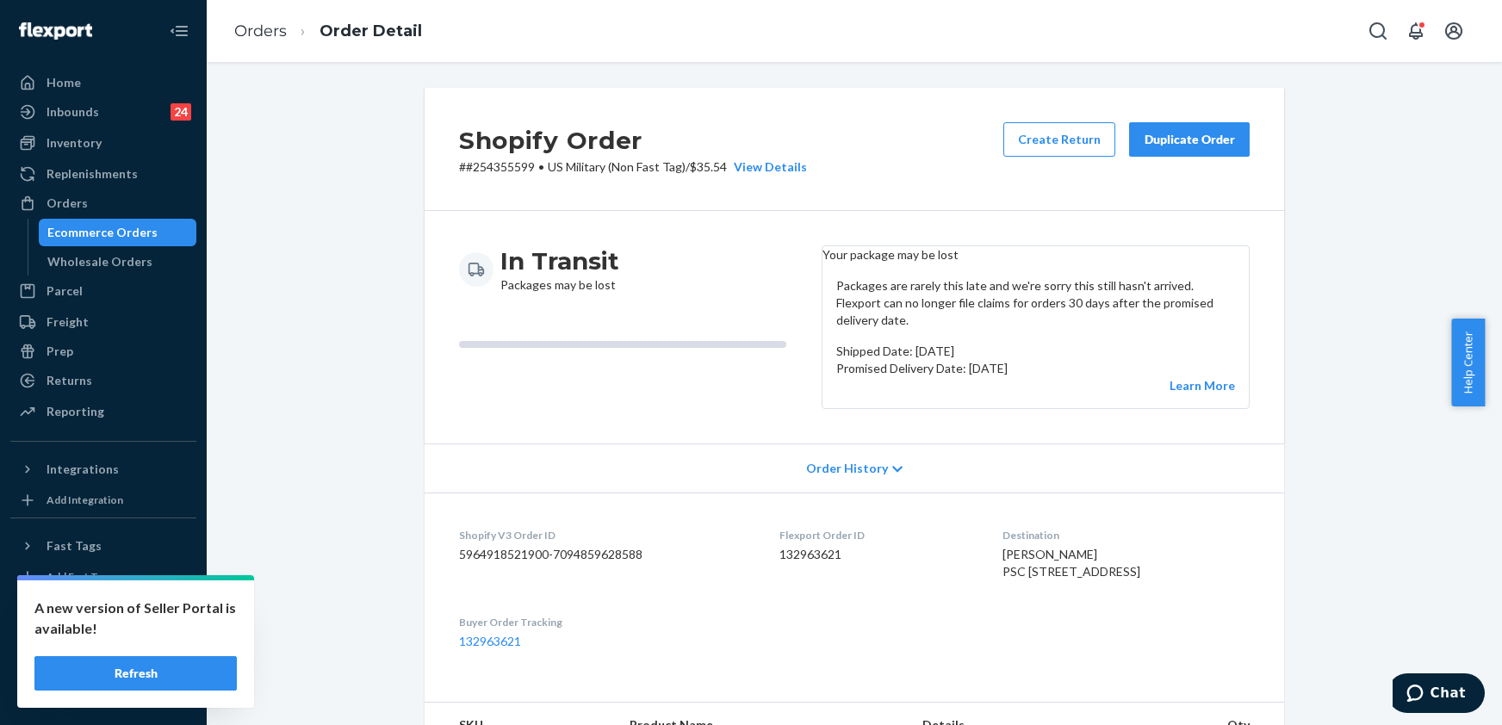
click at [1149, 140] on div "Duplicate Order" at bounding box center [1189, 139] width 91 height 17
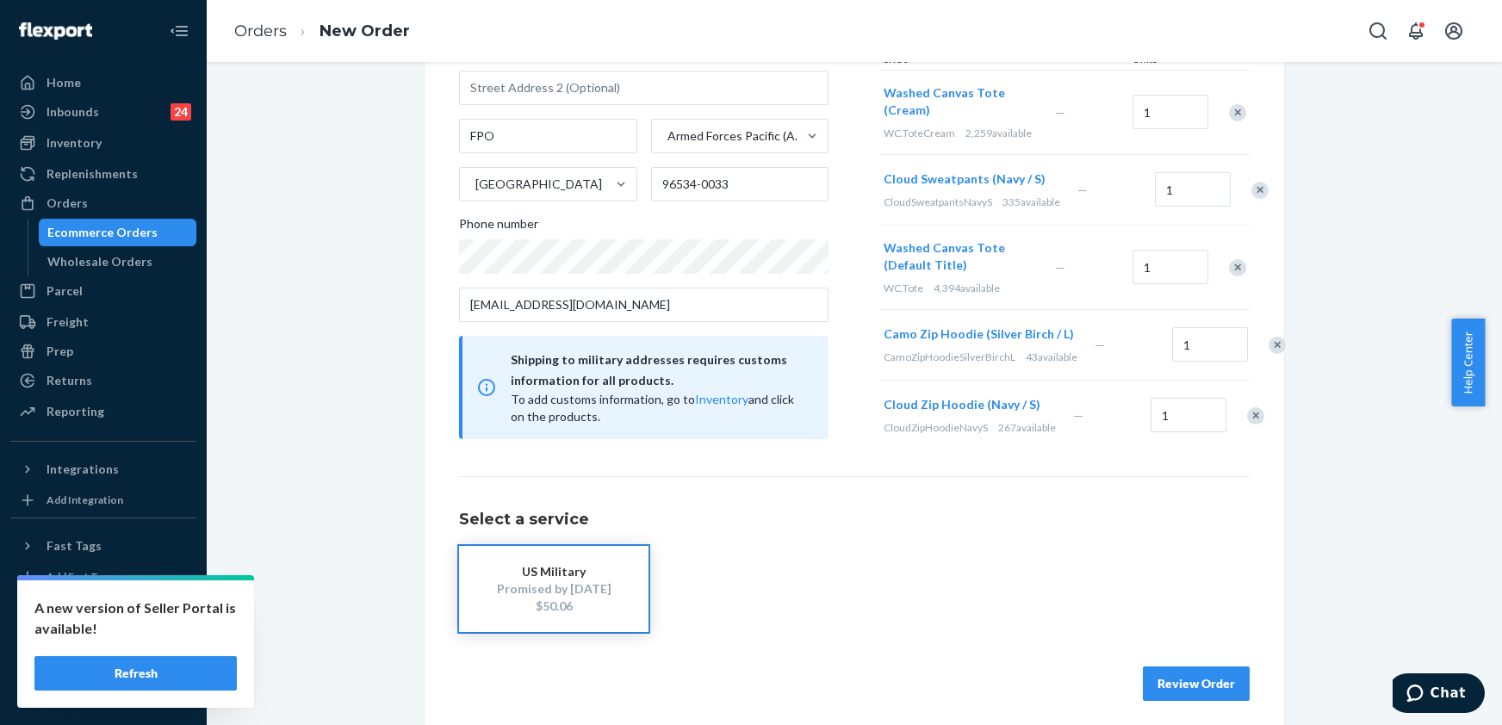
scroll to position [329, 0]
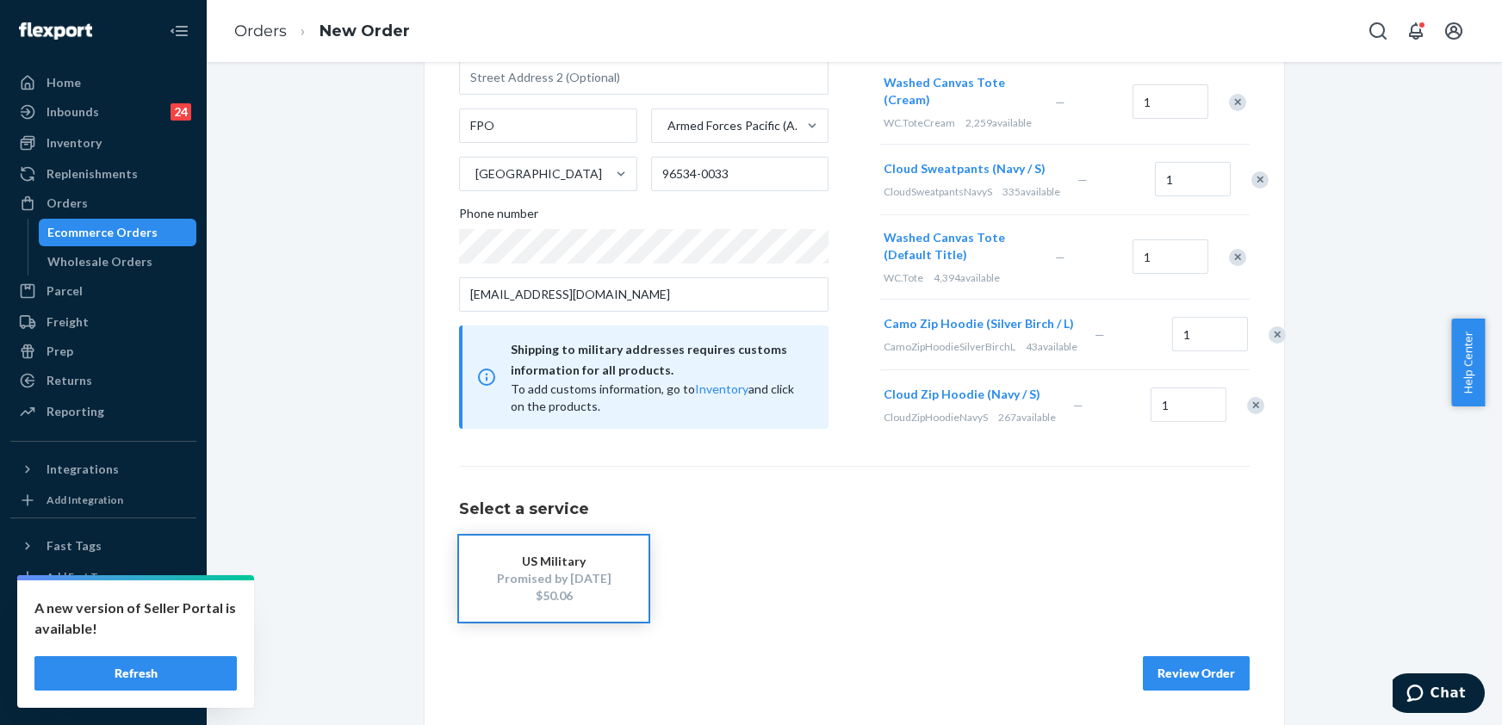
click at [1202, 689] on button "Review Order" at bounding box center [1196, 673] width 107 height 34
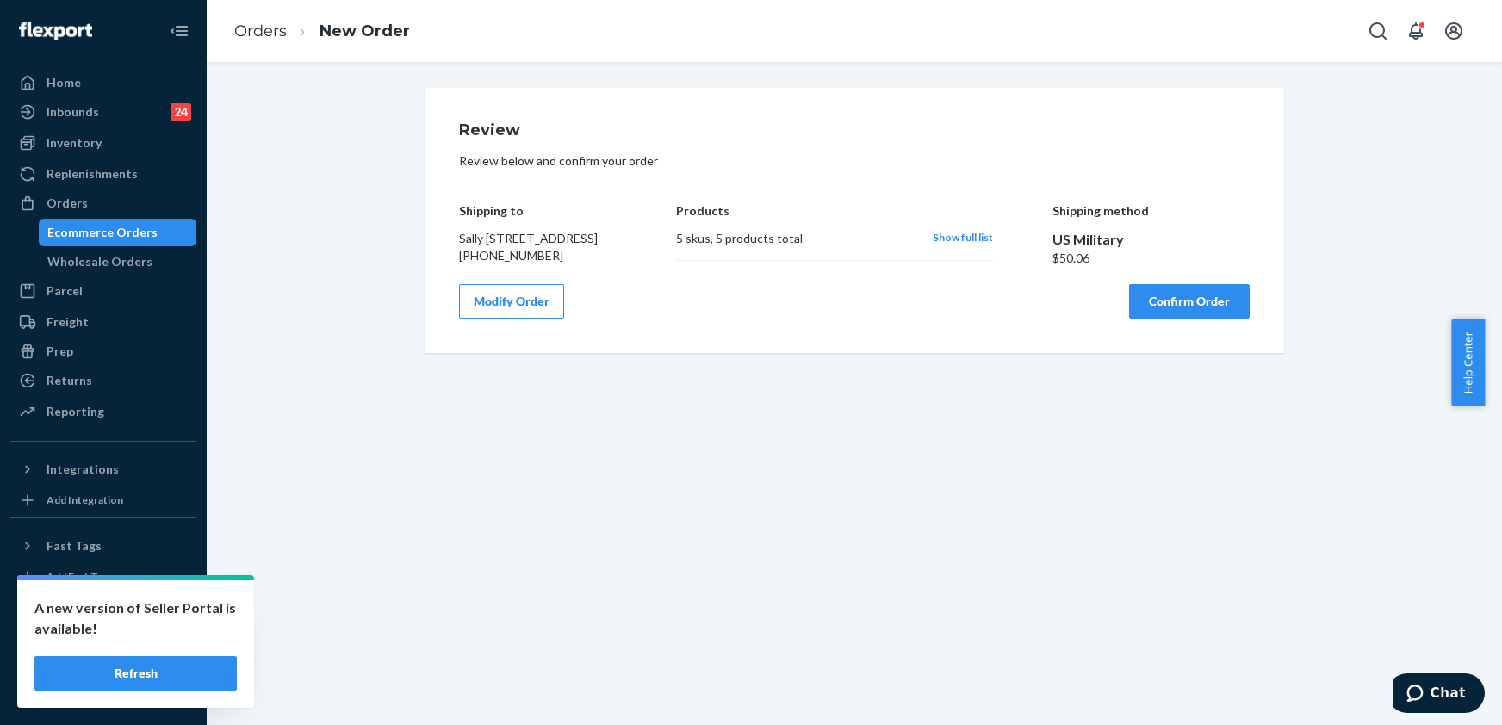
click at [1137, 319] on button "Confirm Order" at bounding box center [1189, 301] width 121 height 34
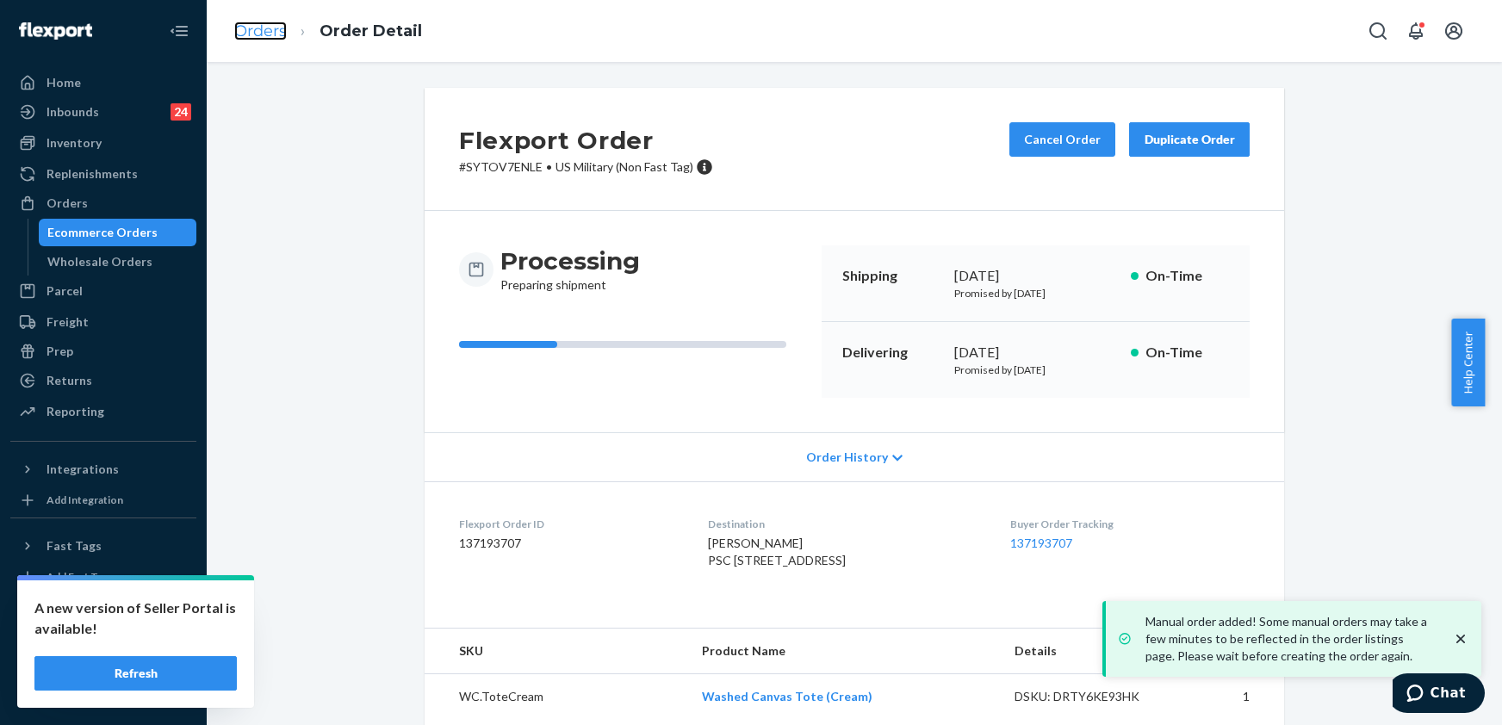
click at [264, 22] on link "Orders" at bounding box center [260, 31] width 53 height 19
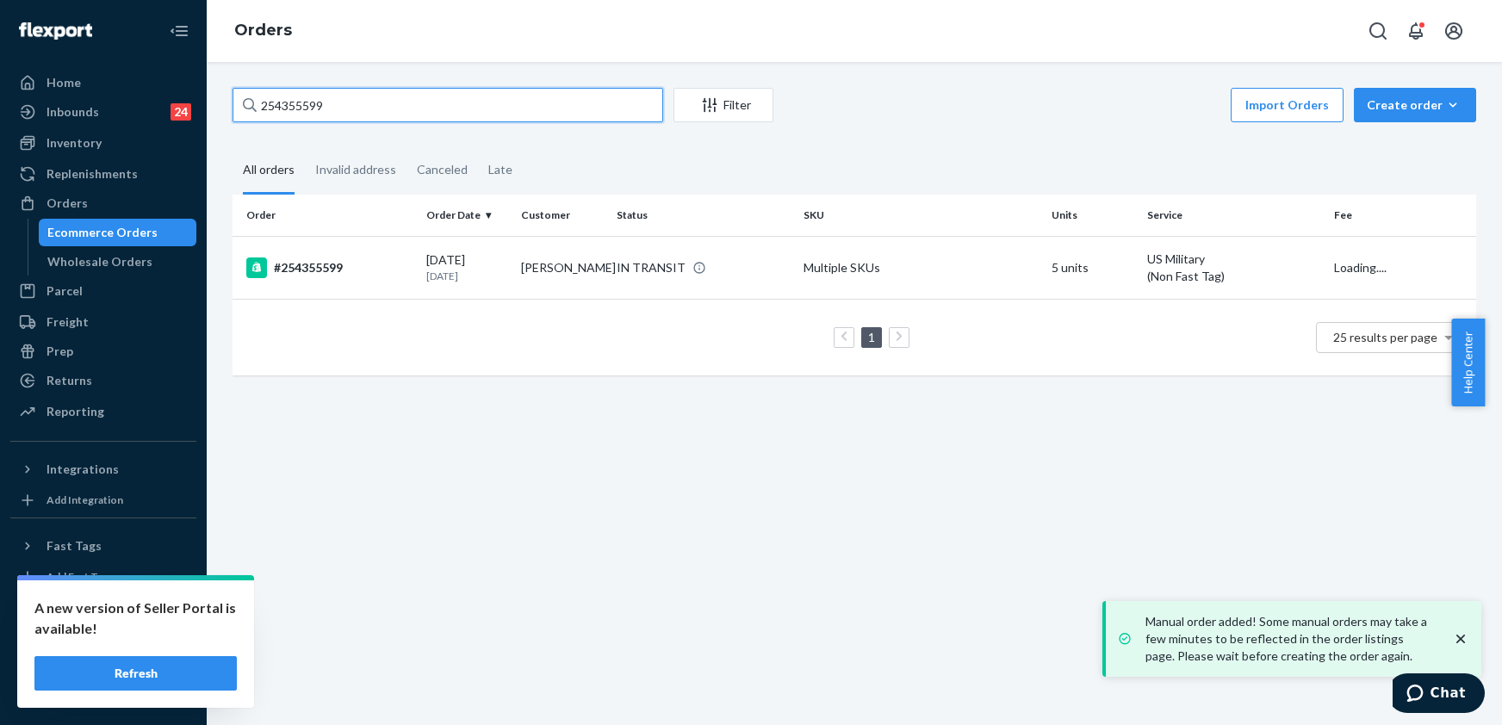
drag, startPoint x: 353, startPoint y: 109, endPoint x: 252, endPoint y: 109, distance: 101.6
click at [252, 109] on div "254355599" at bounding box center [448, 105] width 431 height 34
paste input "[PERSON_NAME]"
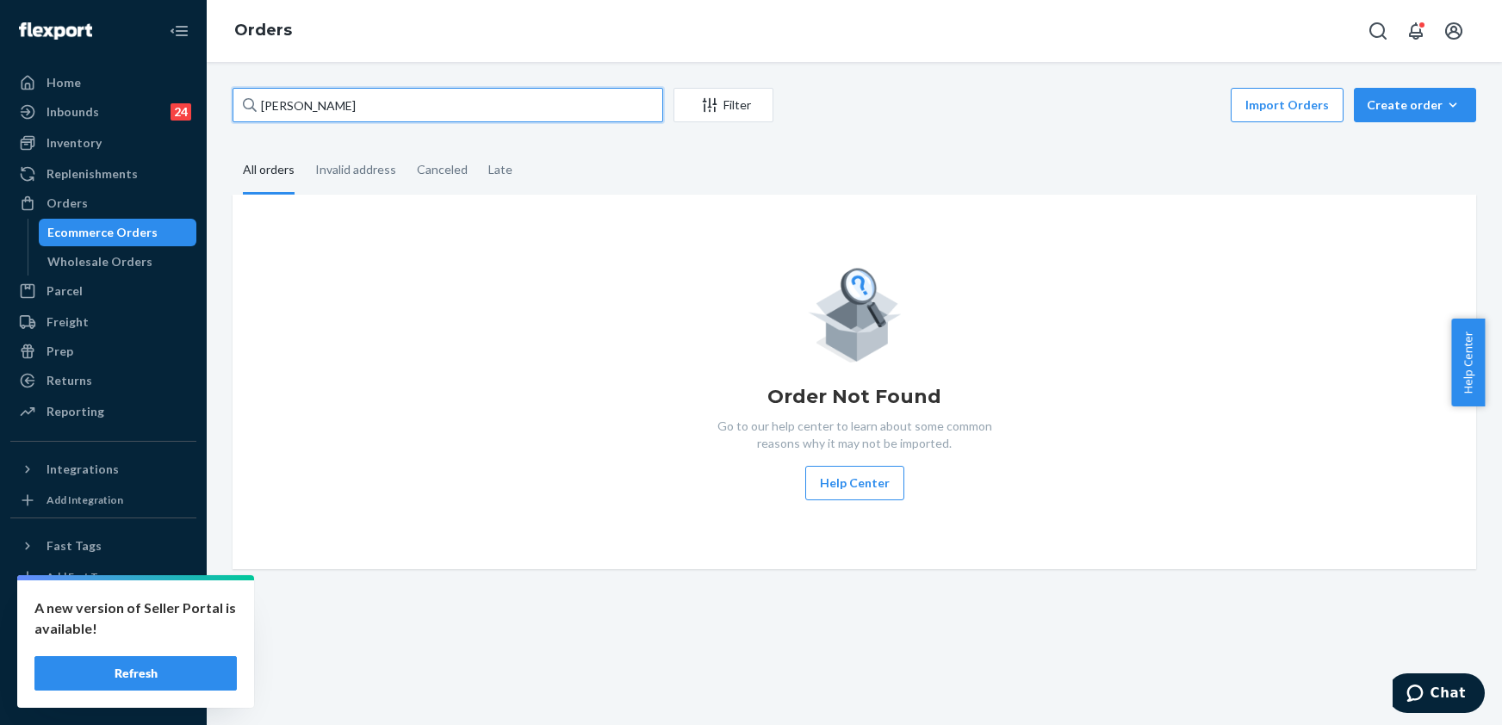
drag, startPoint x: 345, startPoint y: 102, endPoint x: 245, endPoint y: 112, distance: 99.6
click at [245, 112] on div "[PERSON_NAME]" at bounding box center [448, 105] width 431 height 34
paste input "254614011"
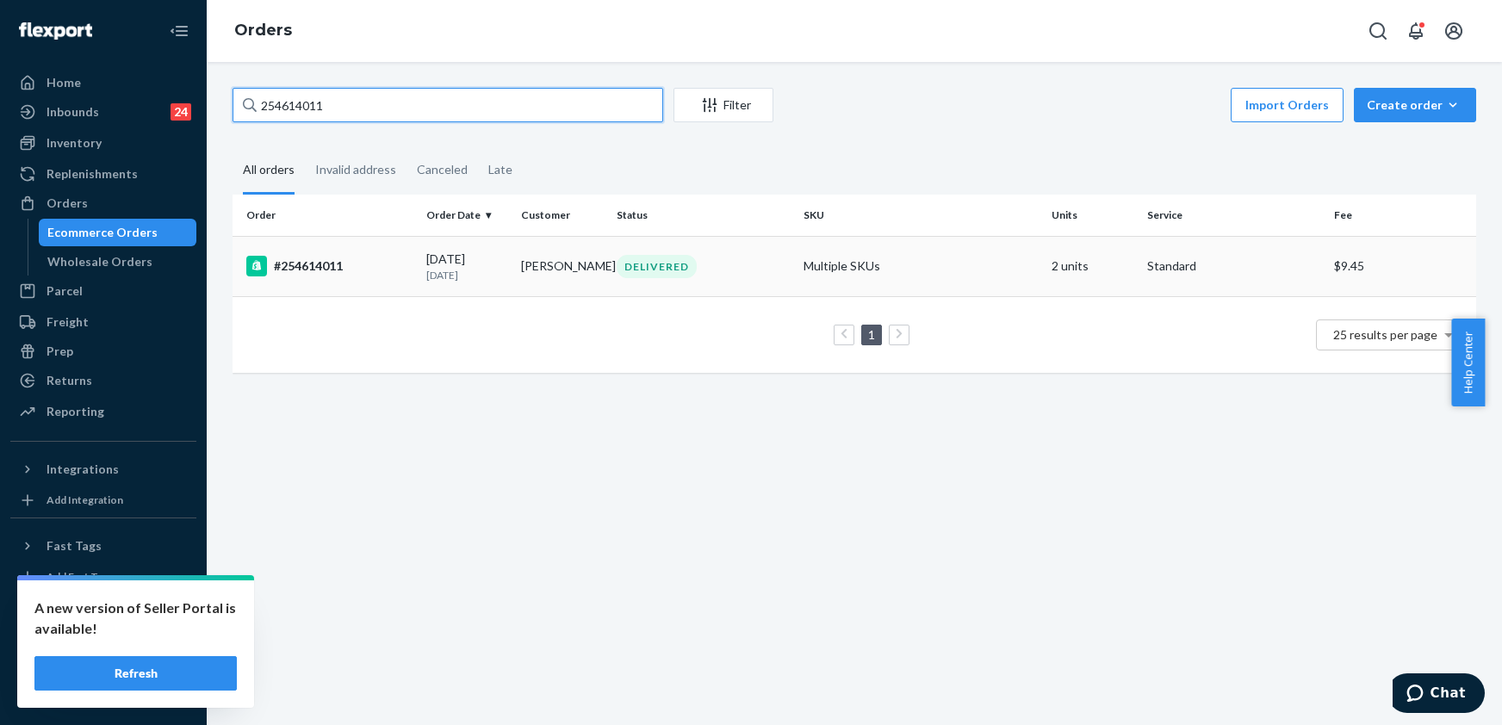
type input "254614011"
click at [304, 248] on td "#254614011" at bounding box center [326, 266] width 187 height 60
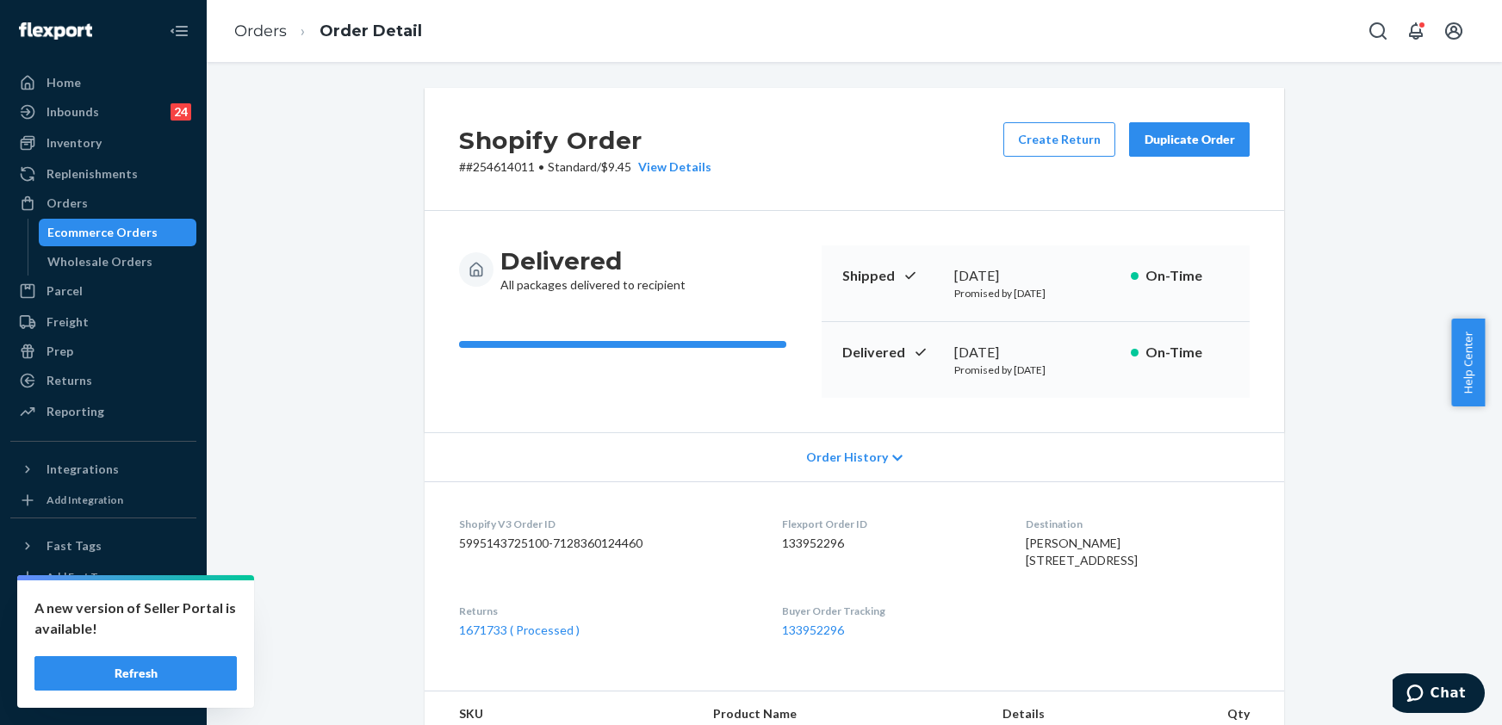
click at [1172, 149] on button "Duplicate Order" at bounding box center [1189, 139] width 121 height 34
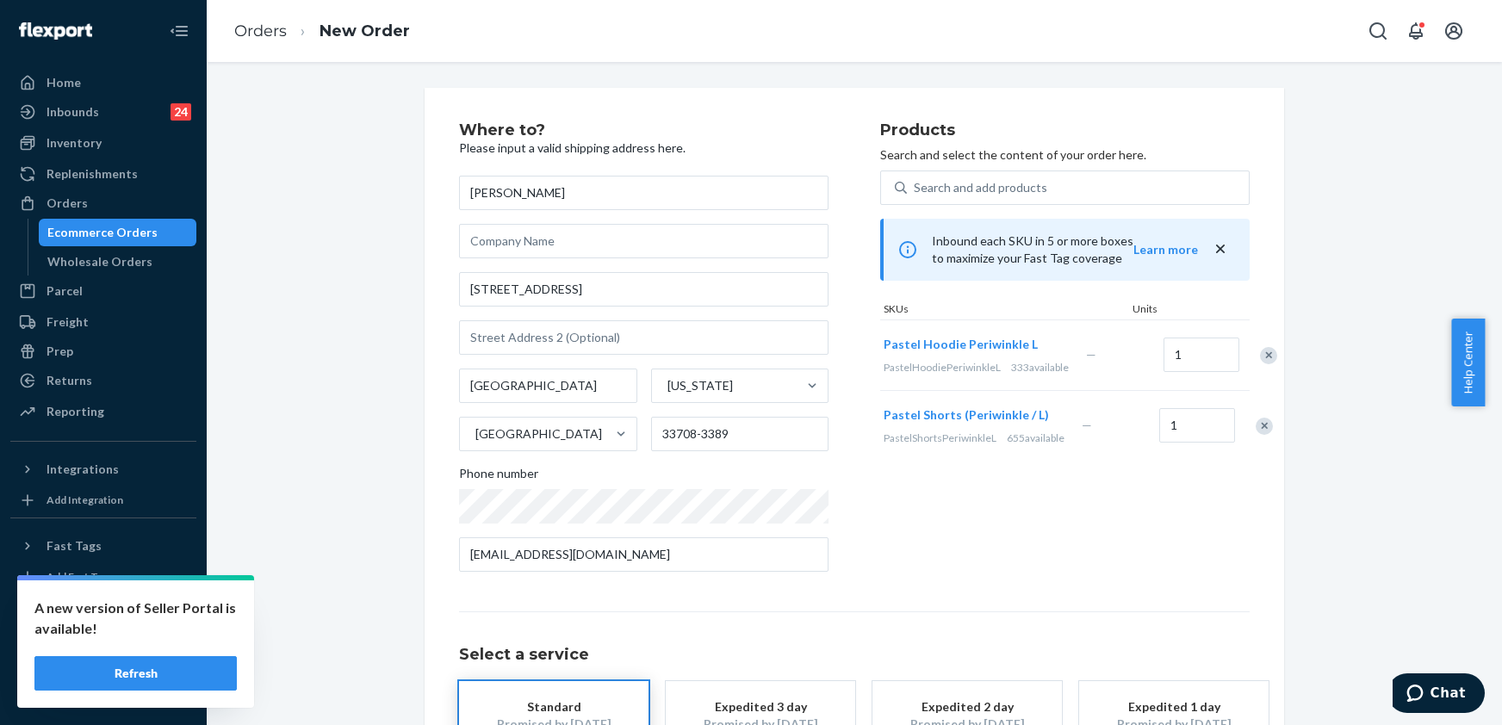
click at [1256, 435] on div "Remove Item" at bounding box center [1264, 426] width 17 height 17
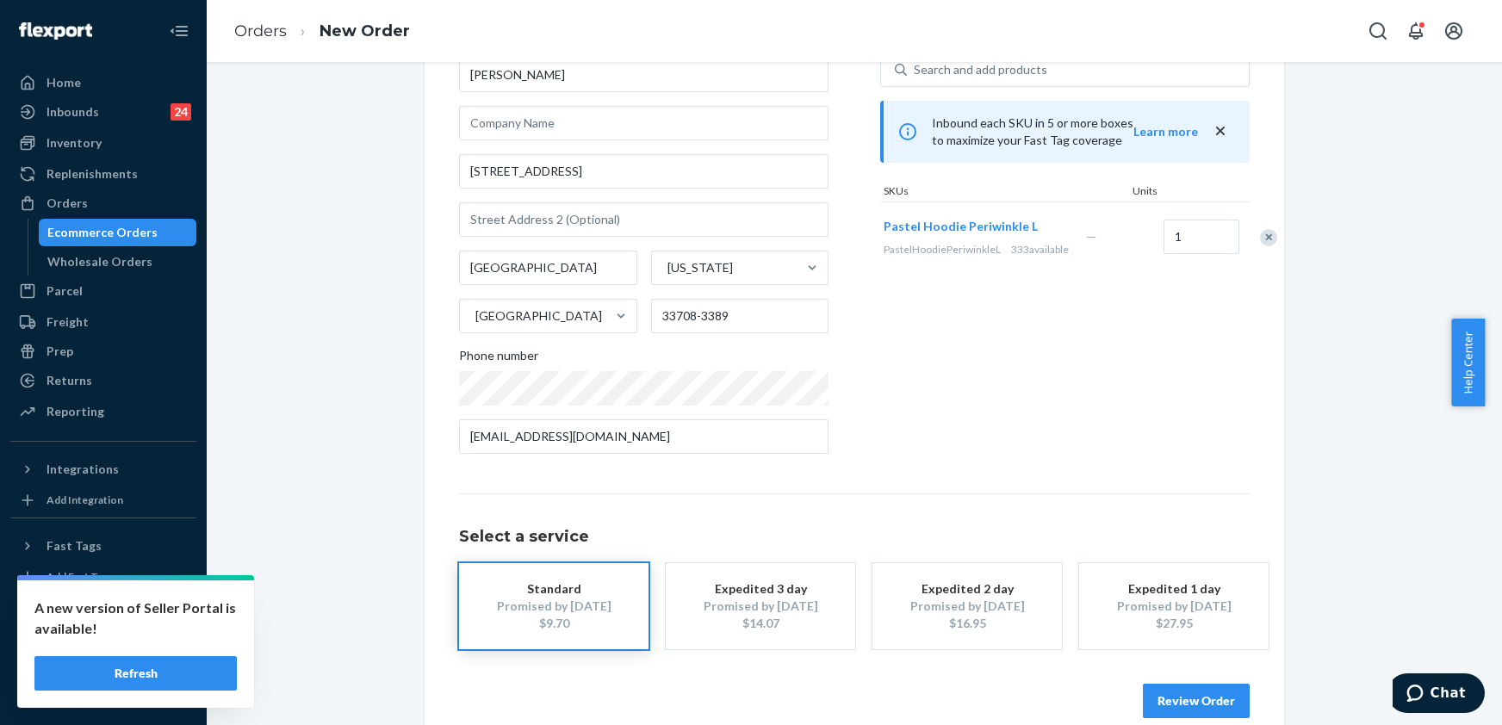
scroll to position [145, 0]
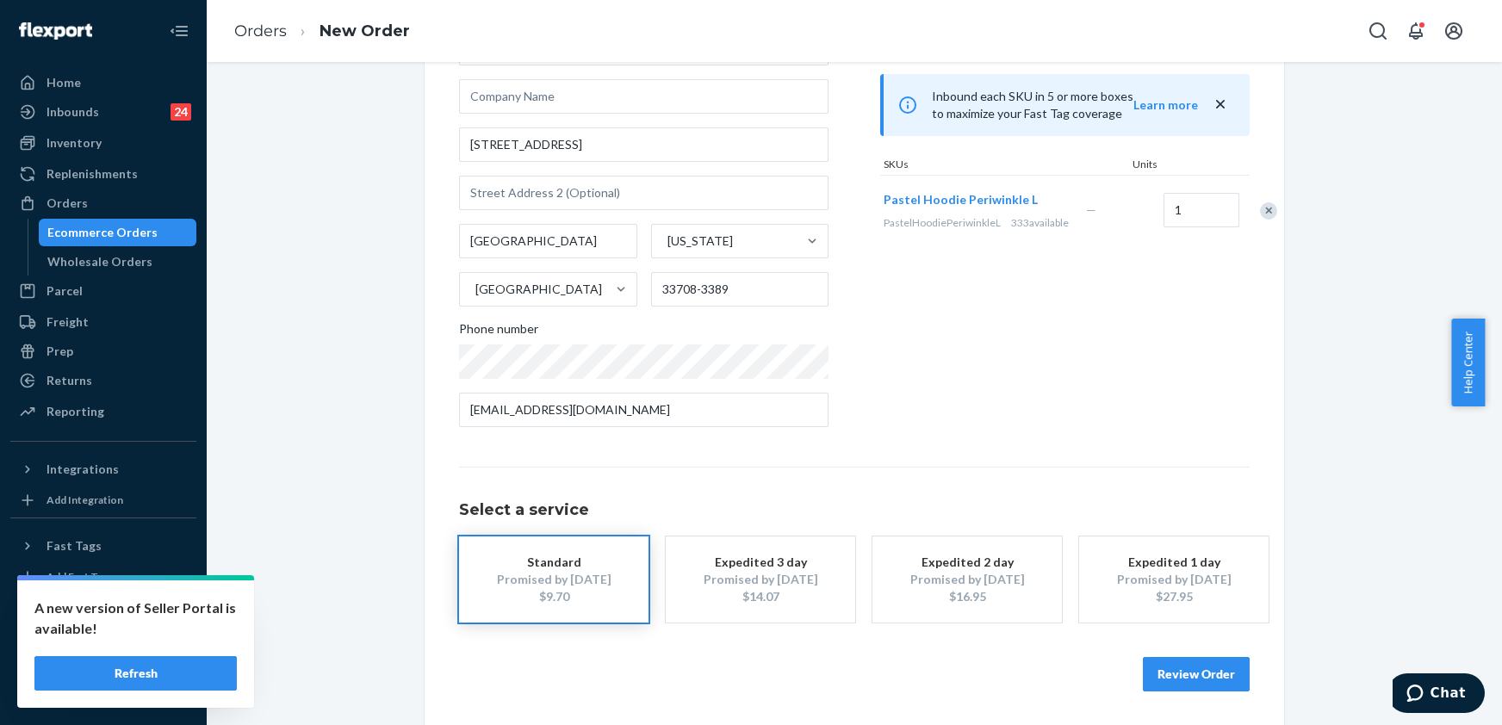
click at [1143, 663] on button "Review Order" at bounding box center [1196, 674] width 107 height 34
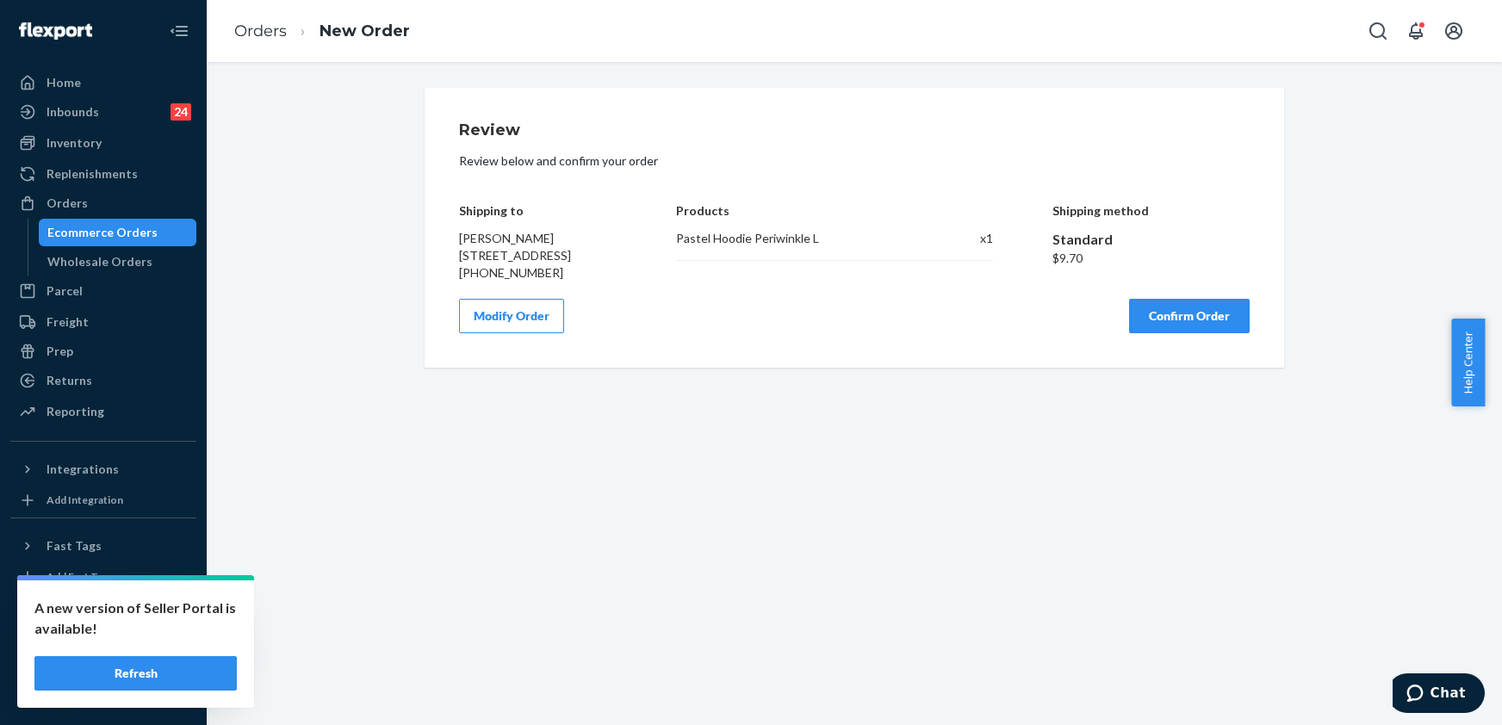
click at [1162, 333] on button "Confirm Order" at bounding box center [1189, 316] width 121 height 34
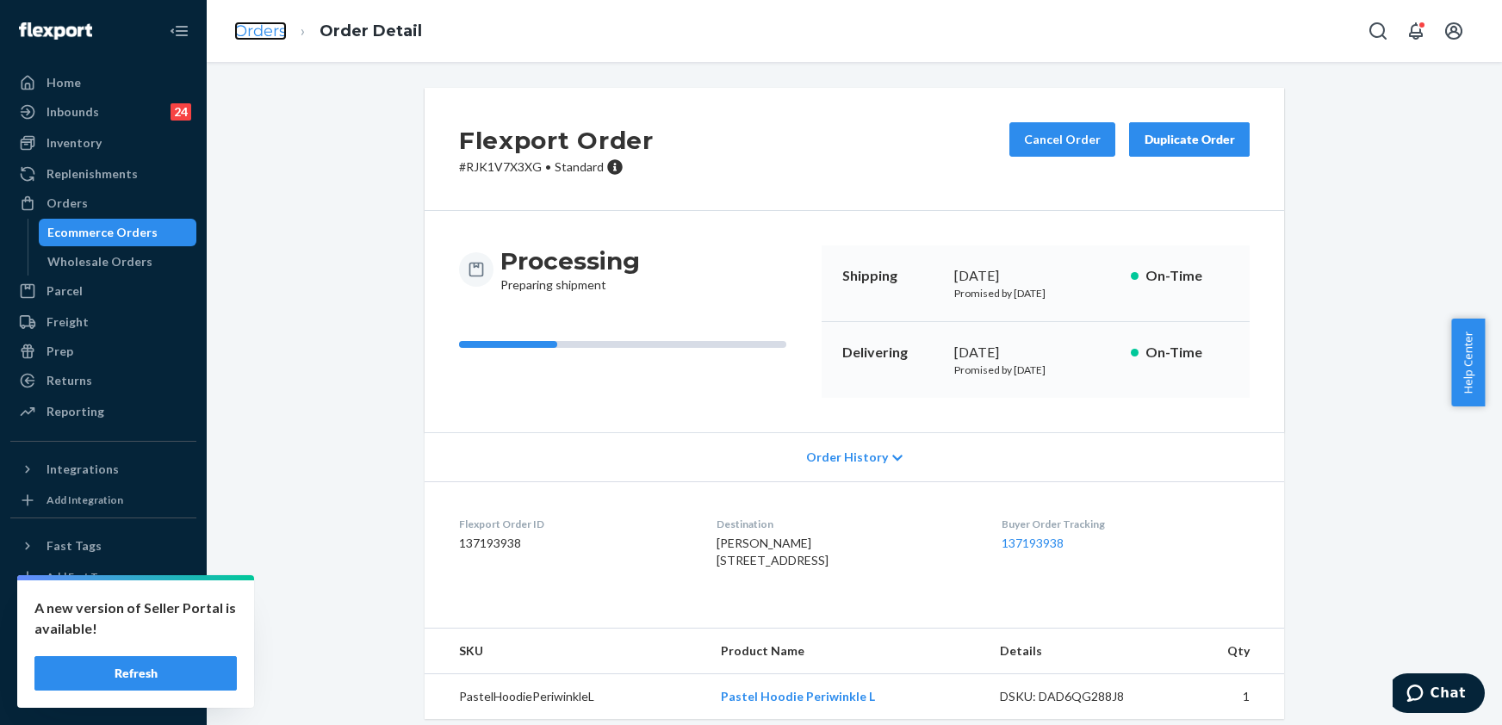
click at [258, 28] on link "Orders" at bounding box center [260, 31] width 53 height 19
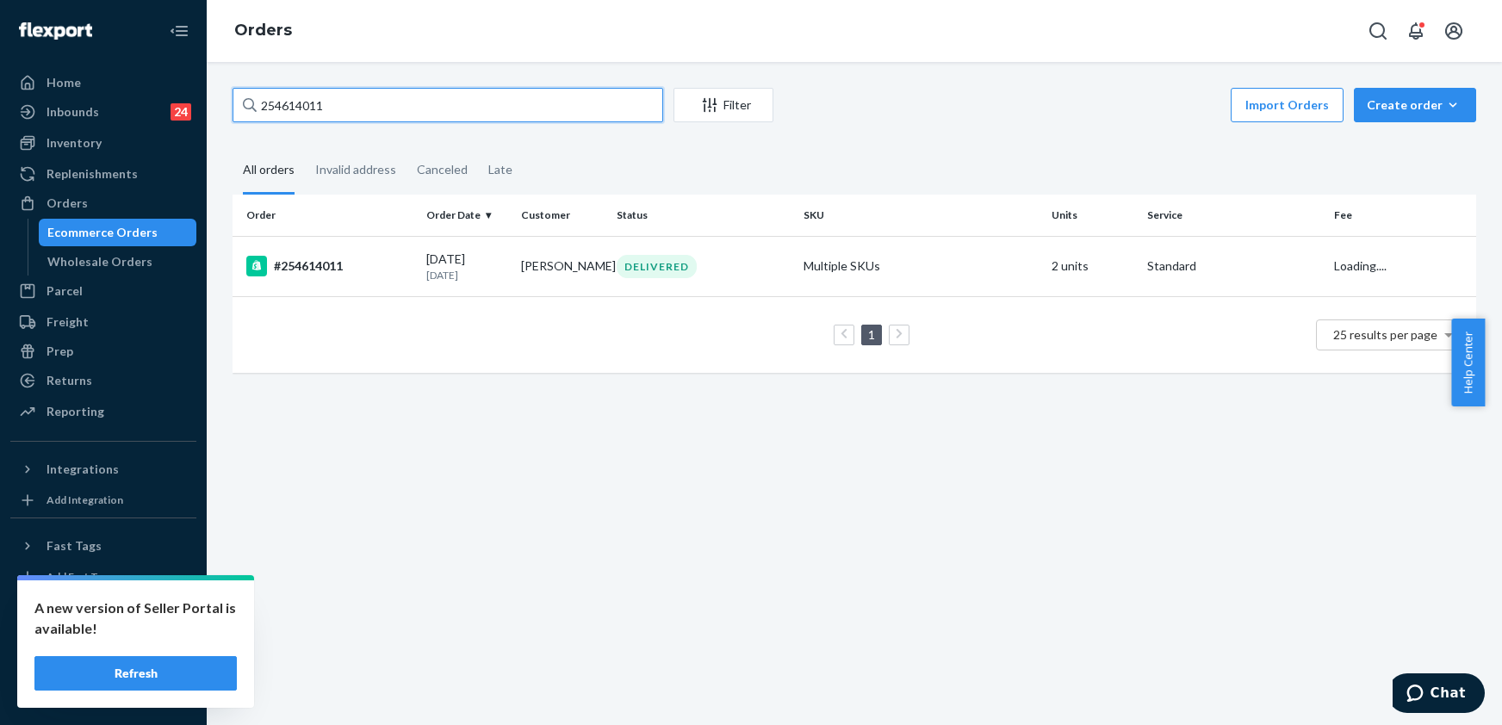
drag, startPoint x: 387, startPoint y: 110, endPoint x: 242, endPoint y: 117, distance: 144.9
click at [242, 117] on div "254614011" at bounding box center [448, 105] width 431 height 34
paste input "5102563"
type input "255102563"
click at [332, 263] on div "#255102563" at bounding box center [329, 266] width 166 height 21
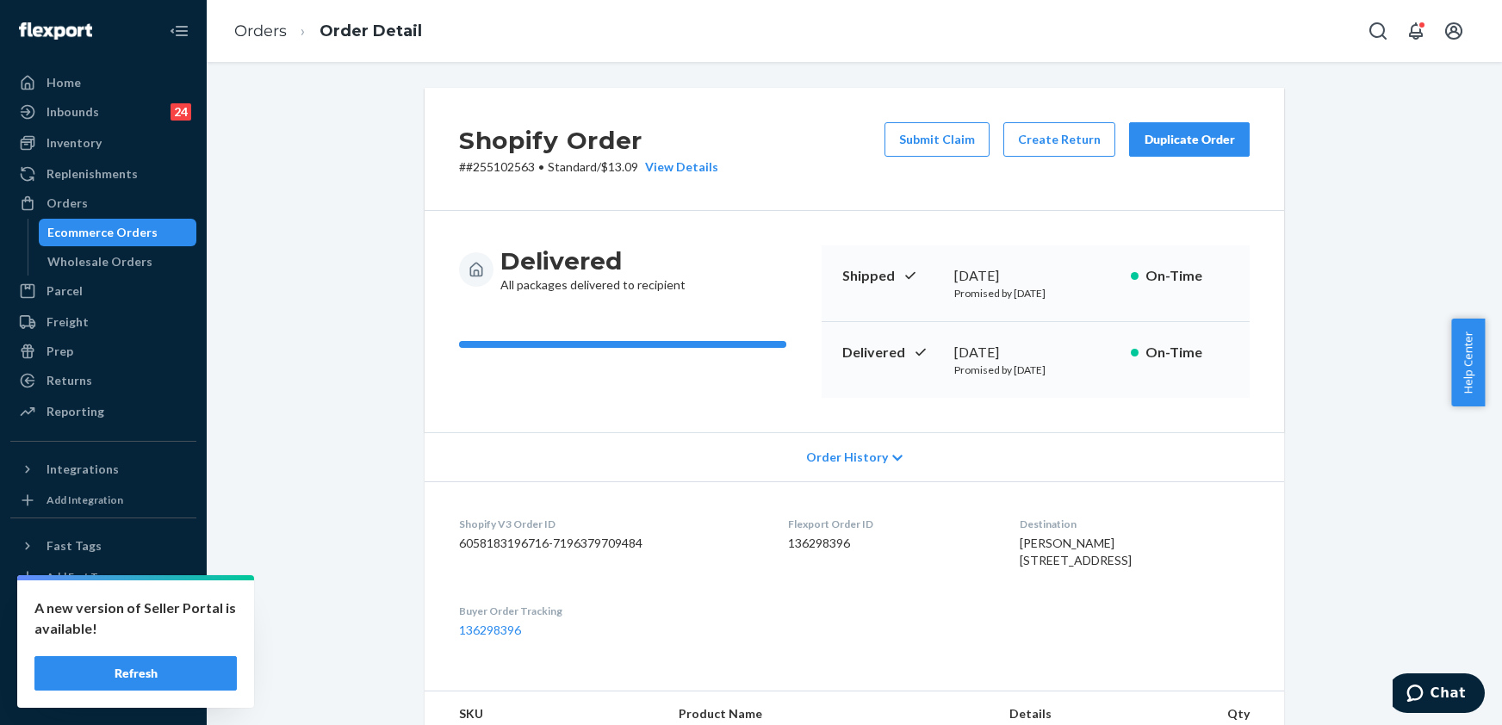
click at [938, 158] on div "Submit Claim Create Return Duplicate Order" at bounding box center [1067, 148] width 379 height 53
click at [938, 146] on button "Submit Claim" at bounding box center [937, 139] width 105 height 34
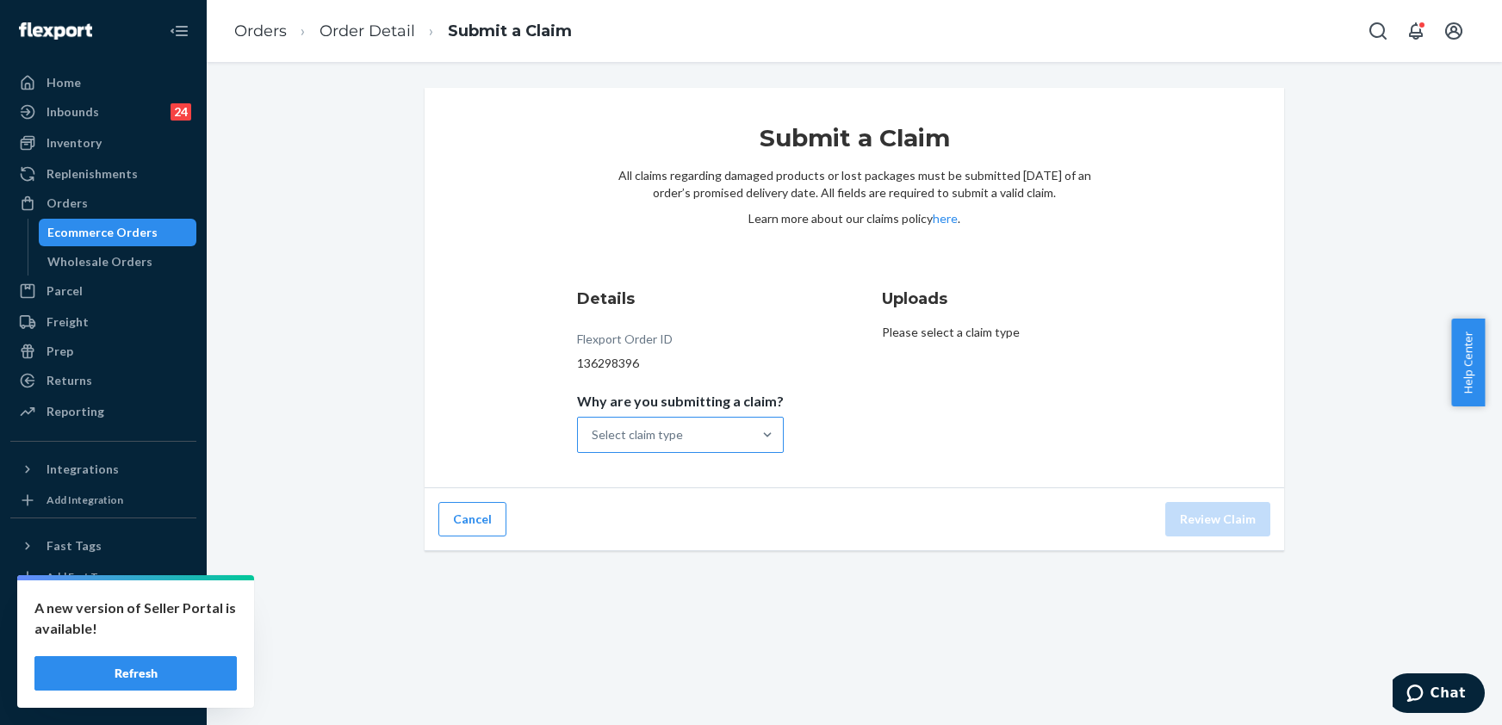
click at [720, 445] on div "Select claim type" at bounding box center [665, 435] width 174 height 34
click at [593, 444] on input "Why are you submitting a claim? Select claim type" at bounding box center [593, 434] width 2 height 17
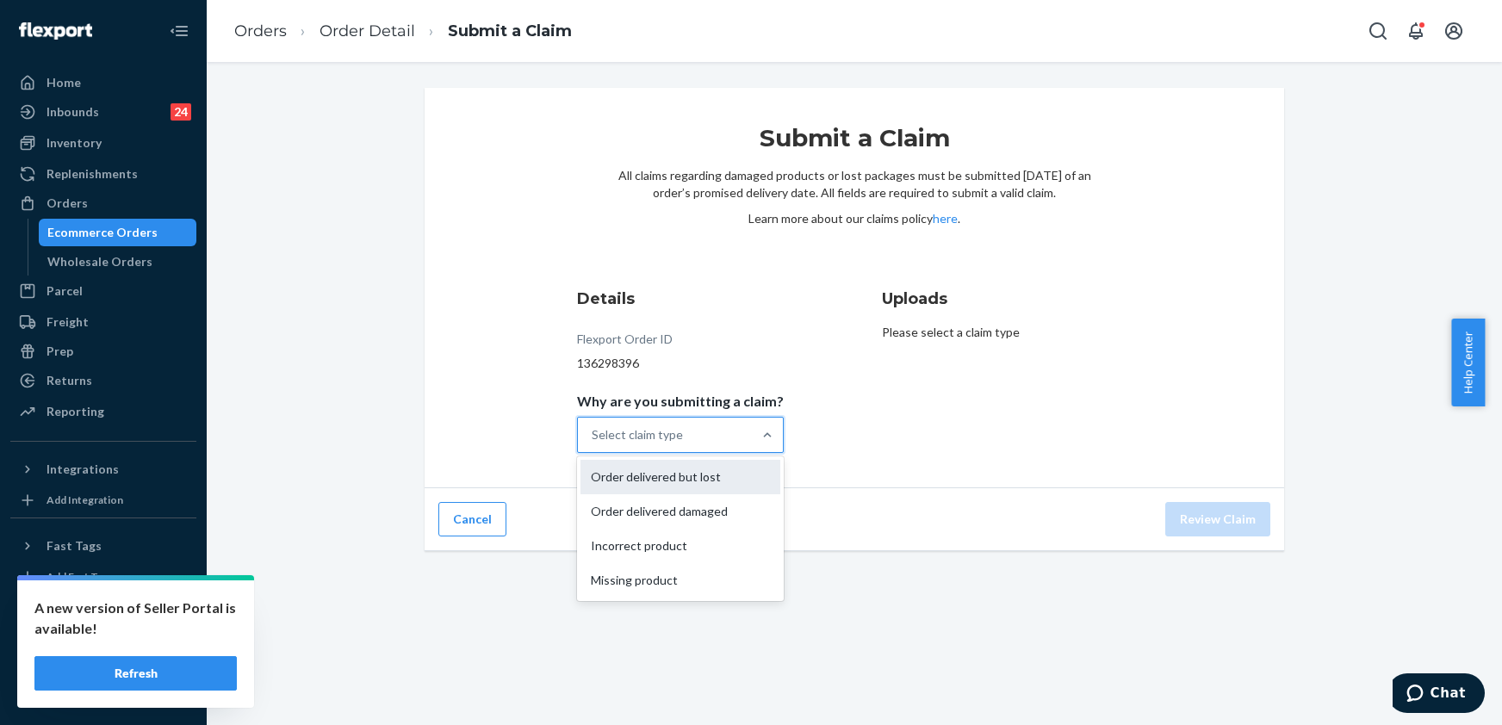
click at [687, 477] on div "Order delivered but lost" at bounding box center [681, 477] width 200 height 34
click at [593, 444] on input "Why are you submitting a claim? option Order delivered but lost focused, 1 of 4…" at bounding box center [593, 434] width 2 height 17
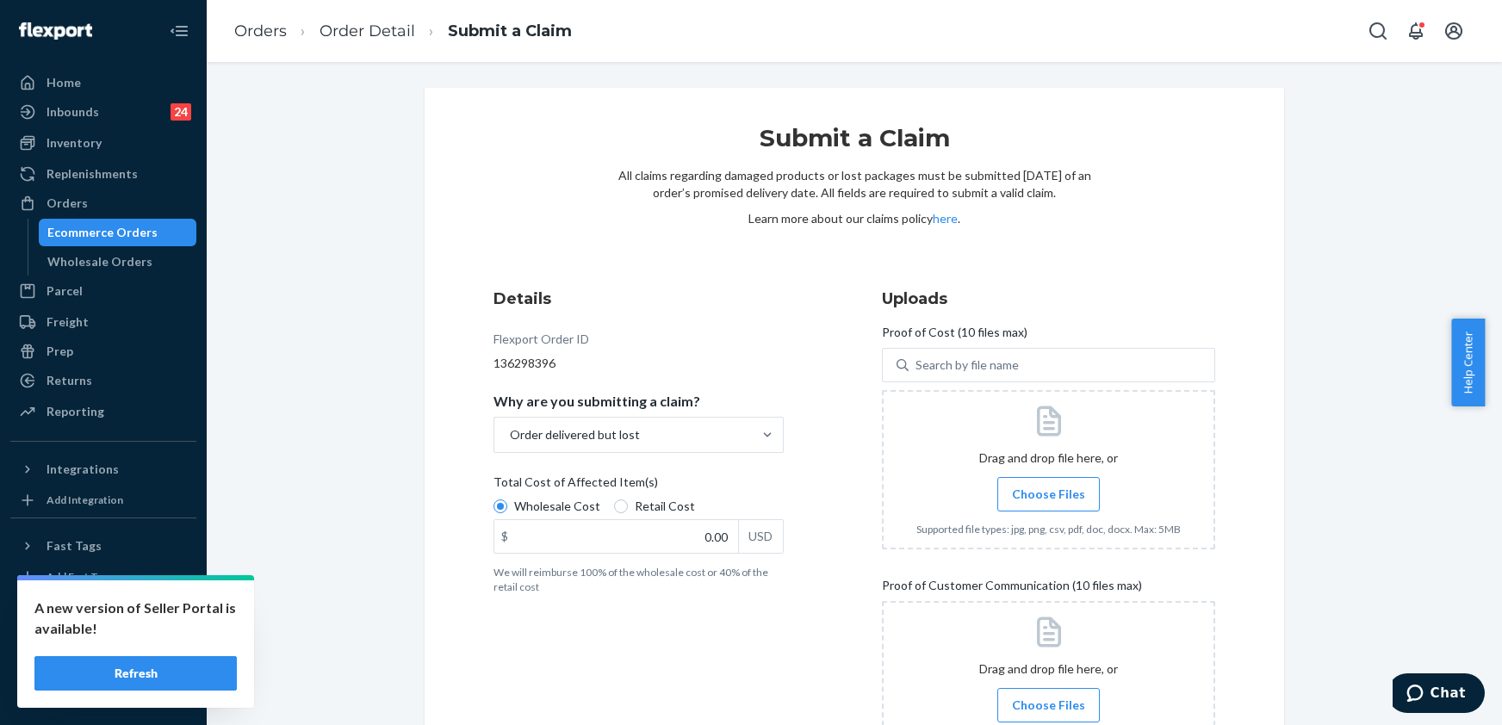
click at [1030, 486] on span "Choose Files" at bounding box center [1048, 494] width 73 height 17
click at [1048, 486] on input "Choose Files" at bounding box center [1048, 494] width 1 height 19
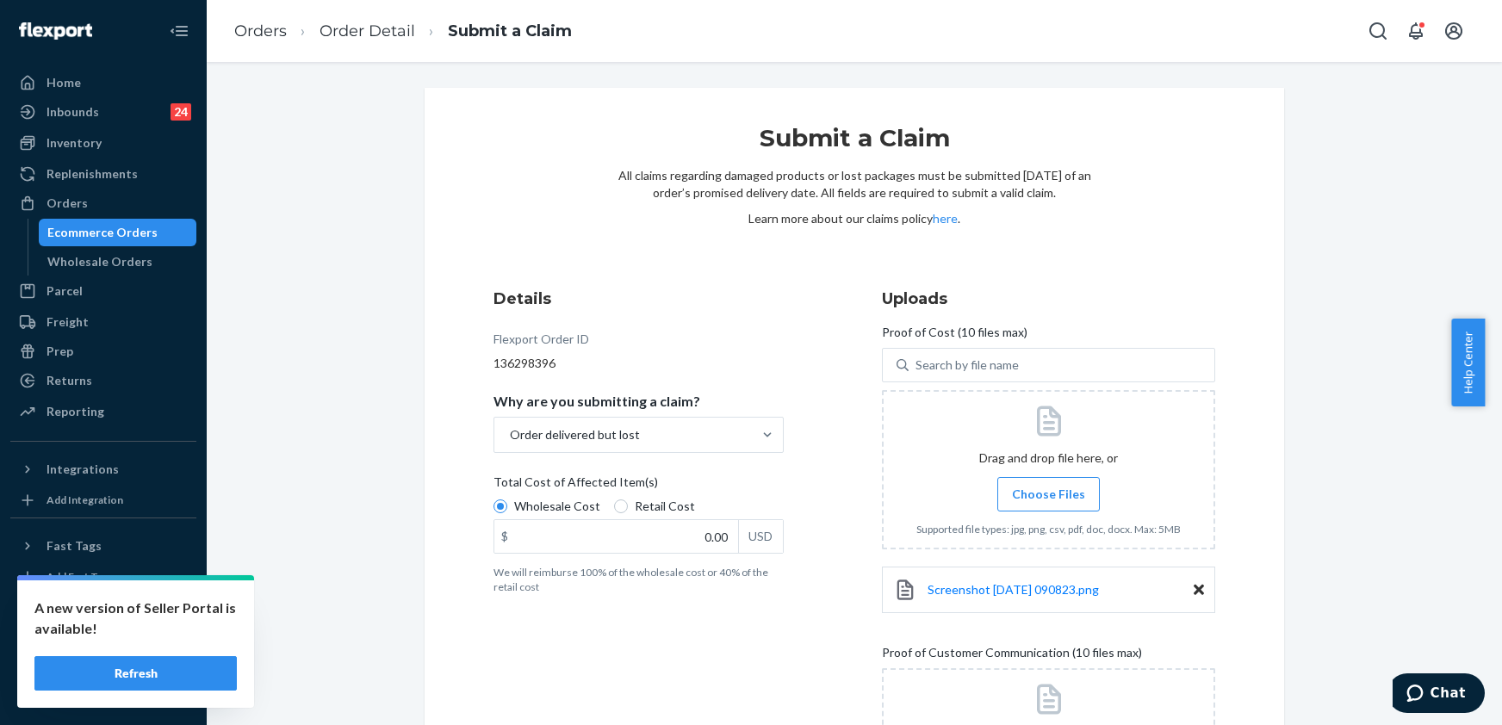
click at [1042, 488] on span "Choose Files" at bounding box center [1048, 494] width 73 height 17
click at [1048, 488] on input "Choose Files" at bounding box center [1048, 494] width 1 height 19
click at [1055, 489] on span "Choose Files" at bounding box center [1048, 494] width 73 height 17
click at [1049, 489] on input "Choose Files" at bounding box center [1048, 494] width 1 height 19
click at [1045, 505] on label "Choose Files" at bounding box center [1048, 494] width 102 height 34
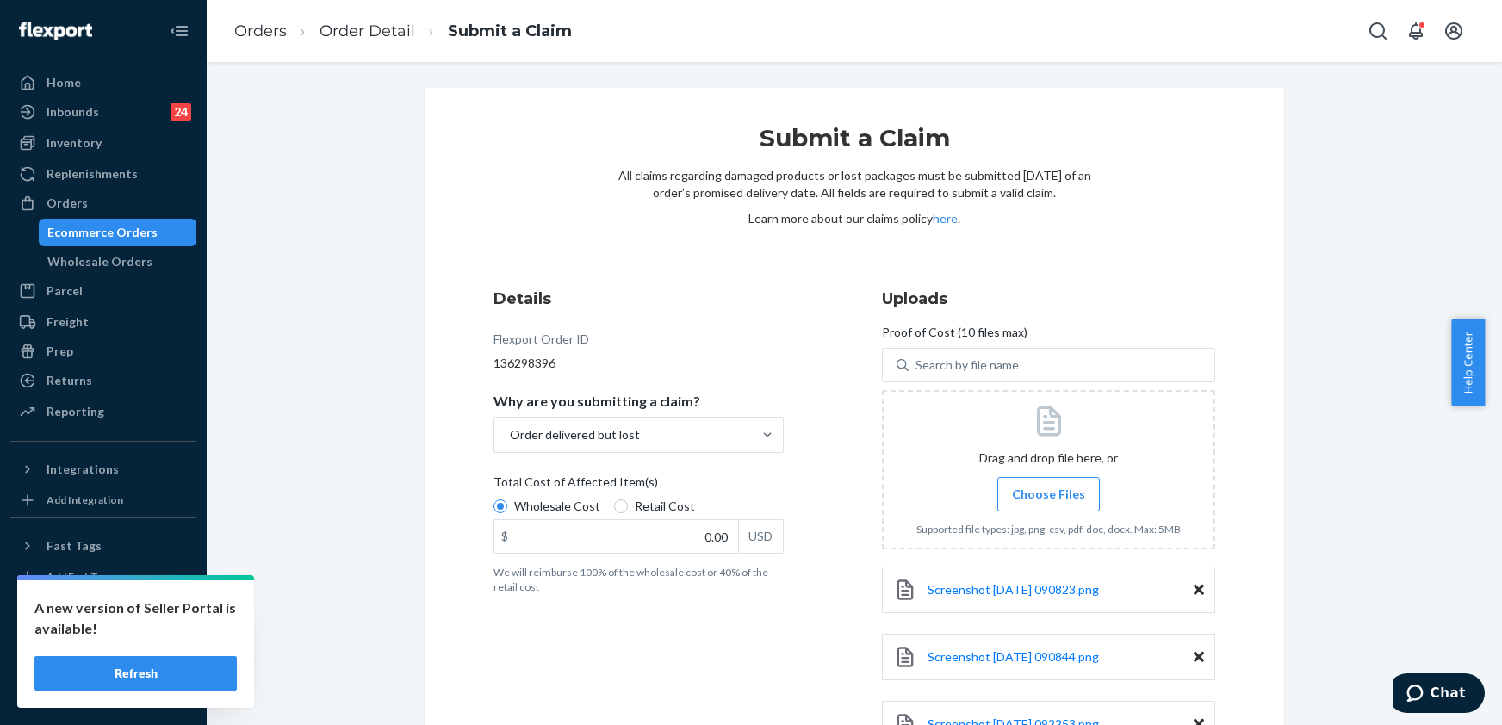
click at [1048, 504] on input "Choose Files" at bounding box center [1048, 494] width 1 height 19
drag, startPoint x: 382, startPoint y: 203, endPoint x: 575, endPoint y: 94, distance: 221.8
click at [389, 201] on div "Submit a Claim All claims regarding damaged products or lost packages must be s…" at bounding box center [855, 614] width 1270 height 1053
click at [697, 542] on input "0.00" at bounding box center [616, 536] width 244 height 33
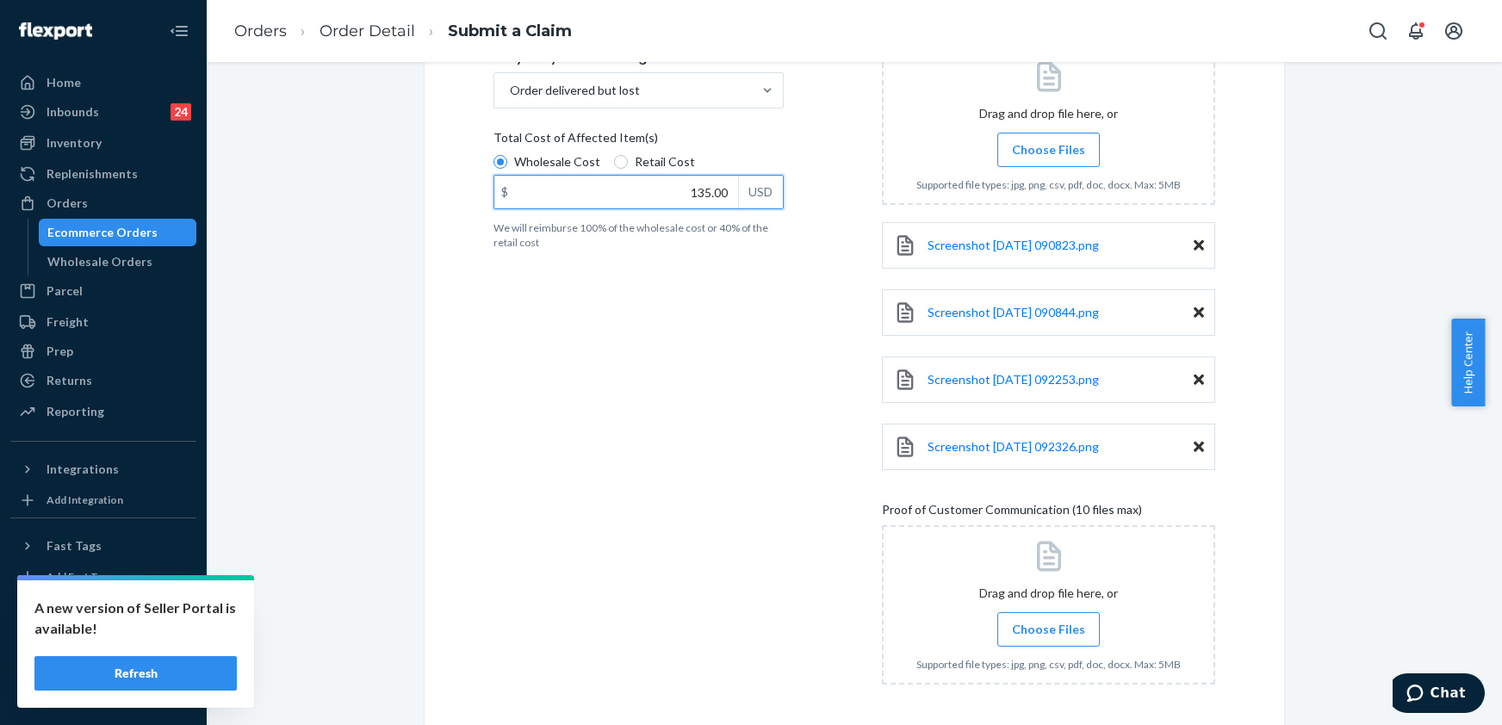
scroll to position [418, 0]
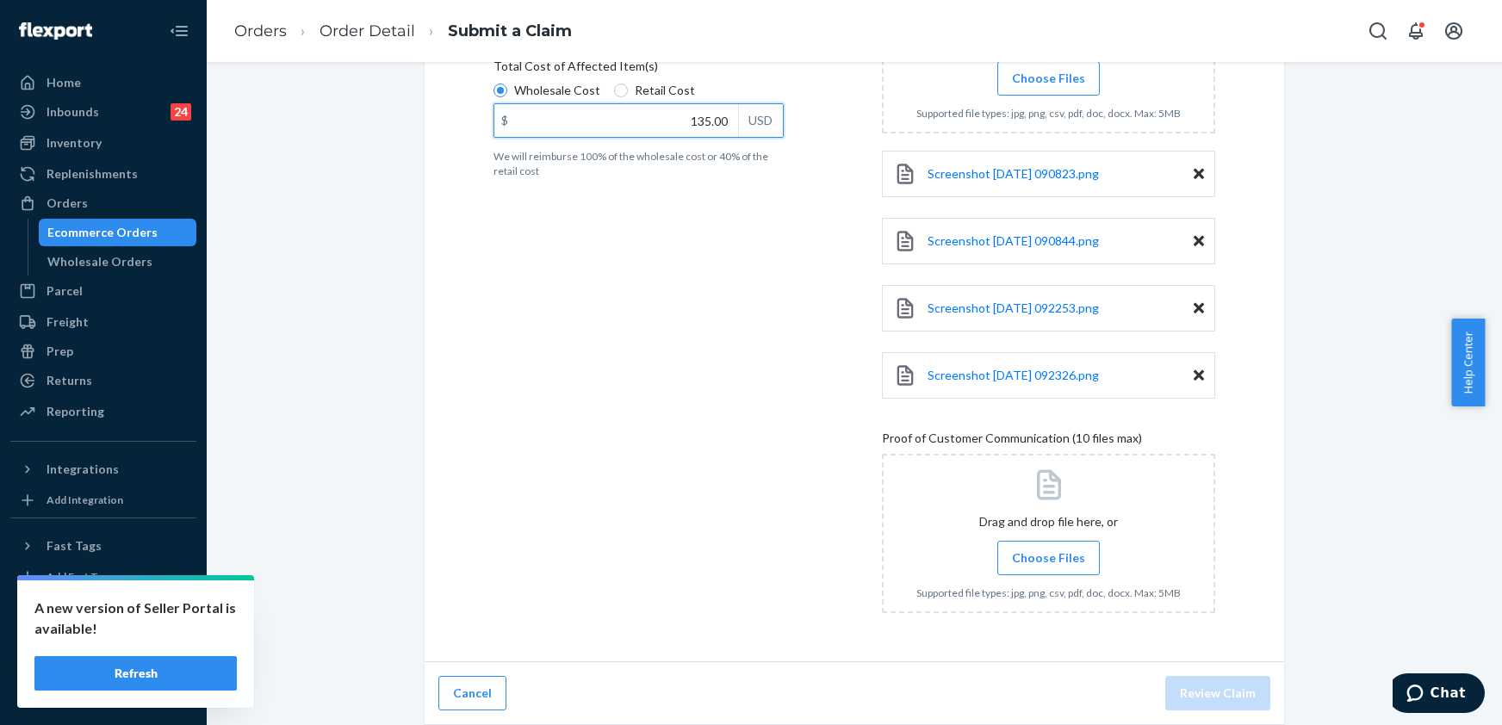
type input "135.00"
click at [1022, 560] on span "Choose Files" at bounding box center [1048, 558] width 73 height 17
click at [1048, 560] on input "Choose Files" at bounding box center [1048, 558] width 1 height 19
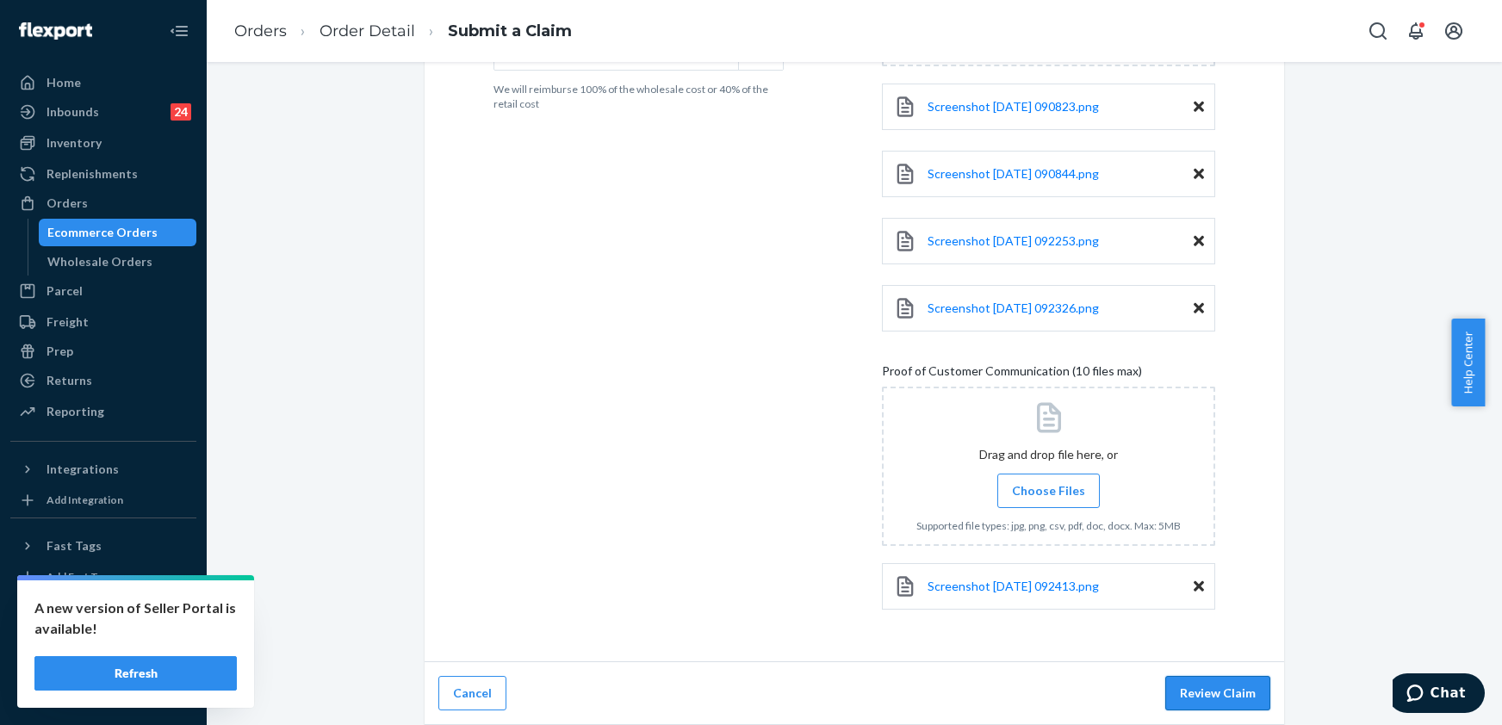
click at [1227, 699] on button "Review Claim" at bounding box center [1217, 693] width 105 height 34
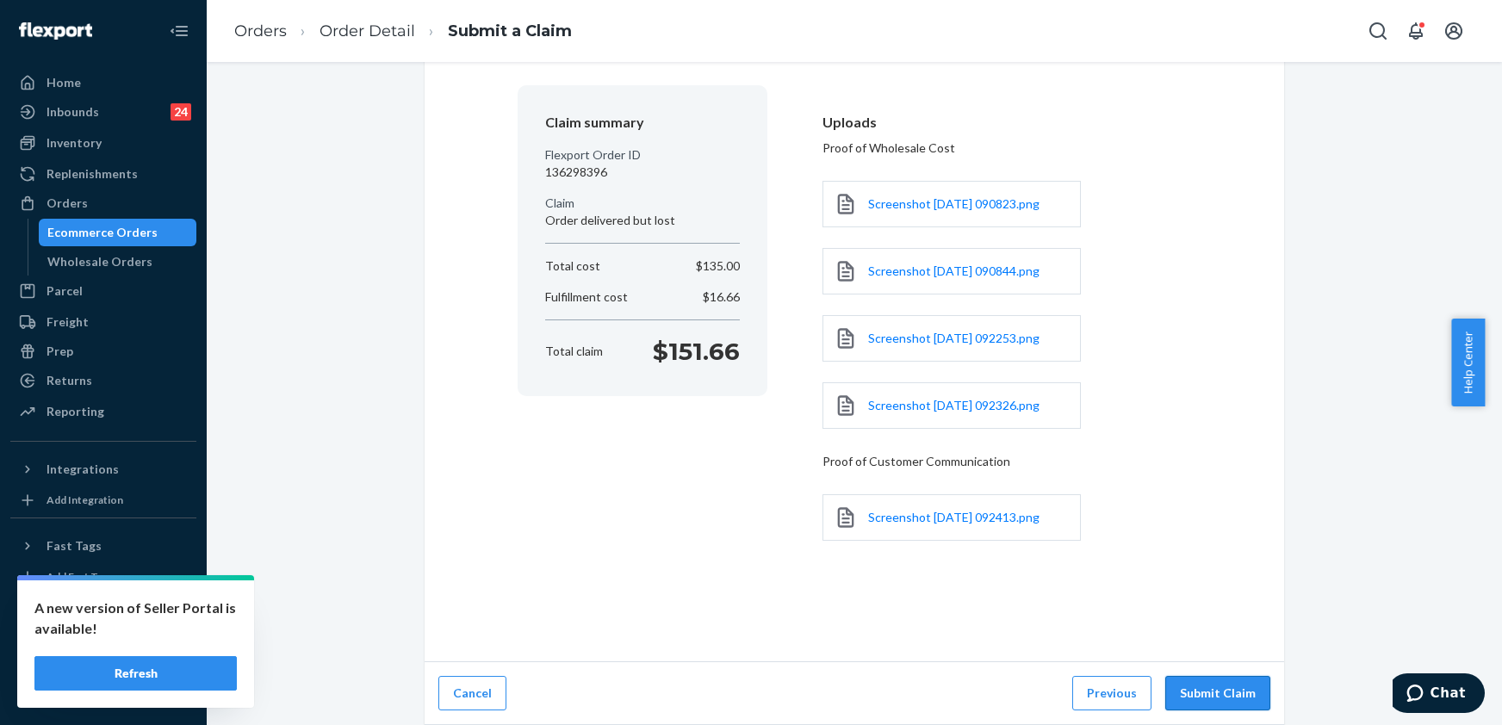
scroll to position [126, 0]
click at [1227, 680] on button "Submit Claim" at bounding box center [1217, 693] width 105 height 34
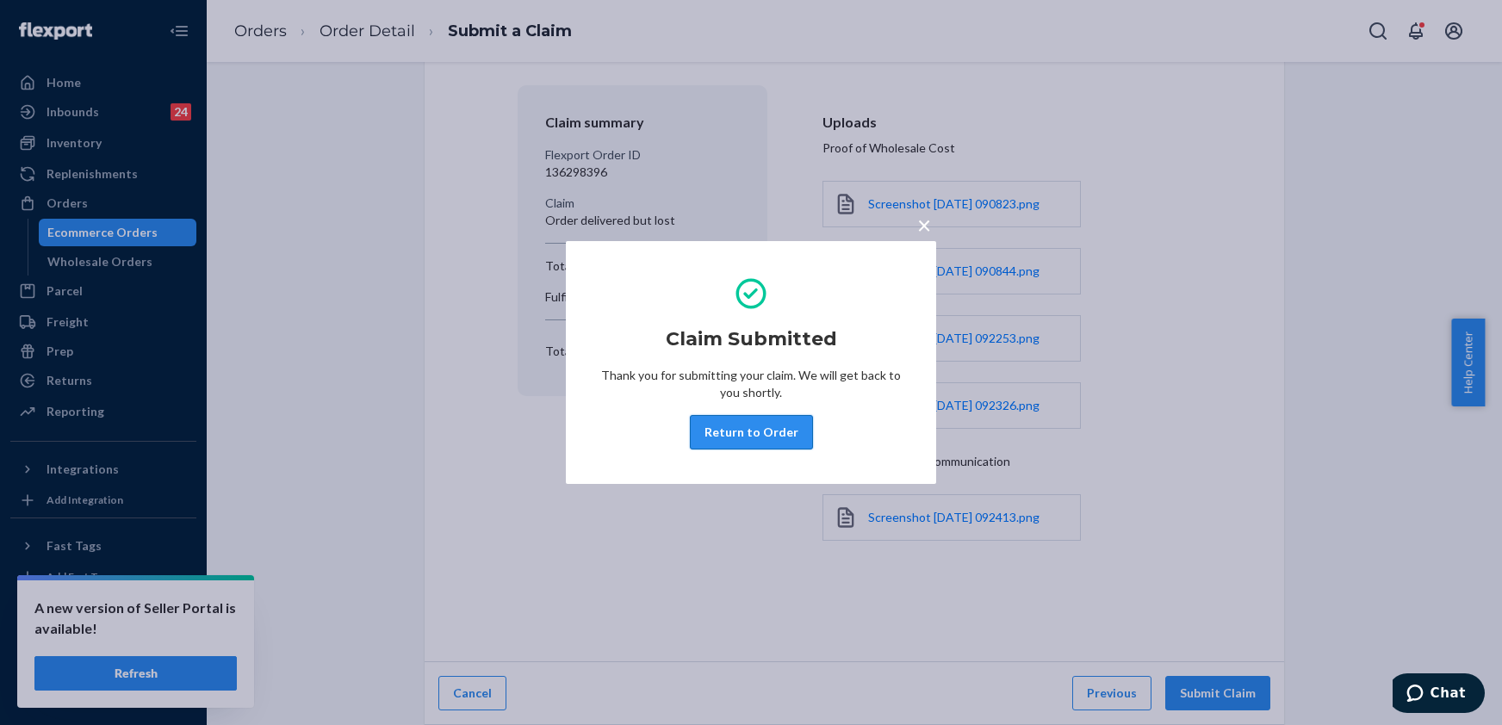
click at [724, 425] on button "Return to Order" at bounding box center [751, 432] width 123 height 34
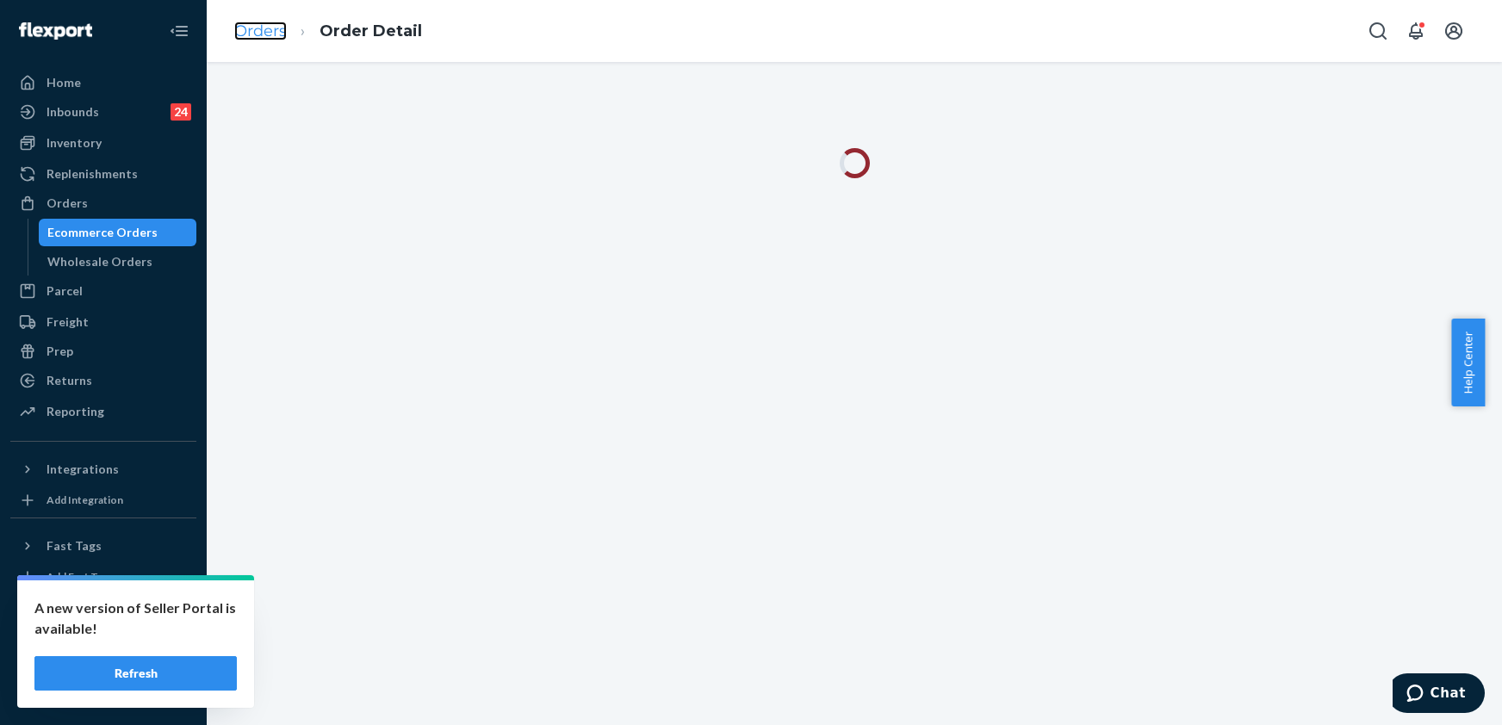
click at [260, 34] on link "Orders" at bounding box center [260, 31] width 53 height 19
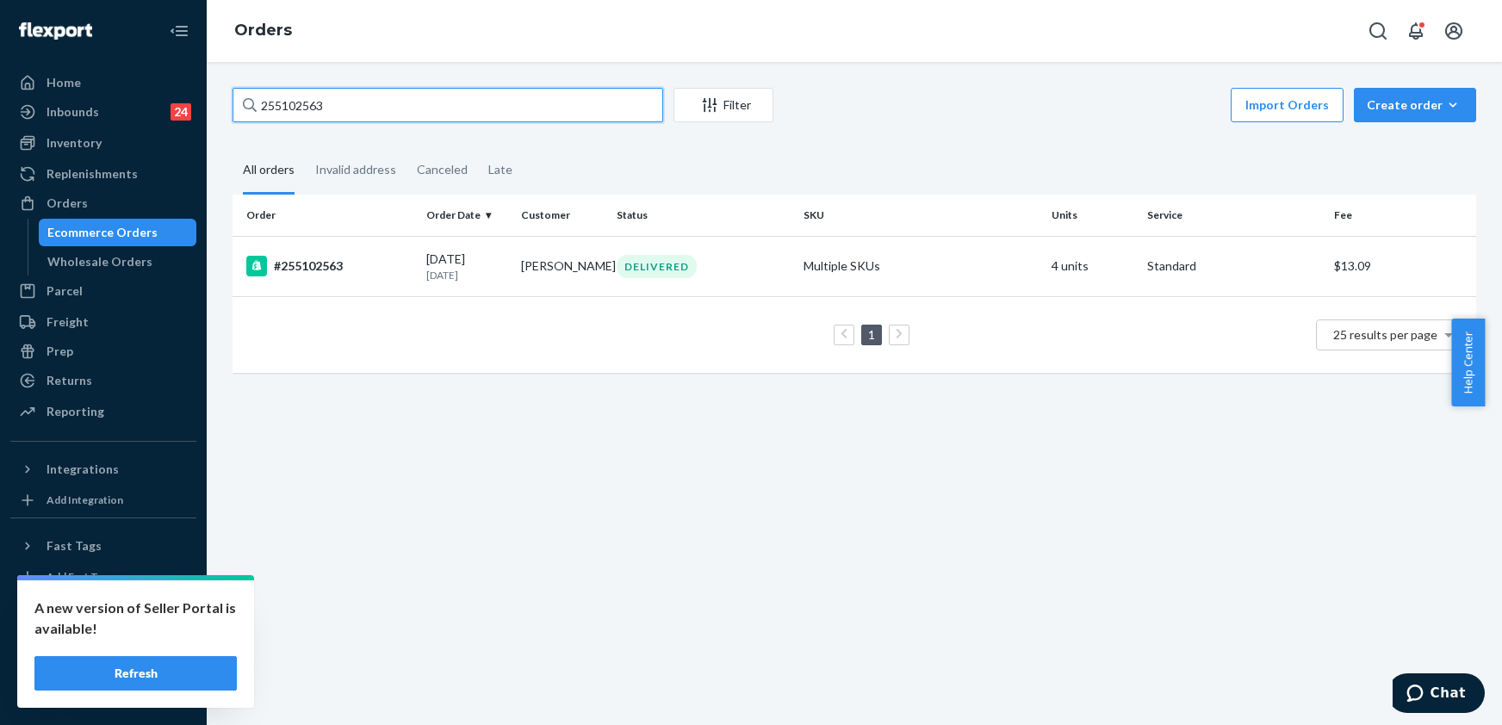
drag, startPoint x: 341, startPoint y: 103, endPoint x: 259, endPoint y: 108, distance: 81.9
click at [259, 108] on input "255102563" at bounding box center [448, 105] width 431 height 34
paste input "210904"
type input "255210904"
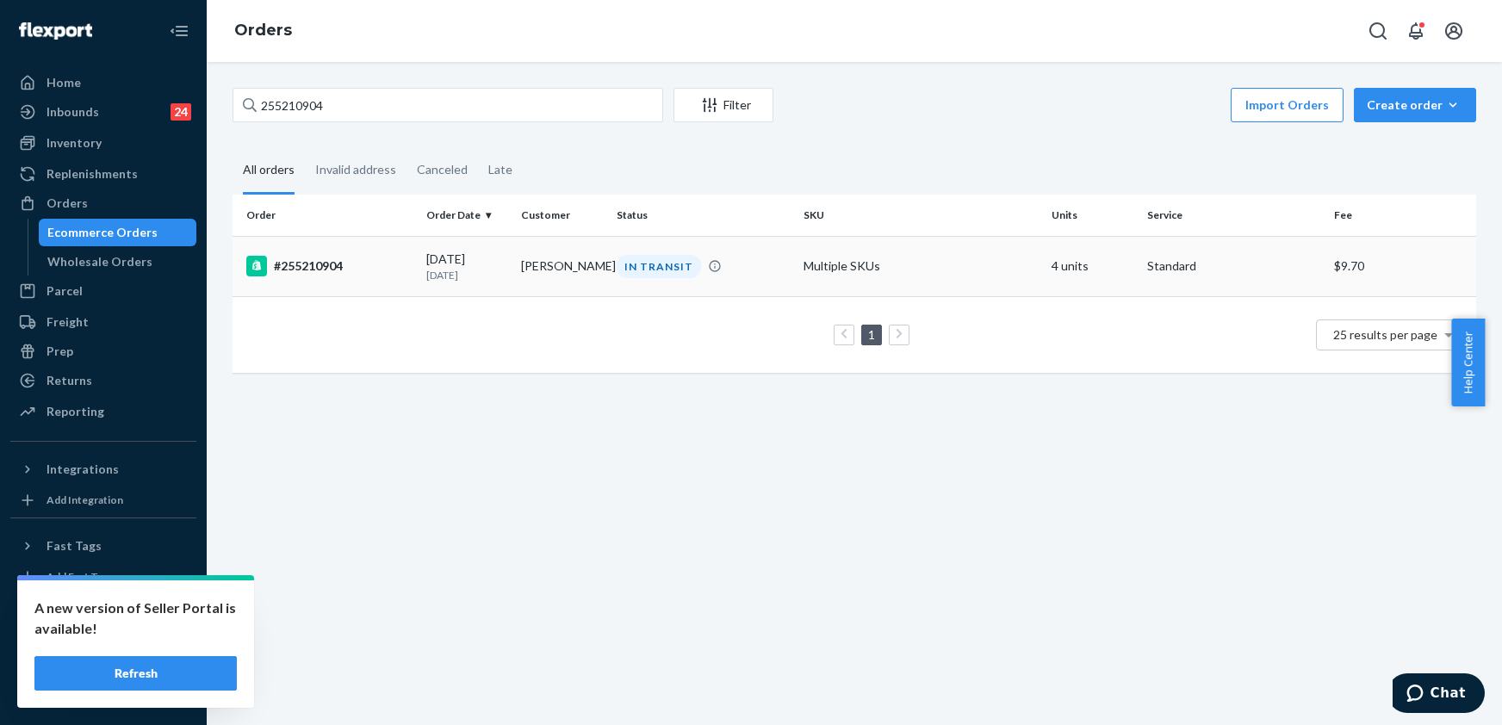
click at [327, 274] on div "#255210904" at bounding box center [329, 266] width 166 height 21
